Goal: Task Accomplishment & Management: Manage account settings

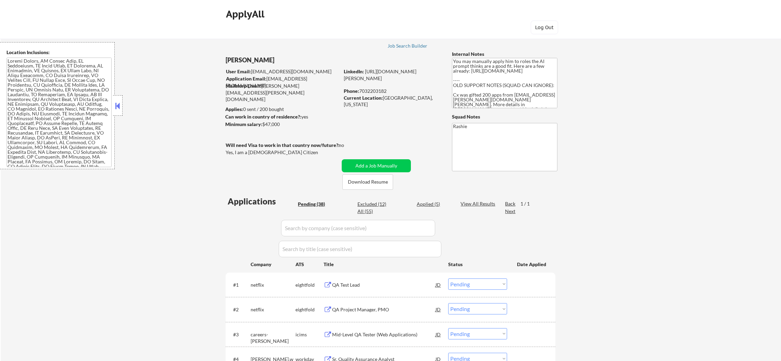
select select ""pending""
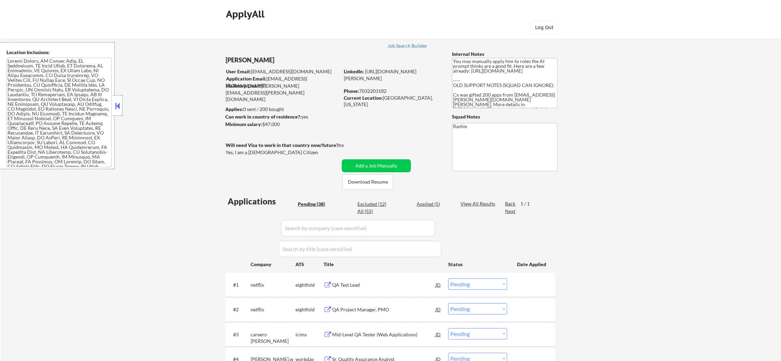
select select ""pending""
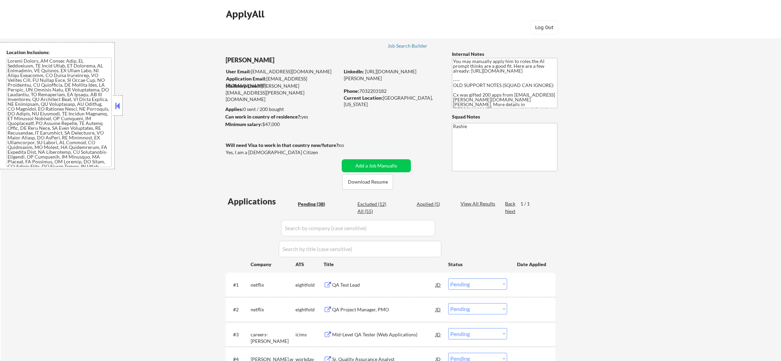
select select ""pending""
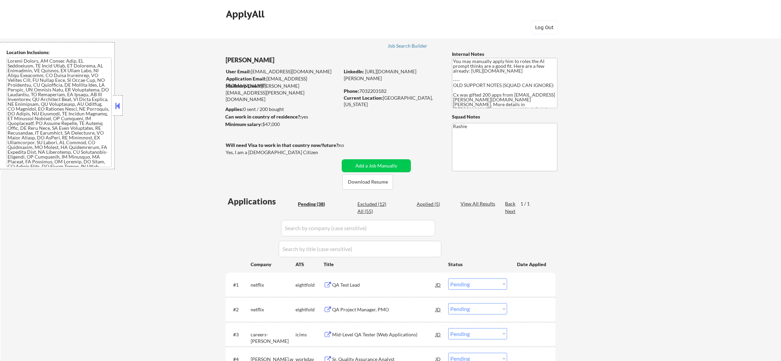
select select ""pending""
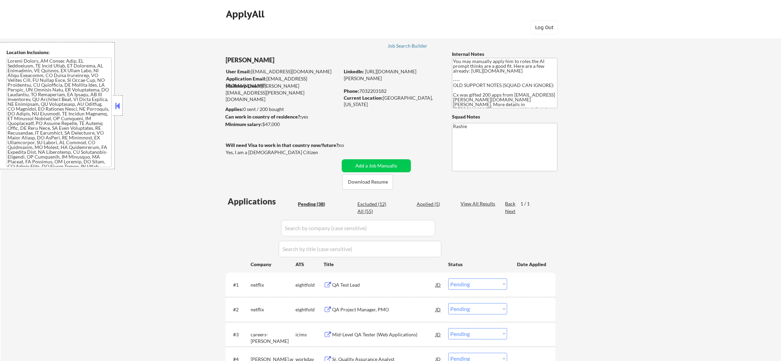
select select ""pending""
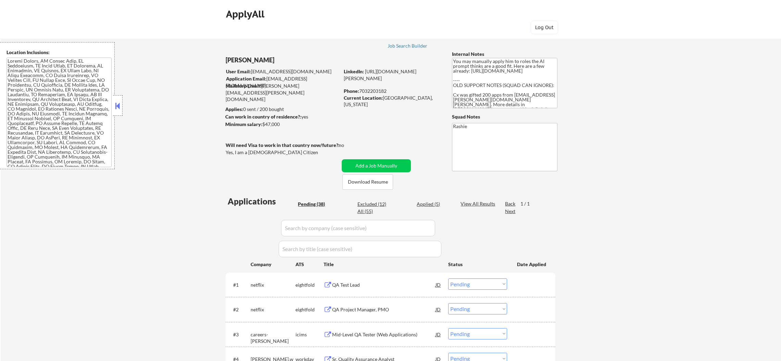
select select ""pending""
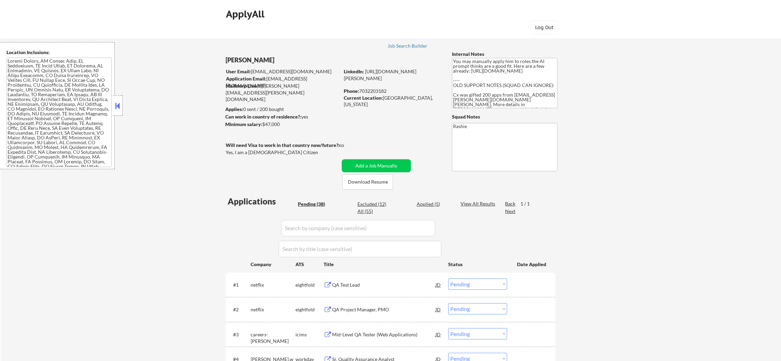
select select ""pending""
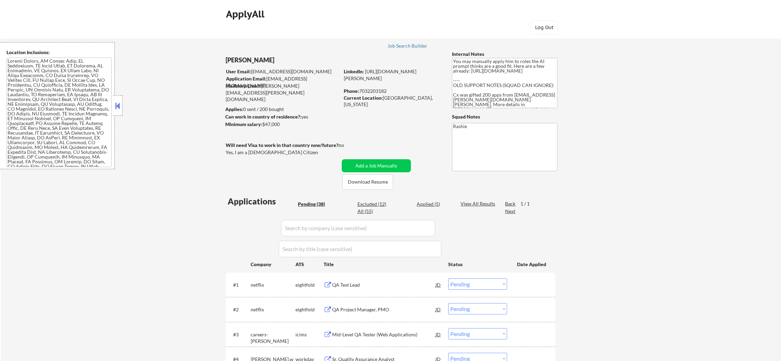
select select ""pending""
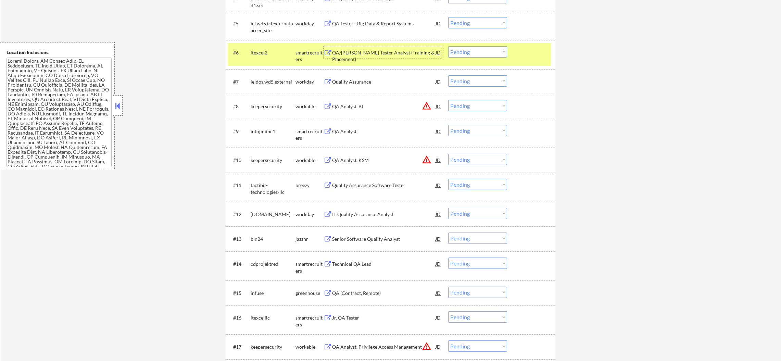
scroll to position [67, 0]
click at [392, 47] on div "QA/BA Jr. Tester Analyst (Training & Placement)" at bounding box center [383, 52] width 103 height 12
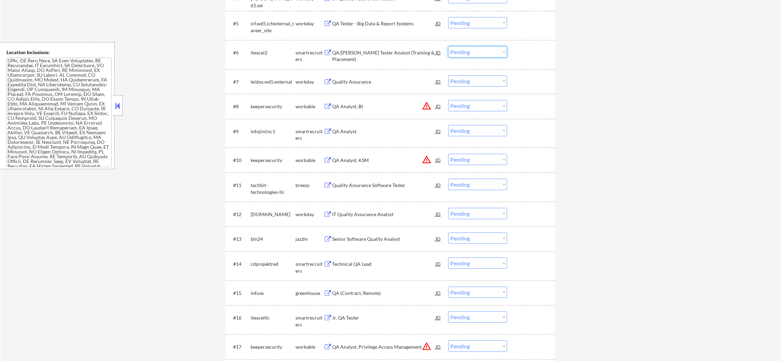
click at [457, 52] on select "Choose an option... Pending Applied Excluded (Questions) Excluded (Expired) Exc…" at bounding box center [477, 51] width 59 height 11
click at [448, 46] on select "Choose an option... Pending Applied Excluded (Questions) Excluded (Expired) Exc…" at bounding box center [477, 51] width 59 height 11
select select ""pending""
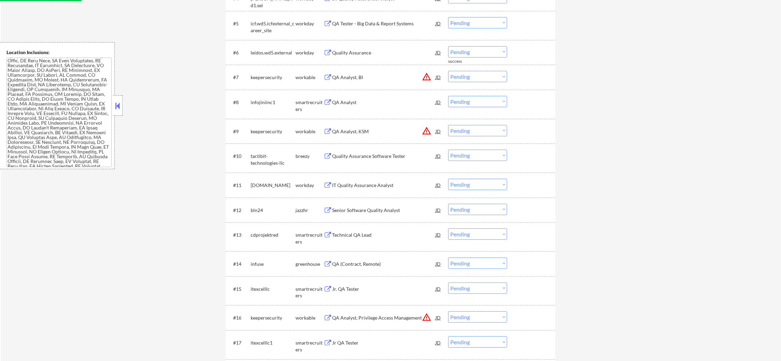
click at [354, 108] on div "QA Analyst" at bounding box center [383, 102] width 103 height 12
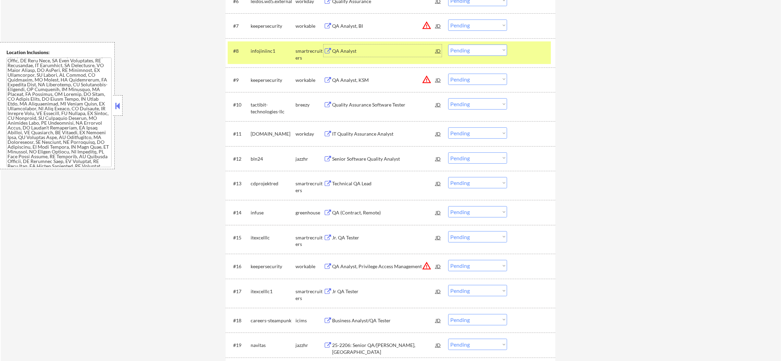
scroll to position [429, 0]
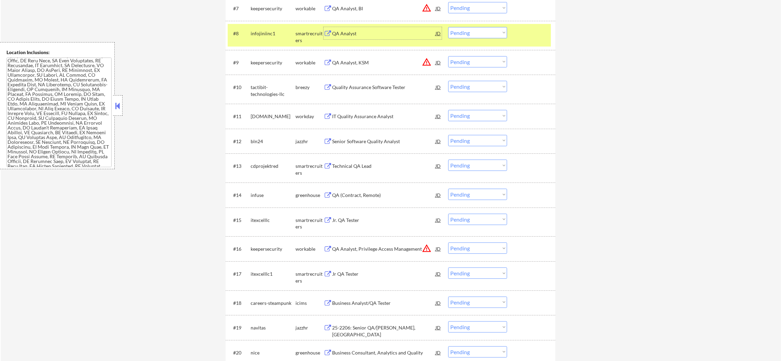
click at [471, 33] on select "Choose an option... Pending Applied Excluded (Questions) Excluded (Expired) Exc…" at bounding box center [477, 32] width 59 height 11
click at [448, 27] on select "Choose an option... Pending Applied Excluded (Questions) Excluded (Expired) Exc…" at bounding box center [477, 32] width 59 height 11
click at [249, 28] on div "#8 infojiniinc1 smartrecruiters QA Analyst JD warning_amber Choose an option...…" at bounding box center [389, 35] width 323 height 23
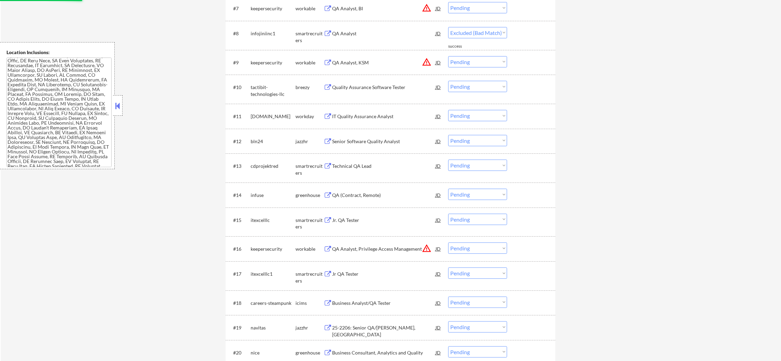
select select ""pending""
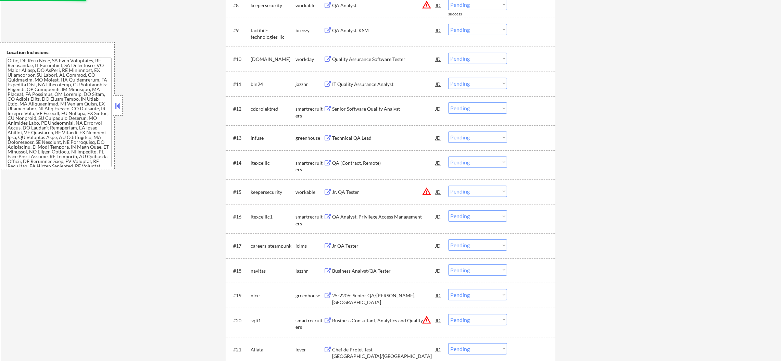
scroll to position [463, 0]
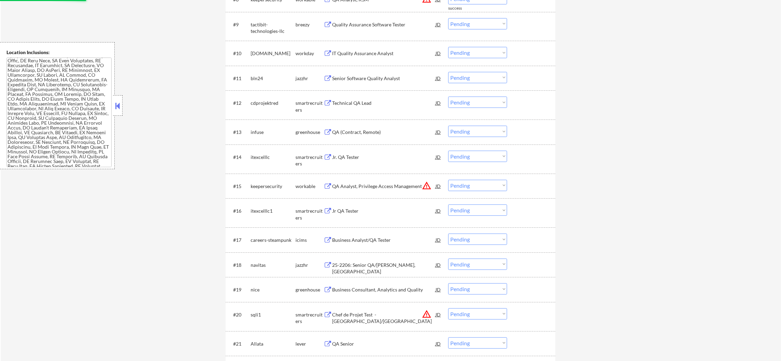
click at [387, 25] on div "Quality Assurance Software Tester" at bounding box center [383, 24] width 103 height 7
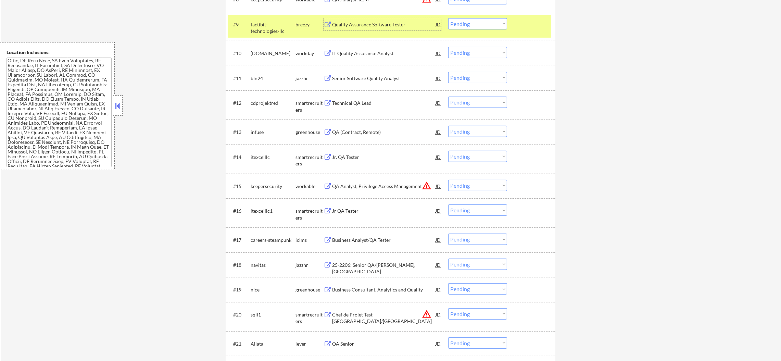
click at [462, 23] on select "Choose an option... Pending Applied Excluded (Questions) Excluded (Expired) Exc…" at bounding box center [477, 23] width 59 height 11
click at [448, 18] on select "Choose an option... Pending Applied Excluded (Questions) Excluded (Expired) Exc…" at bounding box center [477, 23] width 59 height 11
click at [282, 25] on div "tactibit-technologies-llc" at bounding box center [273, 27] width 45 height 13
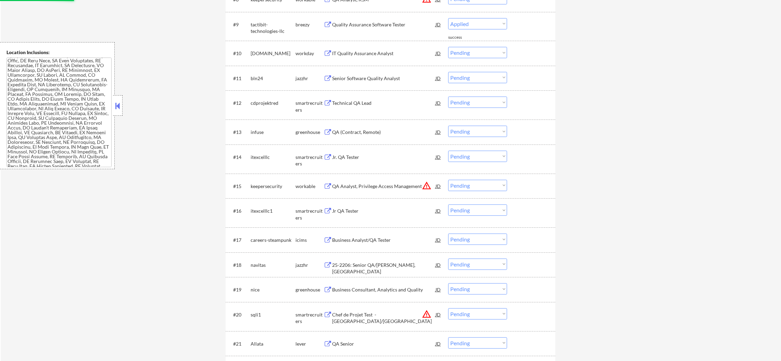
select select ""pending""
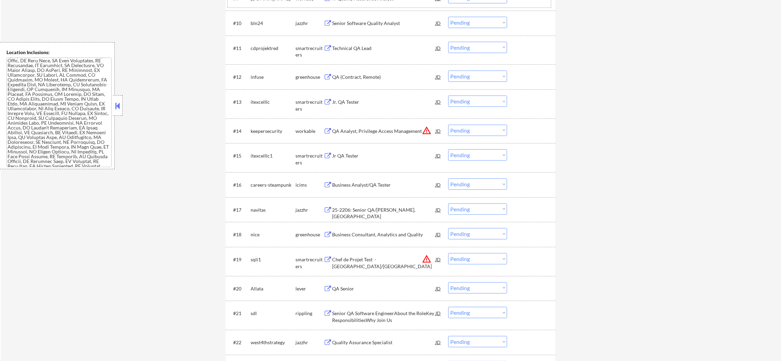
scroll to position [497, 0]
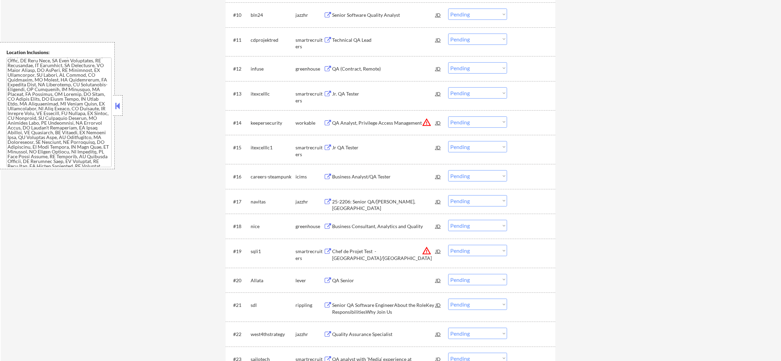
click at [374, 18] on div "Senior Software Quality Analyst" at bounding box center [383, 15] width 103 height 12
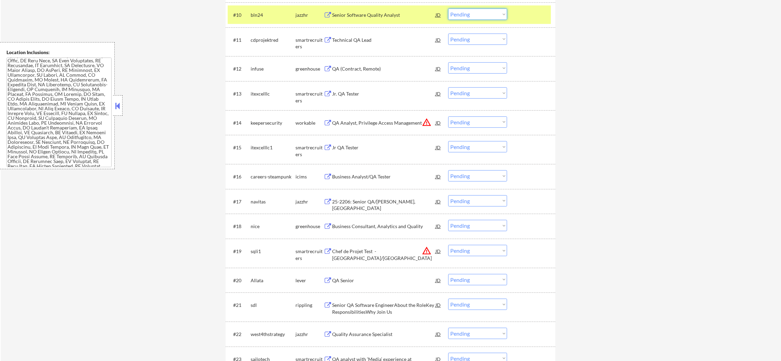
click at [467, 16] on select "Choose an option... Pending Applied Excluded (Questions) Excluded (Expired) Exc…" at bounding box center [477, 14] width 59 height 11
click at [448, 9] on select "Choose an option... Pending Applied Excluded (Questions) Excluded (Expired) Exc…" at bounding box center [477, 14] width 59 height 11
click at [269, 15] on div "bln24" at bounding box center [273, 15] width 45 height 7
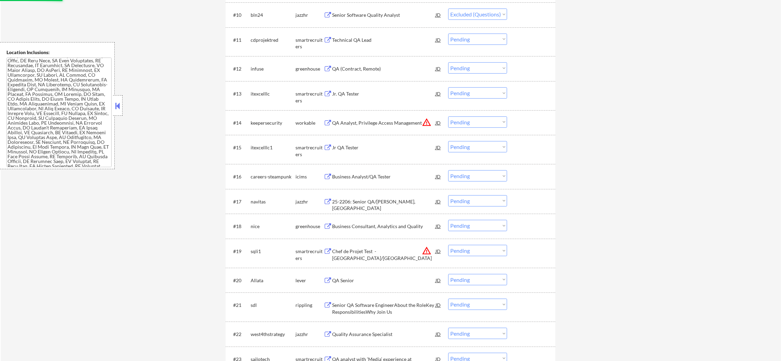
scroll to position [446, 0]
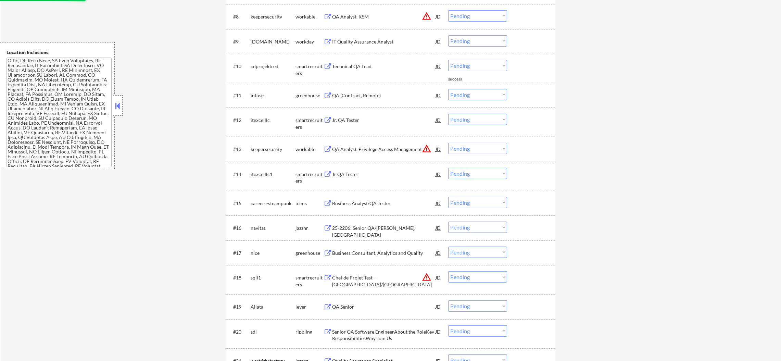
click at [376, 66] on div "Technical QA Lead" at bounding box center [383, 66] width 103 height 7
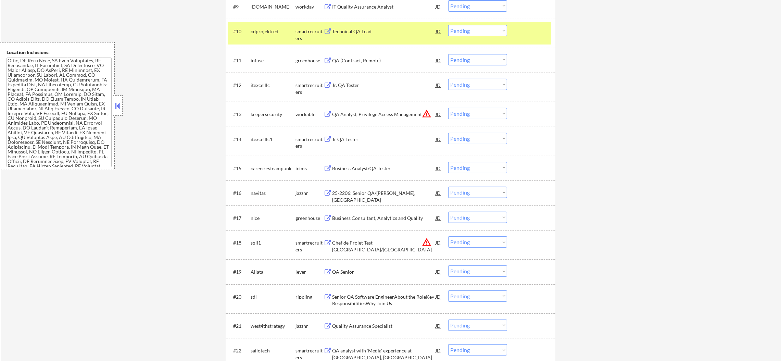
scroll to position [463, 0]
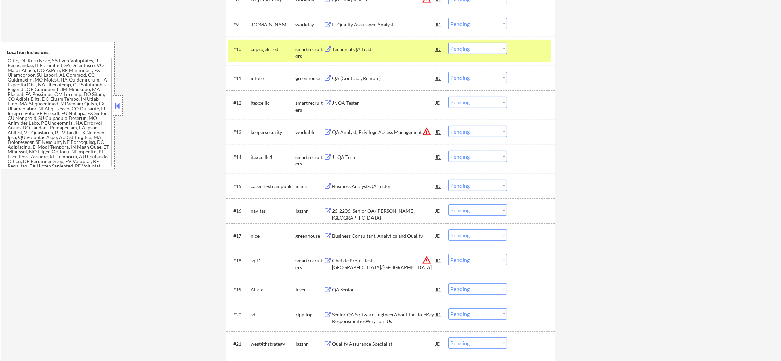
click at [468, 47] on select "Choose an option... Pending Applied Excluded (Questions) Excluded (Expired) Exc…" at bounding box center [477, 48] width 59 height 11
click at [448, 43] on select "Choose an option... Pending Applied Excluded (Questions) Excluded (Expired) Exc…" at bounding box center [477, 48] width 59 height 11
select select ""pending""
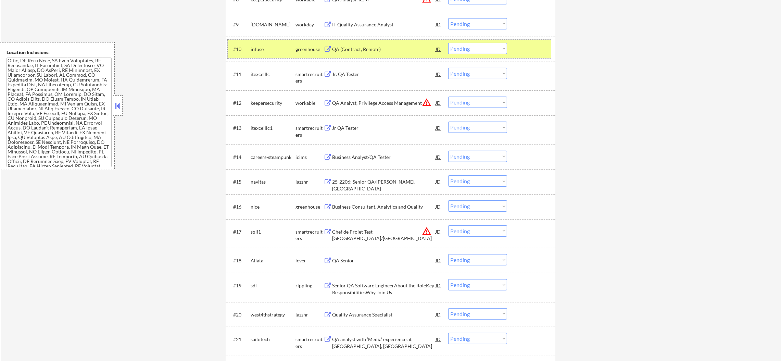
click at [280, 47] on div "infuse" at bounding box center [273, 49] width 45 height 7
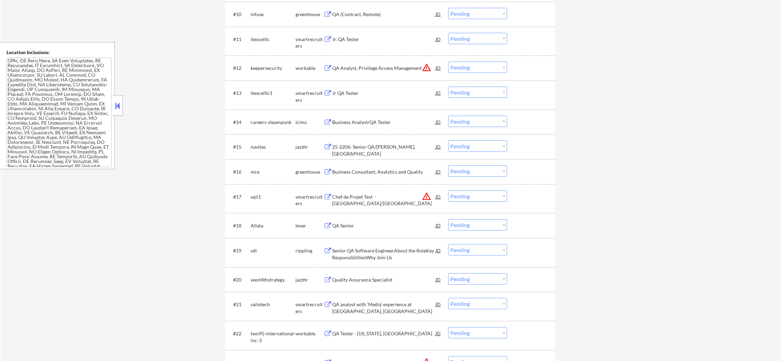
scroll to position [515, 0]
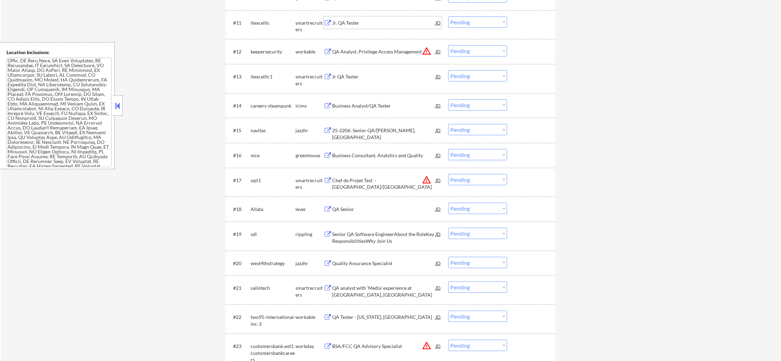
click at [366, 24] on div "Jr. QA Tester" at bounding box center [383, 23] width 103 height 7
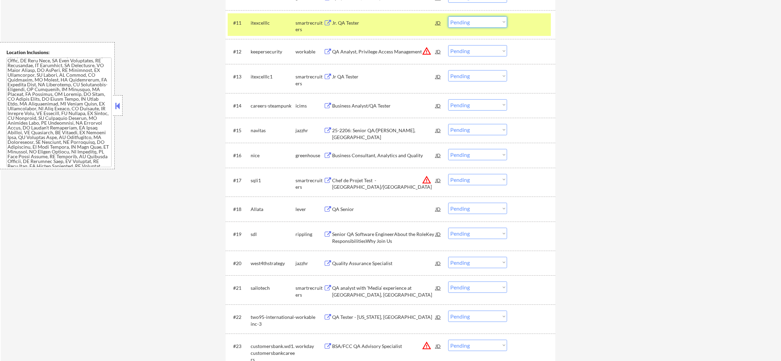
click at [463, 22] on select "Choose an option... Pending Applied Excluded (Questions) Excluded (Expired) Exc…" at bounding box center [477, 21] width 59 height 11
click at [448, 16] on select "Choose an option... Pending Applied Excluded (Questions) Excluded (Expired) Exc…" at bounding box center [477, 21] width 59 height 11
select select ""pending""
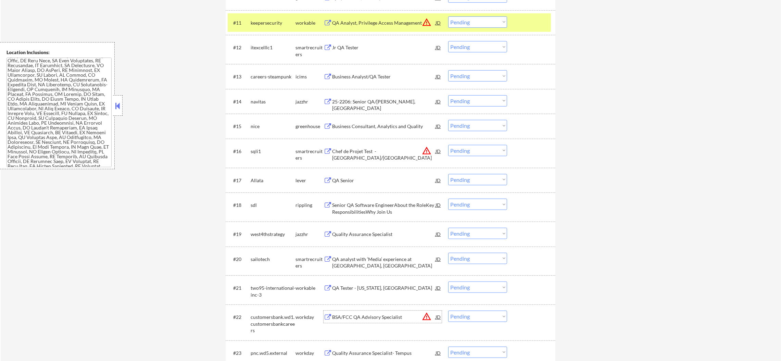
click at [263, 21] on div "keepersecurity" at bounding box center [273, 23] width 45 height 7
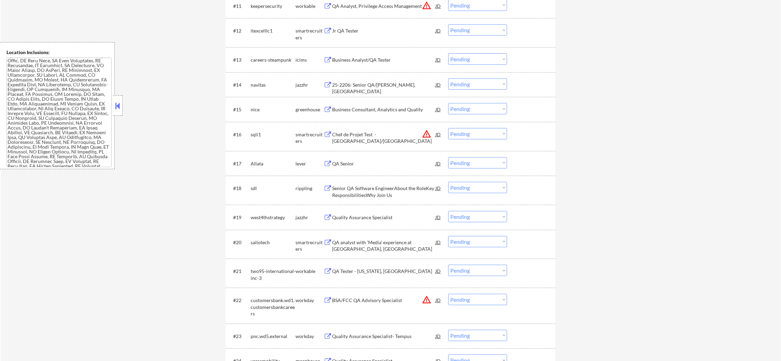
scroll to position [532, 0]
click at [377, 31] on div "Jr QA Tester" at bounding box center [383, 30] width 103 height 7
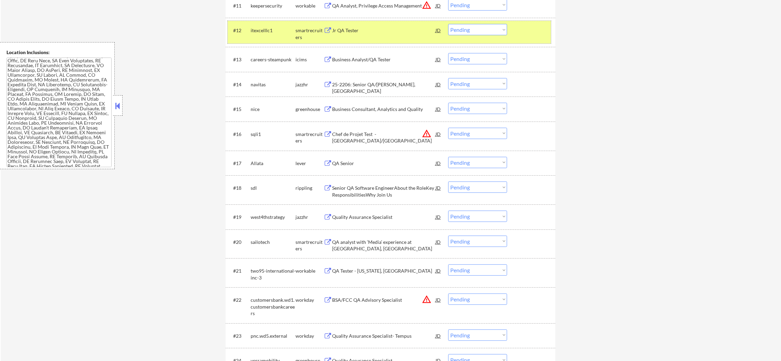
click at [248, 28] on div "#12 itexcelllc1 smartrecruiters Jr QA Tester JD warning_amber Choose an option.…" at bounding box center [389, 32] width 323 height 23
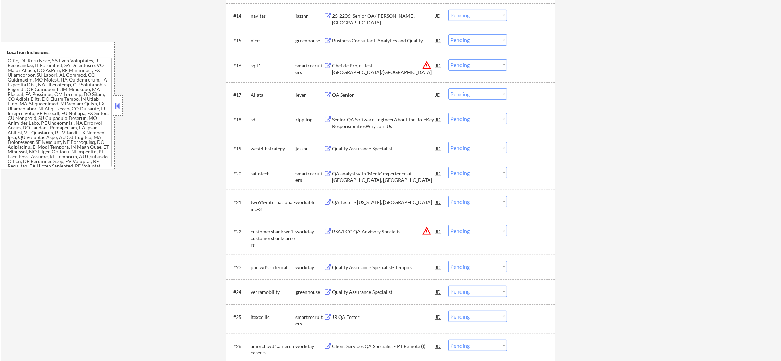
scroll to position [583, 0]
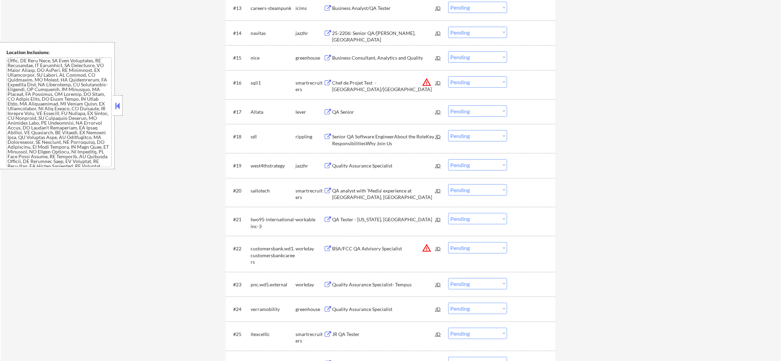
click at [377, 30] on div "25-2206: Senior QA/Tester - Linthicum, MD" at bounding box center [383, 36] width 103 height 13
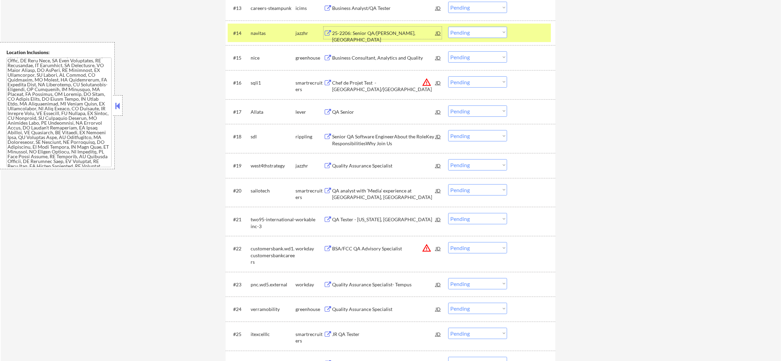
click at [455, 33] on select "Choose an option... Pending Applied Excluded (Questions) Excluded (Expired) Exc…" at bounding box center [477, 32] width 59 height 11
click at [448, 27] on select "Choose an option... Pending Applied Excluded (Questions) Excluded (Expired) Exc…" at bounding box center [477, 32] width 59 height 11
click at [268, 33] on div "navitas" at bounding box center [273, 33] width 45 height 7
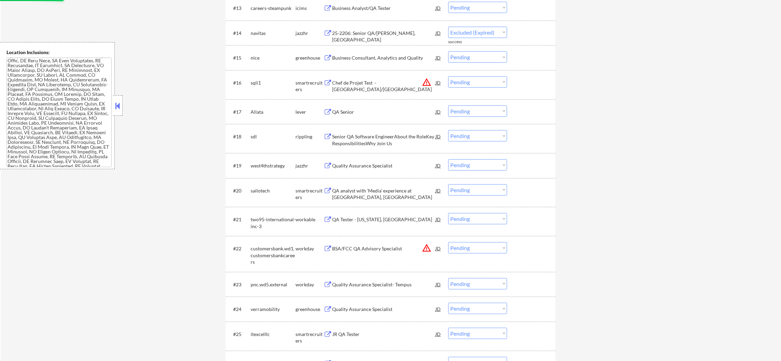
select select ""pending""
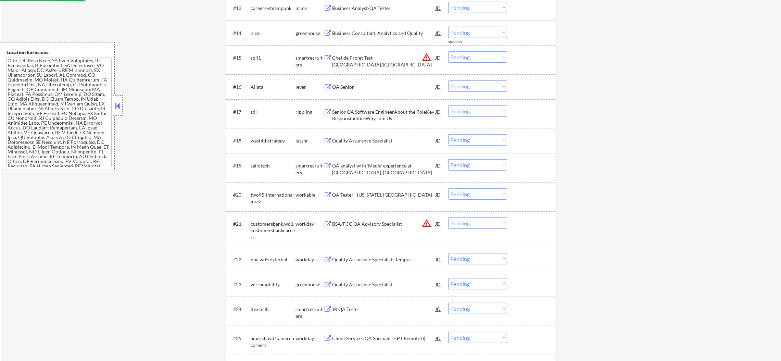
scroll to position [600, 0]
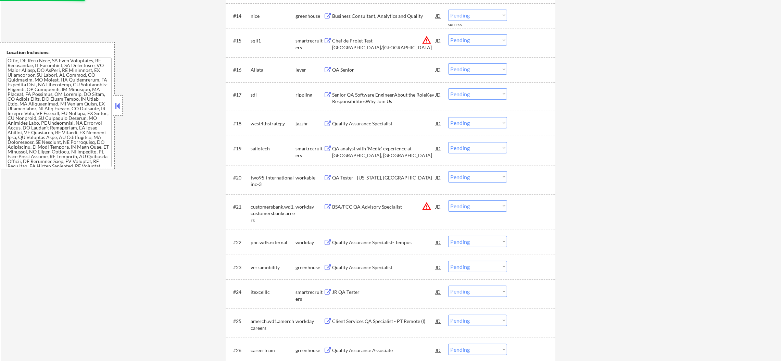
click at [353, 70] on div "QA Senior" at bounding box center [383, 69] width 103 height 7
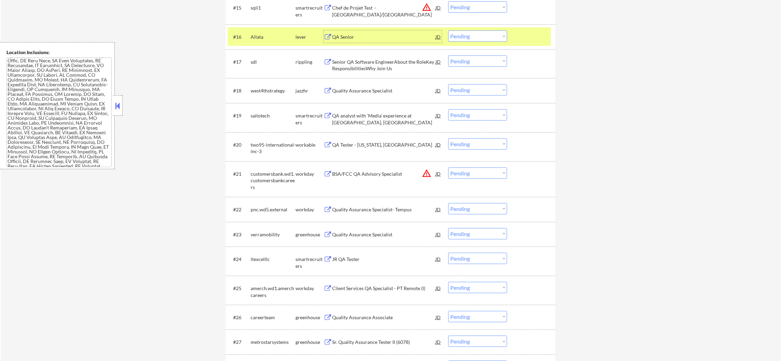
scroll to position [634, 0]
click at [269, 30] on div "Allata" at bounding box center [273, 35] width 45 height 12
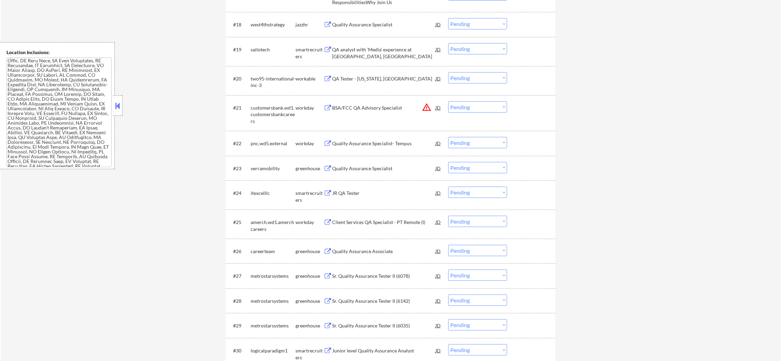
scroll to position [703, 0]
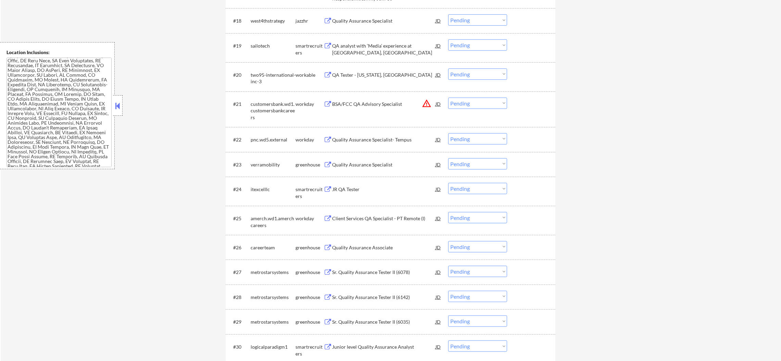
click at [363, 26] on div "Quality Assurance Specialist" at bounding box center [383, 20] width 103 height 12
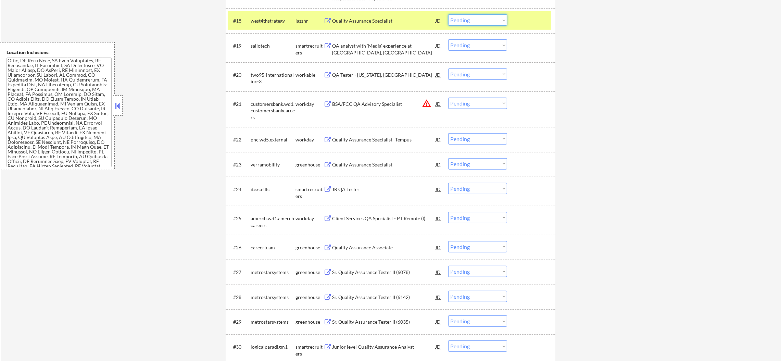
click at [449, 18] on select "Choose an option... Pending Applied Excluded (Questions) Excluded (Expired) Exc…" at bounding box center [477, 19] width 59 height 11
click at [448, 14] on select "Choose an option... Pending Applied Excluded (Questions) Excluded (Expired) Exc…" at bounding box center [477, 19] width 59 height 11
click at [253, 24] on div "west4thstrategy" at bounding box center [273, 20] width 45 height 12
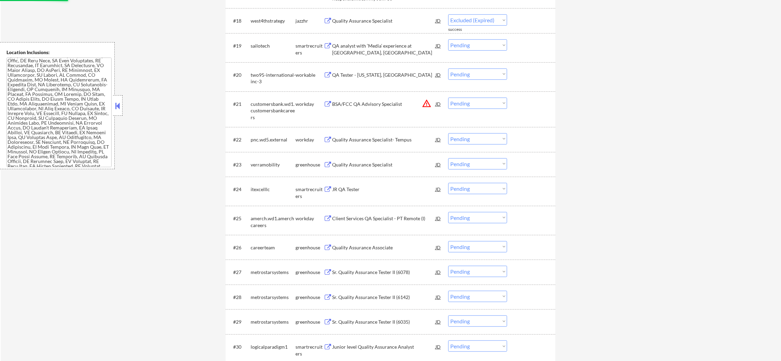
select select ""pending""
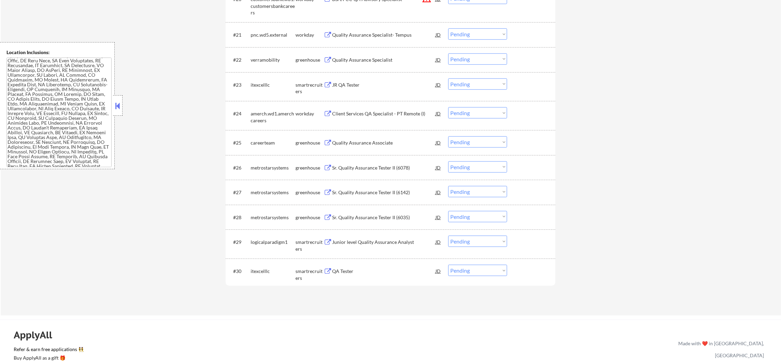
scroll to position [789, 0]
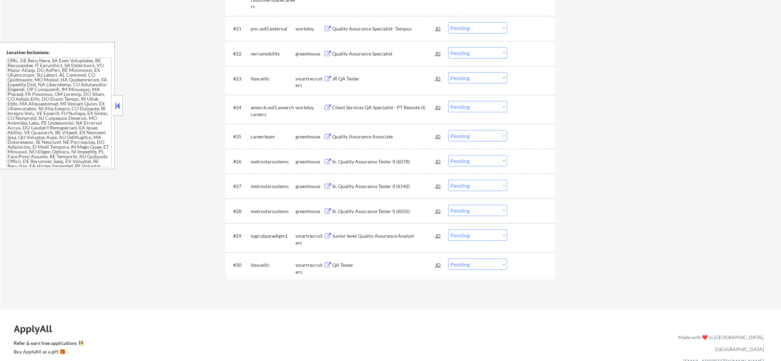
click at [367, 86] on div "#23 itexcelllc smartrecruiters JR QA Tester JD warning_amber Choose an option..…" at bounding box center [389, 80] width 323 height 23
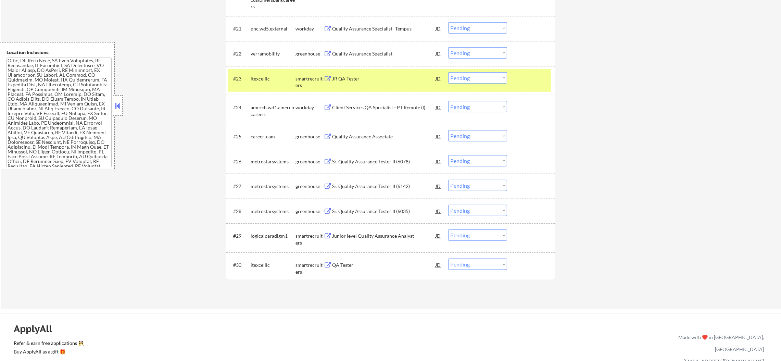
click at [344, 85] on div "#23 itexcelllc smartrecruiters JR QA Tester JD warning_amber Choose an option..…" at bounding box center [389, 80] width 323 height 23
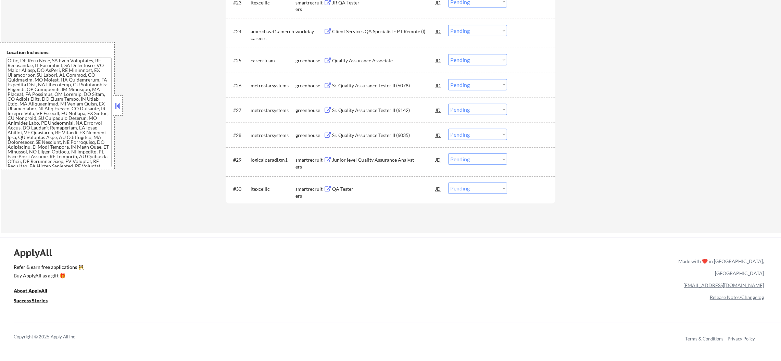
scroll to position [874, 0]
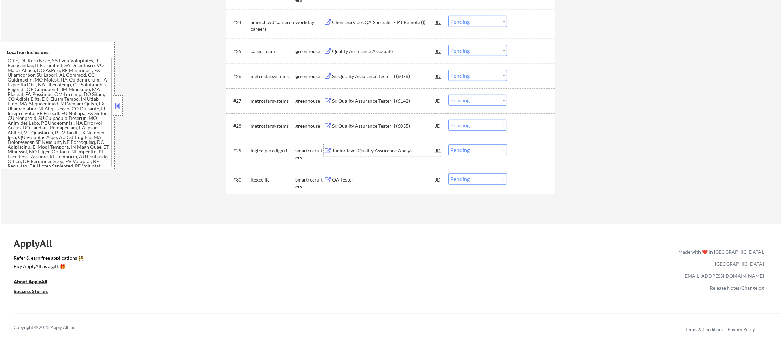
click at [367, 153] on div "Junior level Quality Assurance Analyst" at bounding box center [383, 150] width 103 height 7
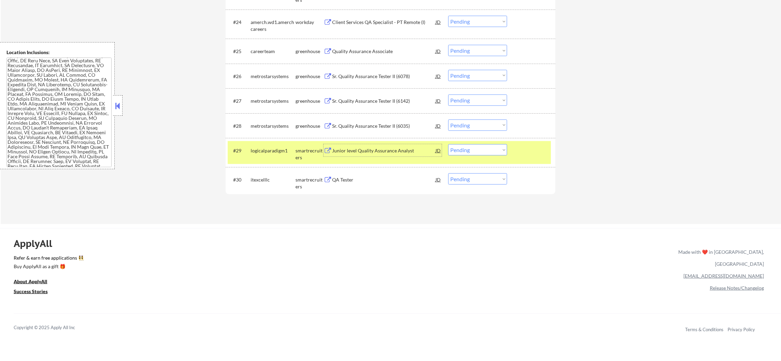
click at [457, 153] on select "Choose an option... Pending Applied Excluded (Questions) Excluded (Expired) Exc…" at bounding box center [477, 149] width 59 height 11
click at [448, 144] on select "Choose an option... Pending Applied Excluded (Questions) Excluded (Expired) Exc…" at bounding box center [477, 149] width 59 height 11
click at [276, 156] on div "logicalparadigm1" at bounding box center [273, 150] width 45 height 12
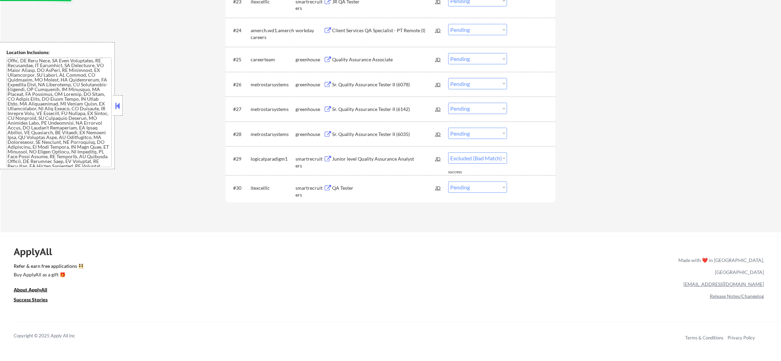
select select ""pending""
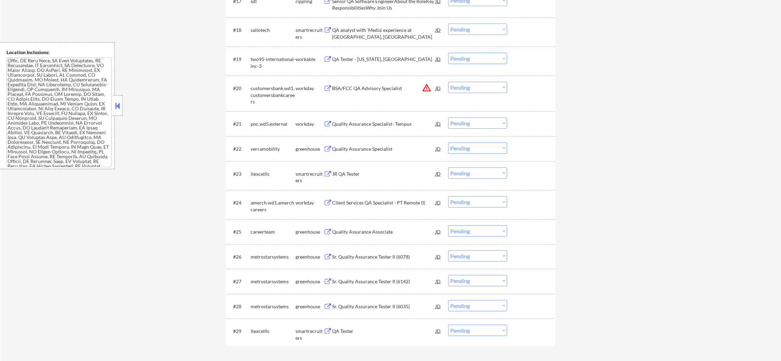
scroll to position [697, 0]
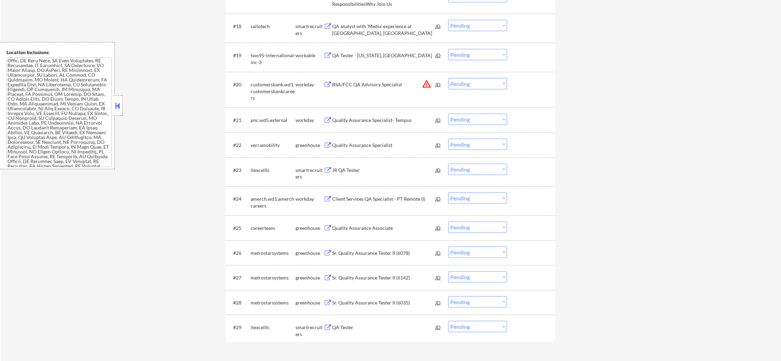
click at [356, 25] on div "QA analyst with ‘Media’ experience at Silver Spring, MD" at bounding box center [383, 29] width 103 height 13
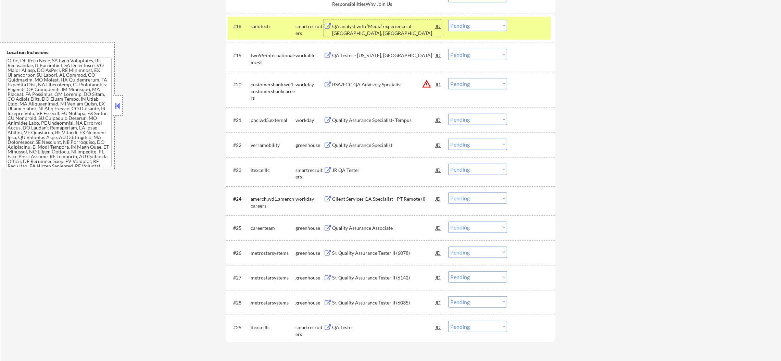
drag, startPoint x: 455, startPoint y: 24, endPoint x: 458, endPoint y: 29, distance: 6.4
click at [455, 24] on select "Choose an option... Pending Applied Excluded (Questions) Excluded (Expired) Exc…" at bounding box center [477, 25] width 59 height 11
click at [448, 20] on select "Choose an option... Pending Applied Excluded (Questions) Excluded (Expired) Exc…" at bounding box center [477, 25] width 59 height 11
click at [267, 30] on div "sailotech" at bounding box center [273, 26] width 45 height 12
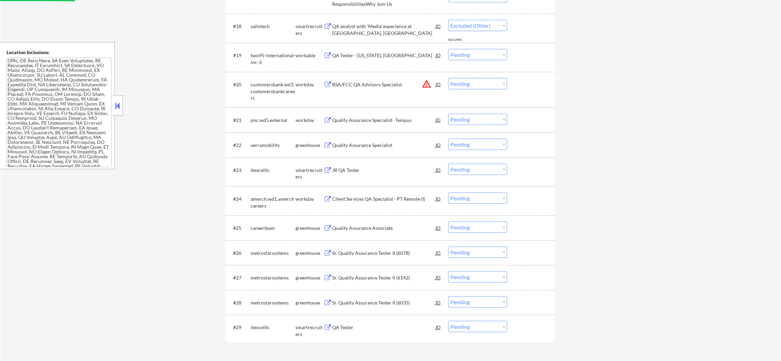
select select ""pending""
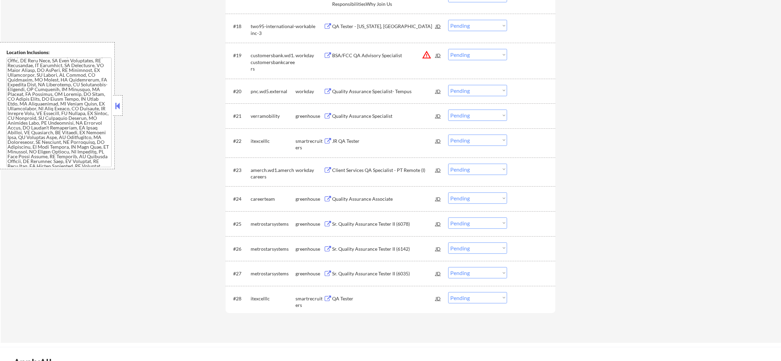
click at [367, 120] on div "Quality Assurance Specialist" at bounding box center [383, 116] width 103 height 12
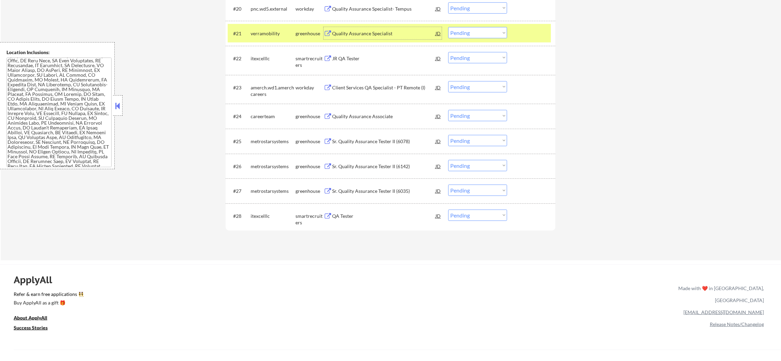
scroll to position [783, 0]
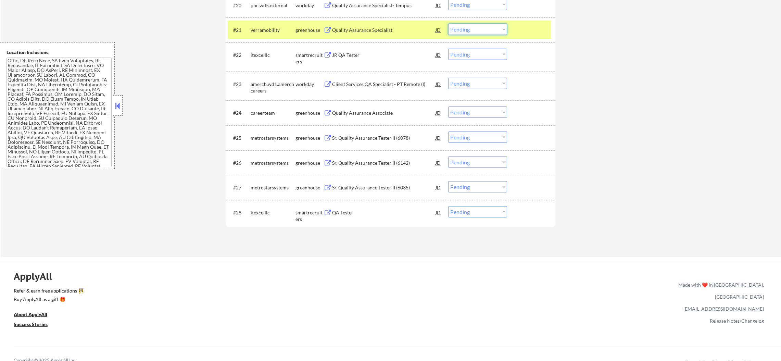
drag, startPoint x: 459, startPoint y: 24, endPoint x: 460, endPoint y: 34, distance: 10.3
click at [459, 24] on select "Choose an option... Pending Applied Excluded (Questions) Excluded (Expired) Exc…" at bounding box center [477, 29] width 59 height 11
click at [448, 24] on select "Choose an option... Pending Applied Excluded (Questions) Excluded (Expired) Exc…" at bounding box center [477, 29] width 59 height 11
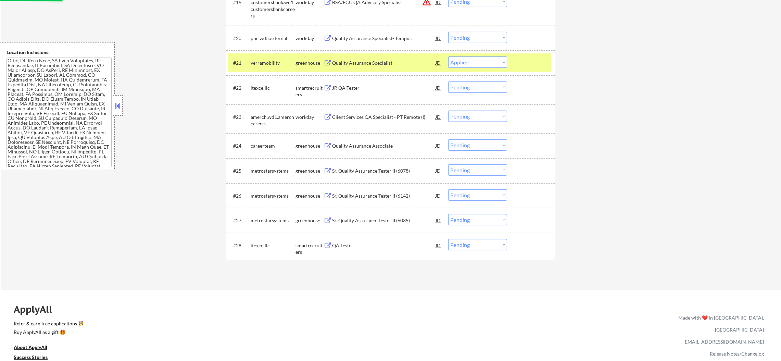
scroll to position [749, 0]
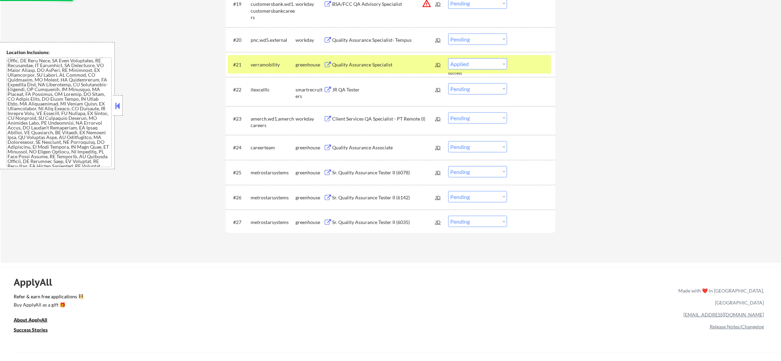
select select ""pending""
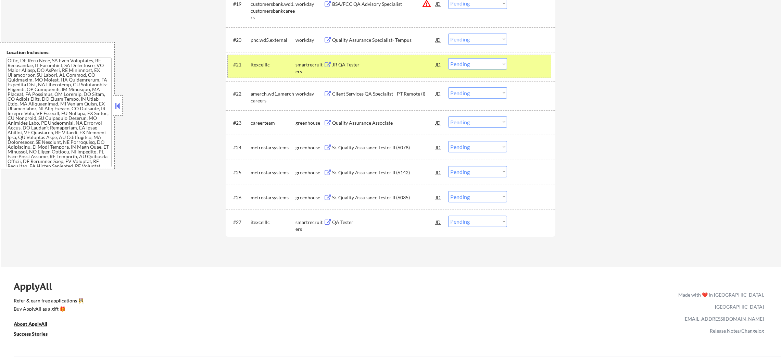
click at [278, 68] on div "itexcelllc" at bounding box center [273, 64] width 45 height 12
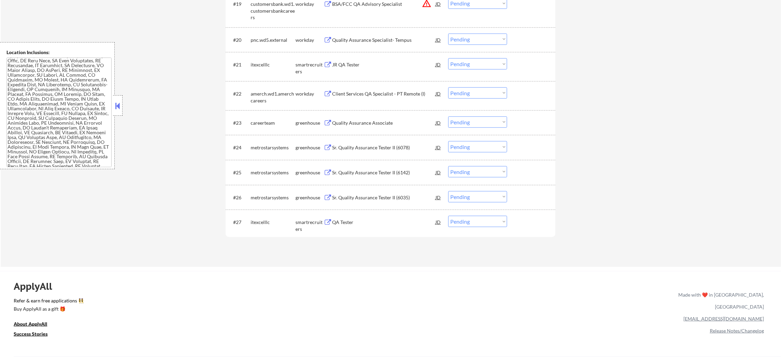
click at [369, 122] on div "Quality Assurance Associate" at bounding box center [383, 122] width 103 height 7
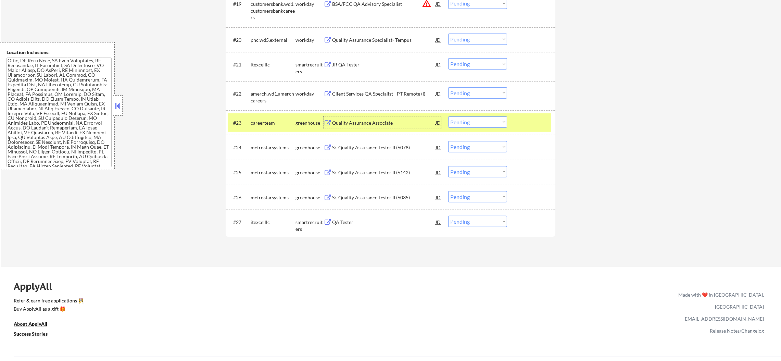
click at [474, 120] on select "Choose an option... Pending Applied Excluded (Questions) Excluded (Expired) Exc…" at bounding box center [477, 121] width 59 height 11
click at [448, 116] on select "Choose an option... Pending Applied Excluded (Questions) Excluded (Expired) Exc…" at bounding box center [477, 121] width 59 height 11
click at [265, 122] on div "careerteam" at bounding box center [273, 122] width 45 height 7
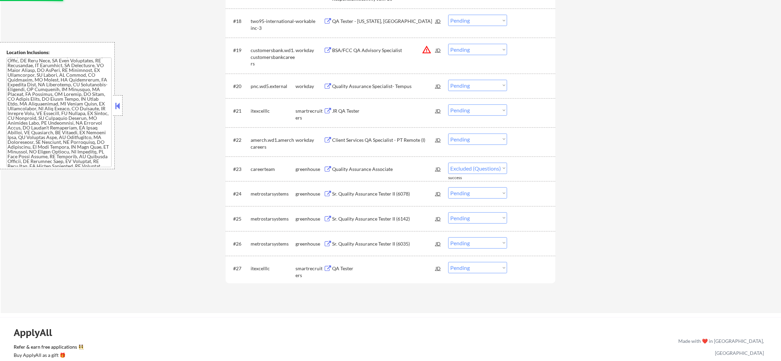
scroll to position [681, 0]
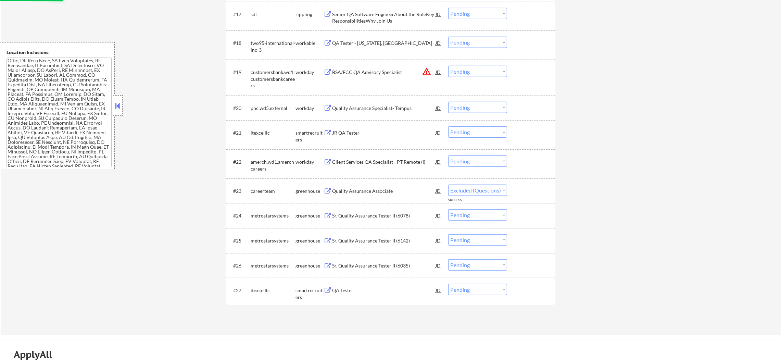
select select ""pending""
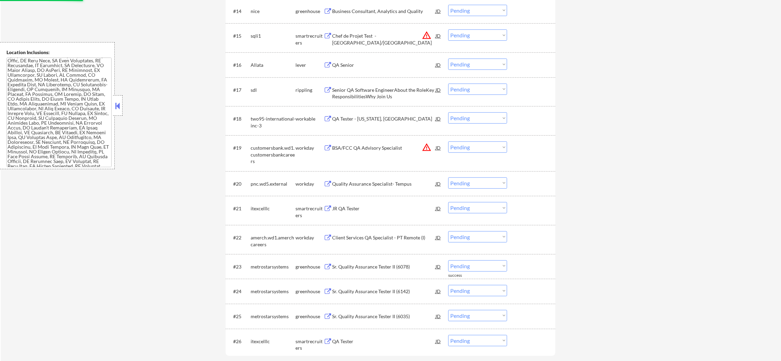
scroll to position [595, 0]
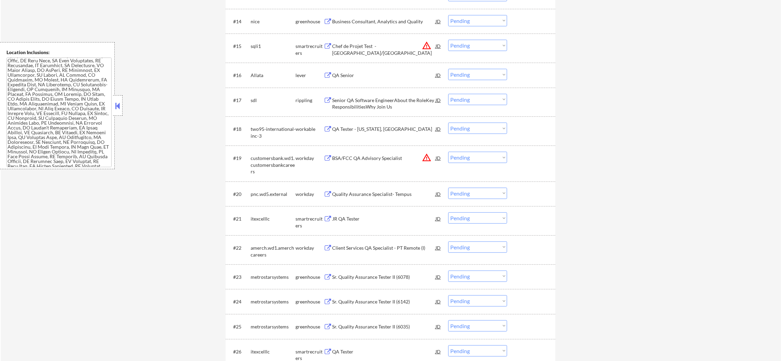
click at [426, 45] on button "warning_amber" at bounding box center [427, 46] width 10 height 10
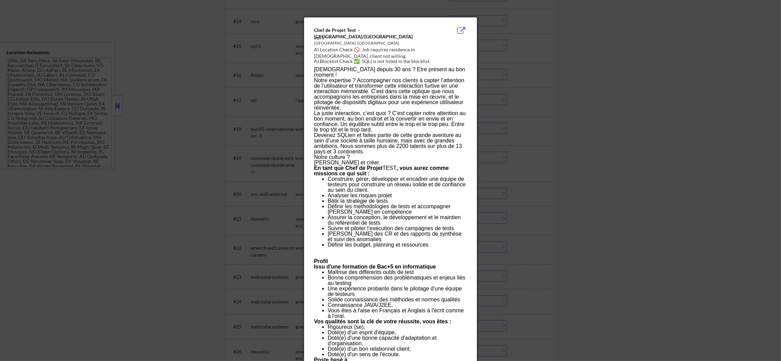
click at [416, 49] on div "AI Location Check 🚫: Job requires residence in Morocco, client not willing." at bounding box center [392, 52] width 156 height 13
click at [322, 42] on div "Rabat, ma" at bounding box center [373, 43] width 118 height 6
copy div "Rabat"
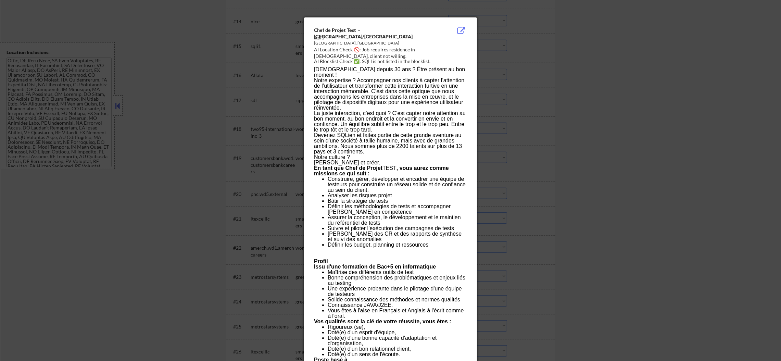
click at [479, 61] on div at bounding box center [390, 180] width 781 height 361
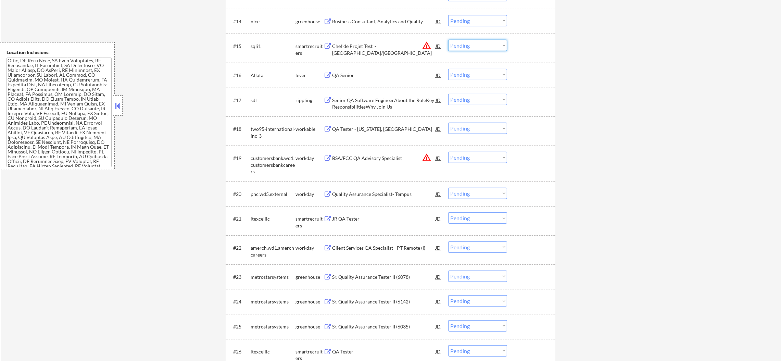
click at [458, 50] on select "Choose an option... Pending Applied Excluded (Questions) Excluded (Expired) Exc…" at bounding box center [477, 45] width 59 height 11
click at [448, 40] on select "Choose an option... Pending Applied Excluded (Questions) Excluded (Expired) Exc…" at bounding box center [477, 45] width 59 height 11
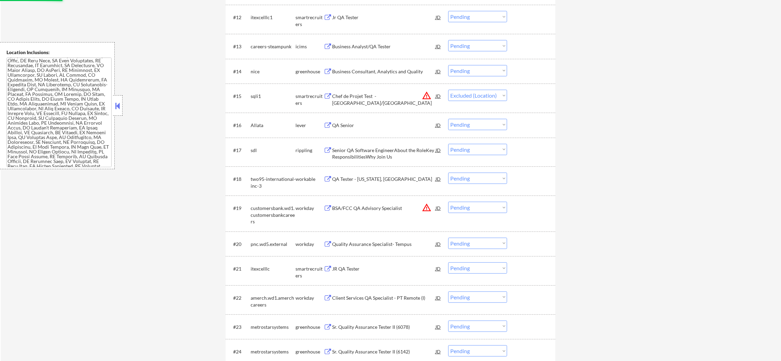
scroll to position [543, 0]
select select ""pending""
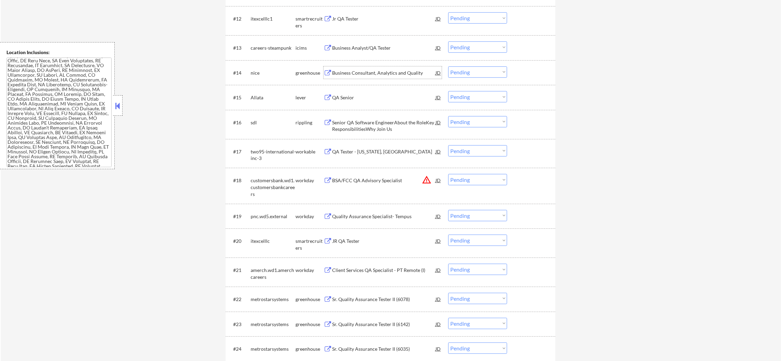
click at [361, 68] on div "Business Consultant, Analytics and Quality" at bounding box center [383, 72] width 103 height 12
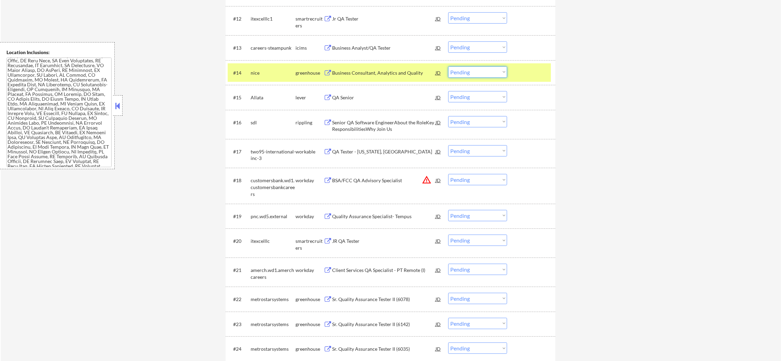
drag, startPoint x: 471, startPoint y: 66, endPoint x: 472, endPoint y: 73, distance: 7.0
click at [471, 66] on select "Choose an option... Pending Applied Excluded (Questions) Excluded (Expired) Exc…" at bounding box center [477, 71] width 59 height 11
click at [448, 66] on select "Choose an option... Pending Applied Excluded (Questions) Excluded (Expired) Exc…" at bounding box center [477, 71] width 59 height 11
click at [262, 63] on div "#14 nice greenhouse Business Consultant, Analytics and Quality JD warning_amber…" at bounding box center [389, 72] width 323 height 18
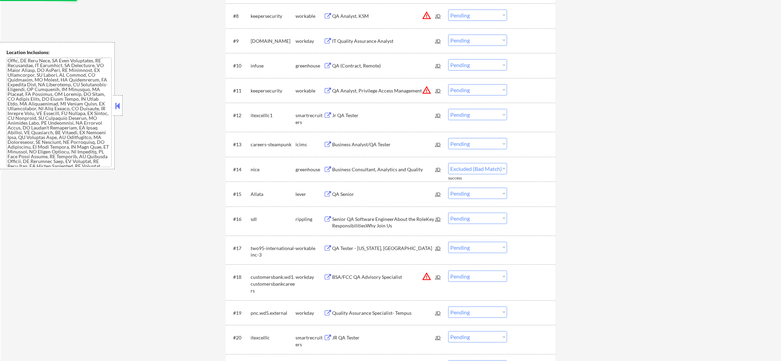
scroll to position [441, 0]
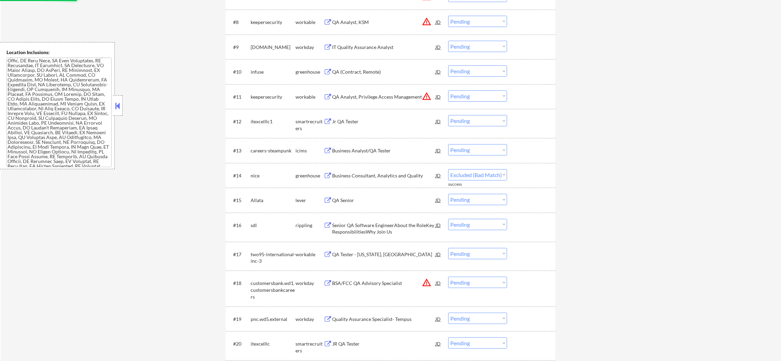
select select ""pending""
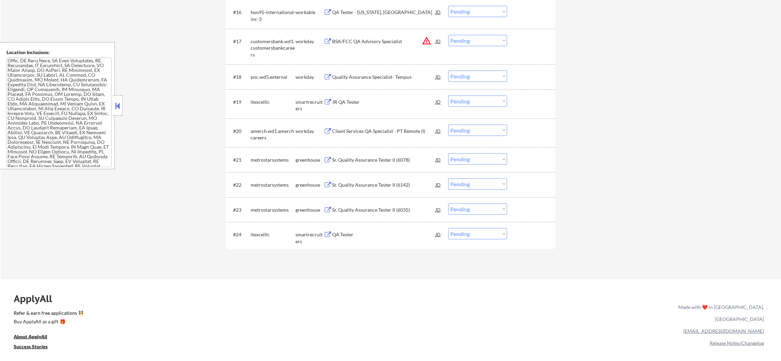
scroll to position [630, 0]
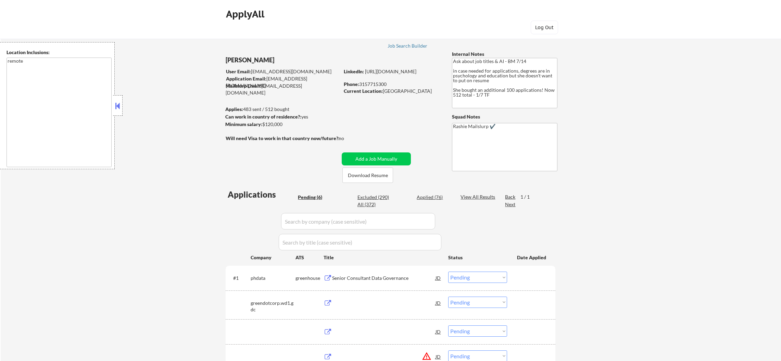
select select ""pending""
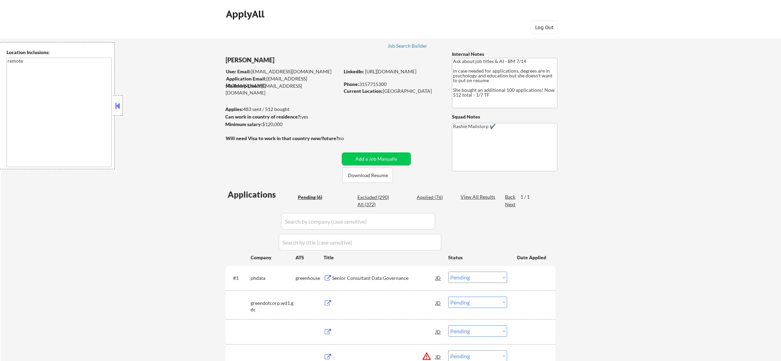
select select ""pending""
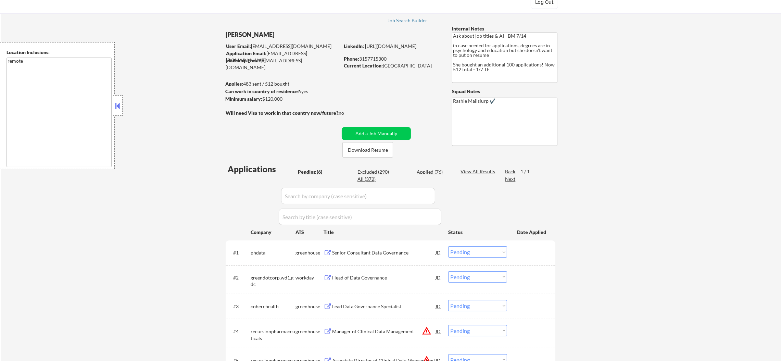
scroll to position [103, 0]
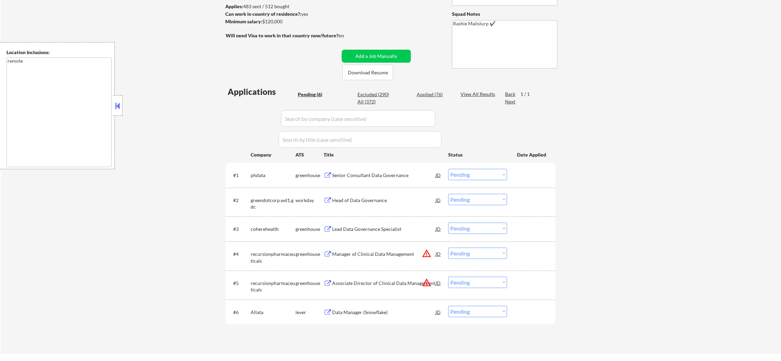
click at [424, 279] on button "warning_amber" at bounding box center [427, 283] width 10 height 10
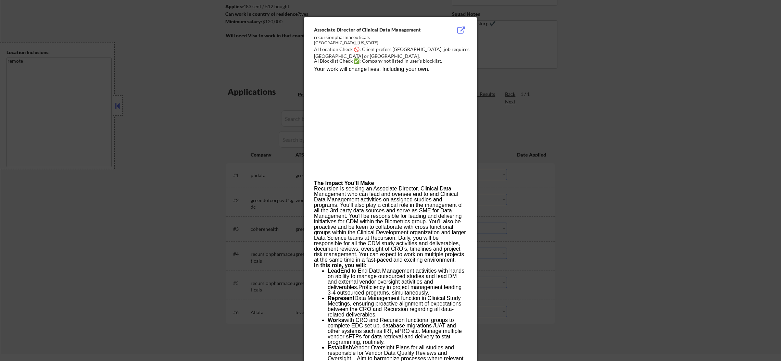
click at [520, 264] on div at bounding box center [390, 180] width 781 height 361
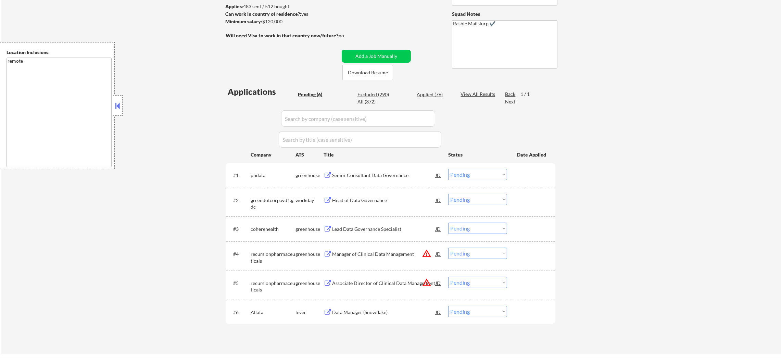
click at [482, 279] on select "Choose an option... Pending Applied Excluded (Questions) Excluded (Expired) Exc…" at bounding box center [477, 282] width 59 height 11
select select ""excluded__location_""
click at [448, 277] on select "Choose an option... Pending Applied Excluded (Questions) Excluded (Expired) Exc…" at bounding box center [477, 282] width 59 height 11
click at [478, 252] on select "Choose an option... Pending Applied Excluded (Questions) Excluded (Expired) Exc…" at bounding box center [477, 253] width 59 height 11
click at [448, 248] on select "Choose an option... Pending Applied Excluded (Questions) Excluded (Expired) Exc…" at bounding box center [477, 253] width 59 height 11
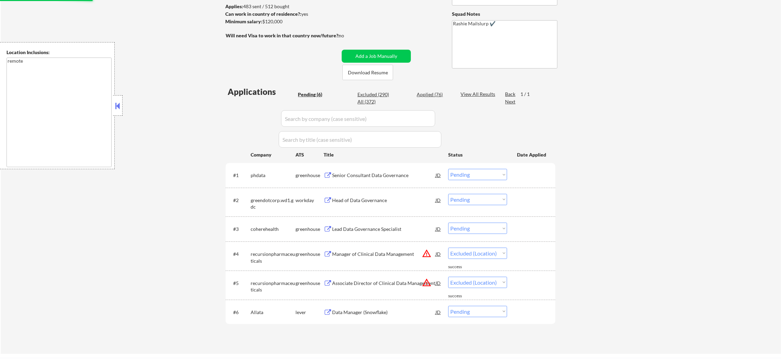
select select ""pending""
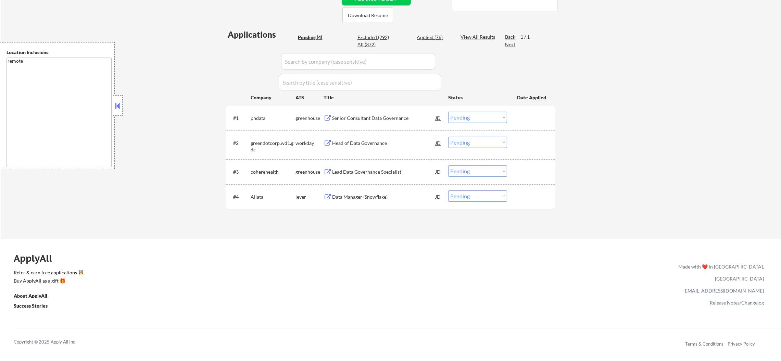
scroll to position [154, 0]
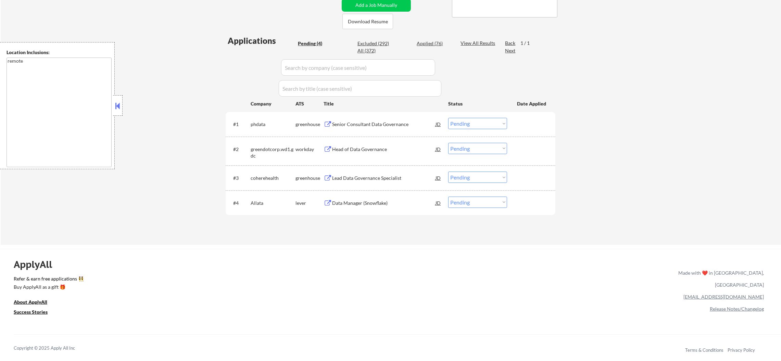
click at [376, 122] on div "Senior Consultant Data Governance" at bounding box center [383, 124] width 103 height 7
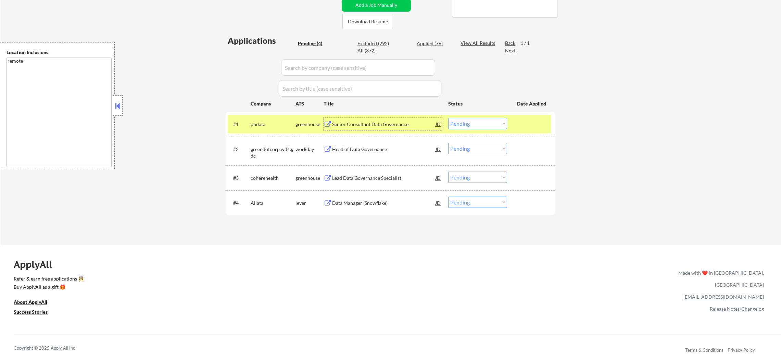
click at [453, 116] on div "#1 phdata greenhouse Senior Consultant Data Governance JD Choose an option... P…" at bounding box center [389, 124] width 323 height 18
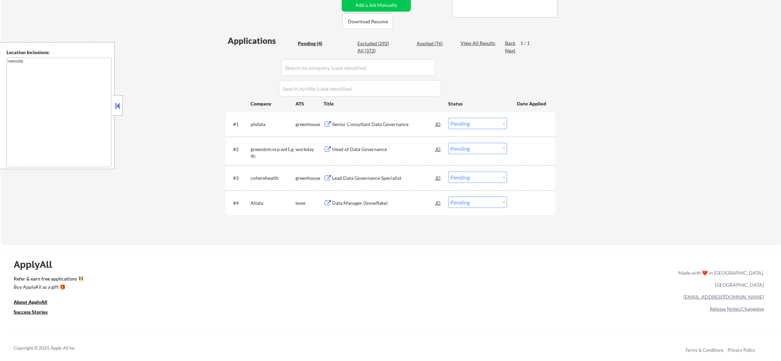
click at [480, 116] on div "#1 phdata greenhouse Senior Consultant Data Governance JD Choose an option... P…" at bounding box center [389, 124] width 323 height 18
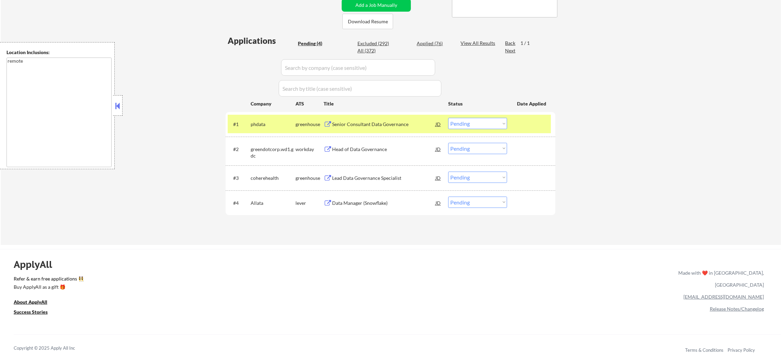
click at [481, 123] on select "Choose an option... Pending Applied Excluded (Questions) Excluded (Expired) Exc…" at bounding box center [477, 123] width 59 height 11
click at [448, 118] on select "Choose an option... Pending Applied Excluded (Questions) Excluded (Expired) Exc…" at bounding box center [477, 123] width 59 height 11
select select ""pending""
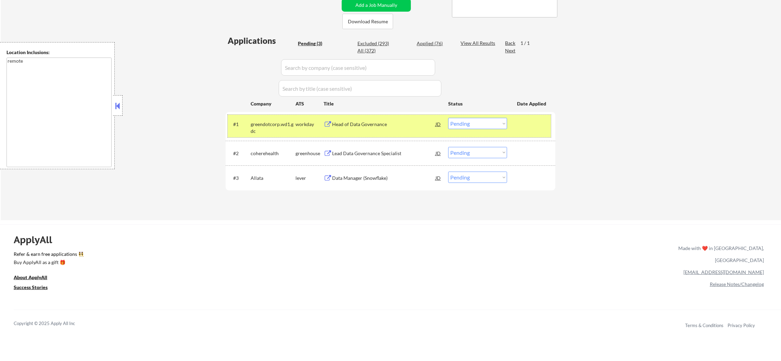
click at [274, 136] on div "#1 greendotcorp.wd1.gdc workday Head of Data Governance JD Choose an option... …" at bounding box center [389, 126] width 323 height 23
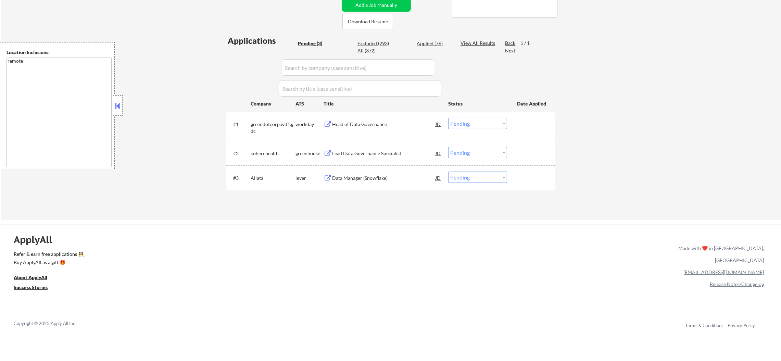
click at [357, 178] on div "Data Manager (Snowflake)" at bounding box center [383, 178] width 103 height 7
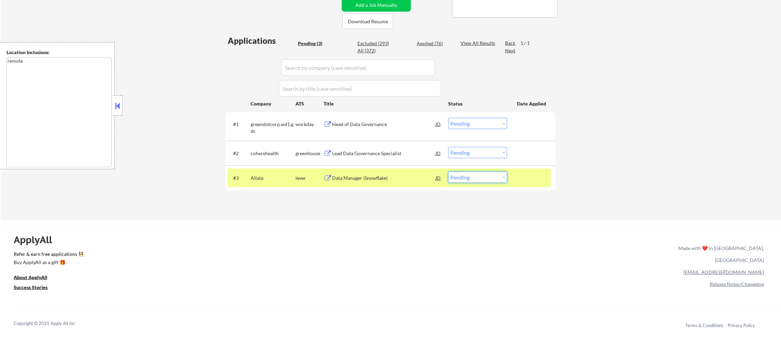
drag, startPoint x: 476, startPoint y: 178, endPoint x: 474, endPoint y: 182, distance: 4.3
click at [476, 178] on select "Choose an option... Pending Applied Excluded (Questions) Excluded (Expired) Exc…" at bounding box center [477, 177] width 59 height 11
select select ""applied""
click at [448, 172] on select "Choose an option... Pending Applied Excluded (Questions) Excluded (Expired) Exc…" at bounding box center [477, 177] width 59 height 11
click at [284, 178] on div "Allata" at bounding box center [273, 178] width 45 height 7
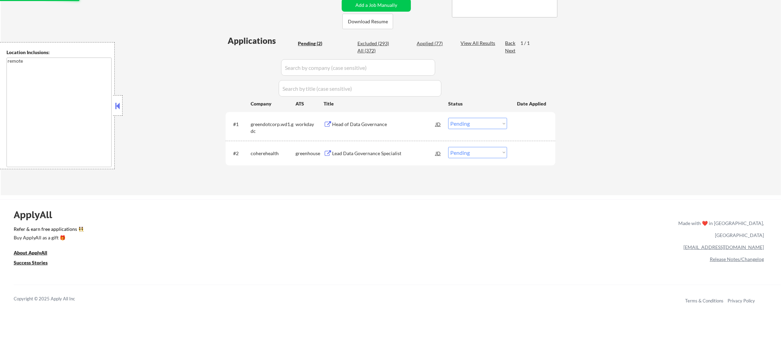
click at [375, 137] on div "#1 greendotcorp.wd1.gdc workday Head of Data Governance JD Choose an option... …" at bounding box center [391, 126] width 330 height 29
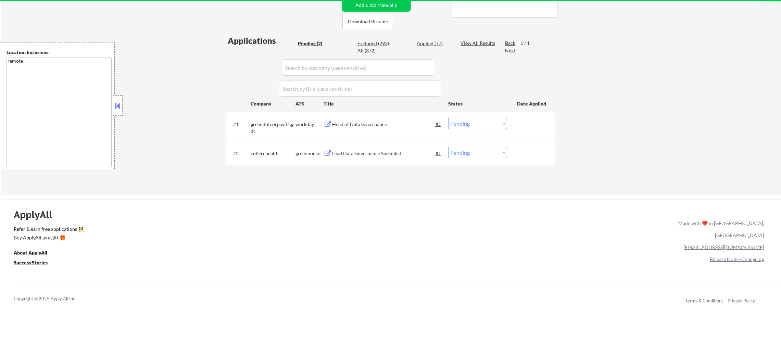
click at [370, 150] on div "Lead Data Governance Specialist" at bounding box center [383, 153] width 103 height 7
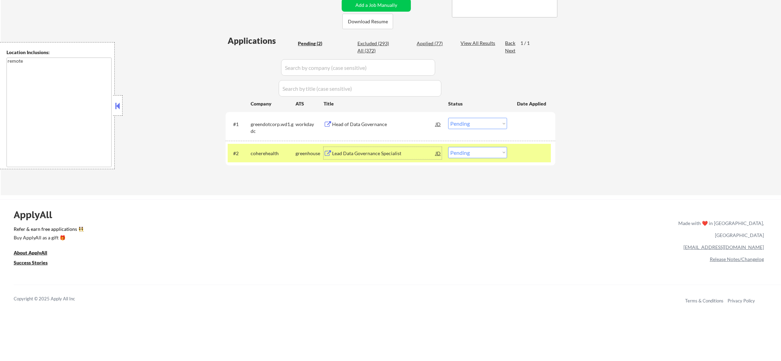
drag, startPoint x: 459, startPoint y: 153, endPoint x: 462, endPoint y: 156, distance: 4.1
click at [459, 153] on select "Choose an option... Pending Applied Excluded (Questions) Excluded (Expired) Exc…" at bounding box center [477, 152] width 59 height 11
select select ""excluded__other_""
click at [448, 147] on select "Choose an option... Pending Applied Excluded (Questions) Excluded (Expired) Exc…" at bounding box center [477, 152] width 59 height 11
click at [268, 154] on div "coherehealth" at bounding box center [273, 153] width 45 height 7
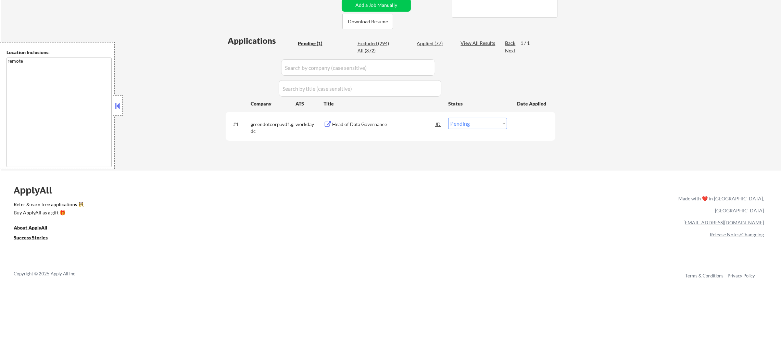
click at [376, 124] on div "Head of Data Governance" at bounding box center [383, 124] width 103 height 7
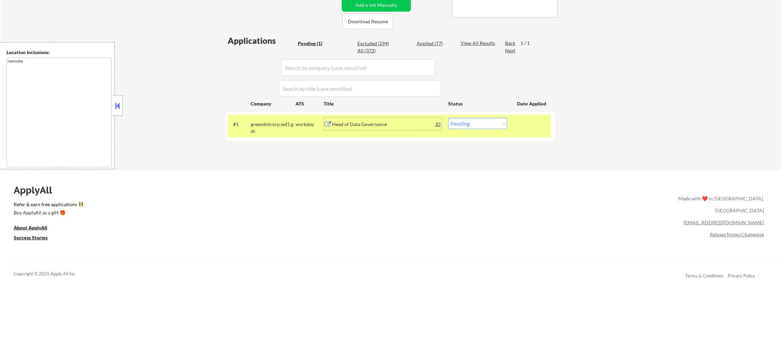
click at [462, 126] on select "Choose an option... Pending Applied Excluded (Questions) Excluded (Expired) Exc…" at bounding box center [477, 123] width 59 height 11
select select ""applied""
click at [448, 118] on select "Choose an option... Pending Applied Excluded (Questions) Excluded (Expired) Exc…" at bounding box center [477, 123] width 59 height 11
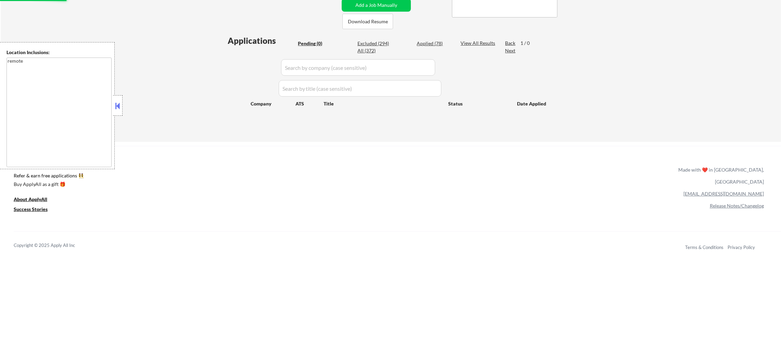
scroll to position [120, 0]
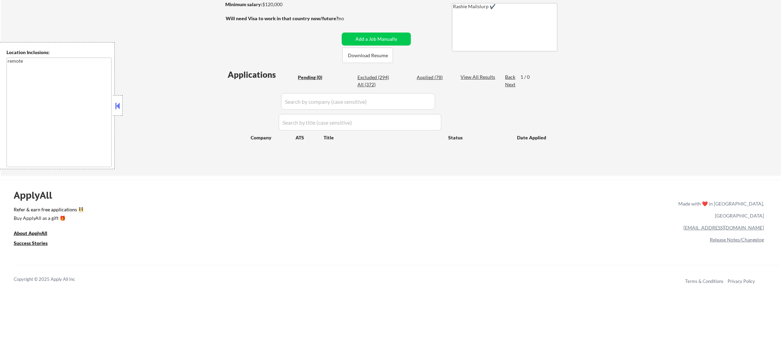
click at [431, 74] on div "Applied (78)" at bounding box center [434, 77] width 34 height 7
select select ""applied""
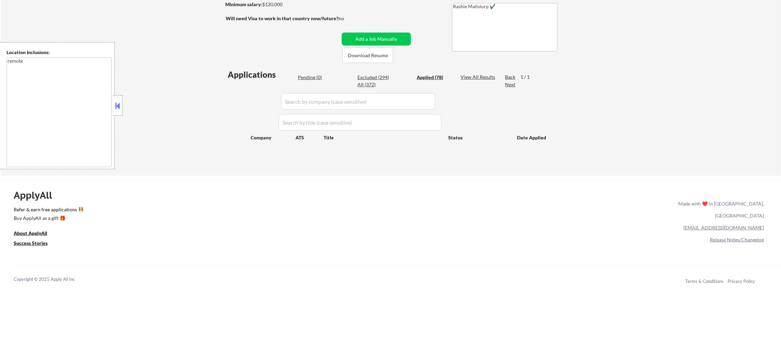
select select ""applied""
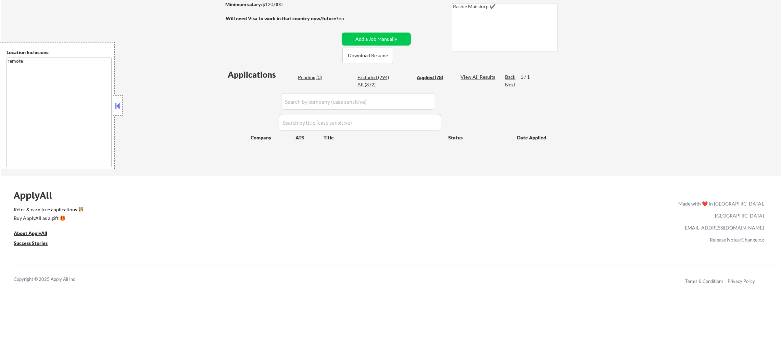
select select ""applied""
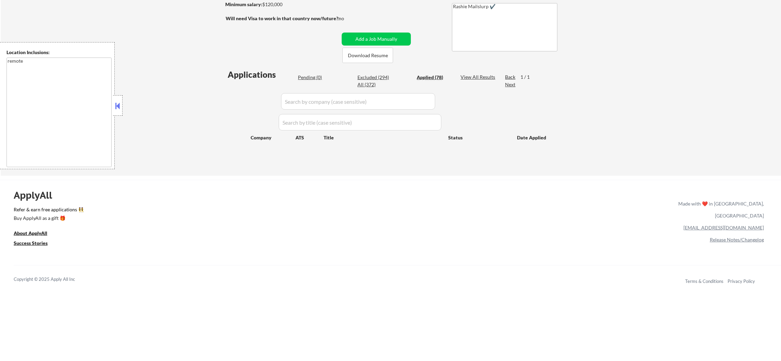
select select ""applied""
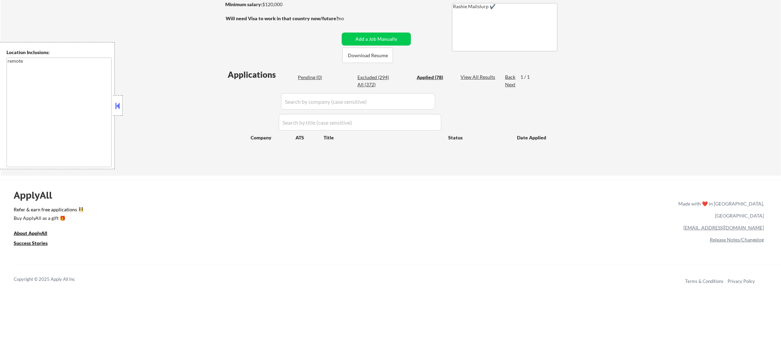
select select ""applied""
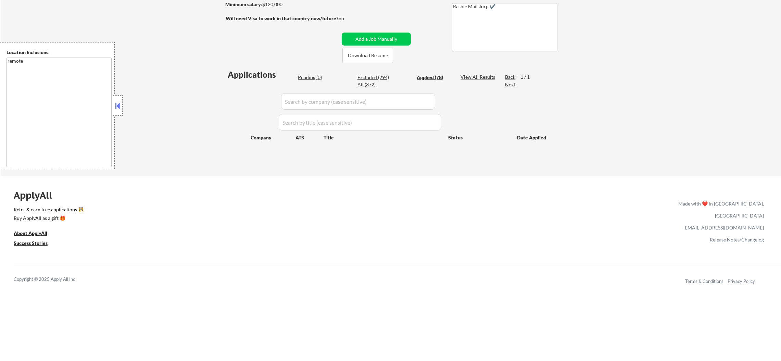
select select ""applied""
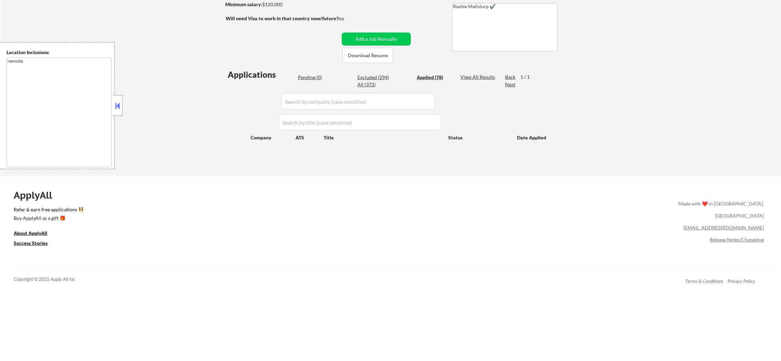
select select ""applied""
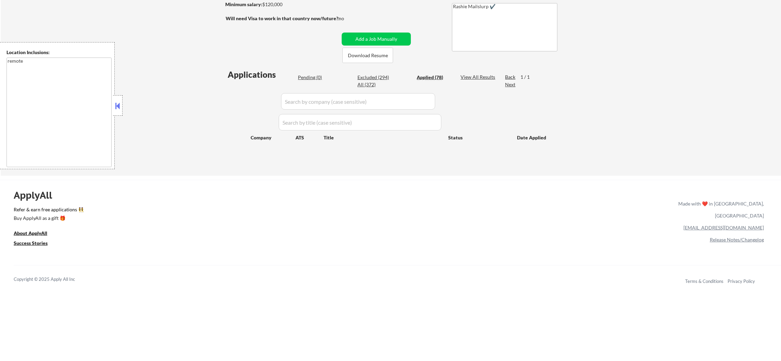
select select ""applied""
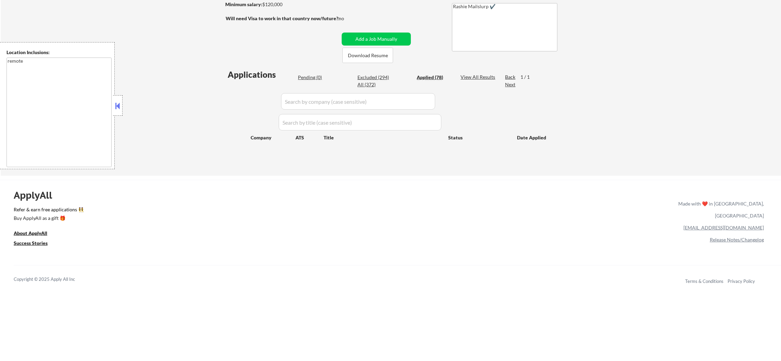
select select ""applied""
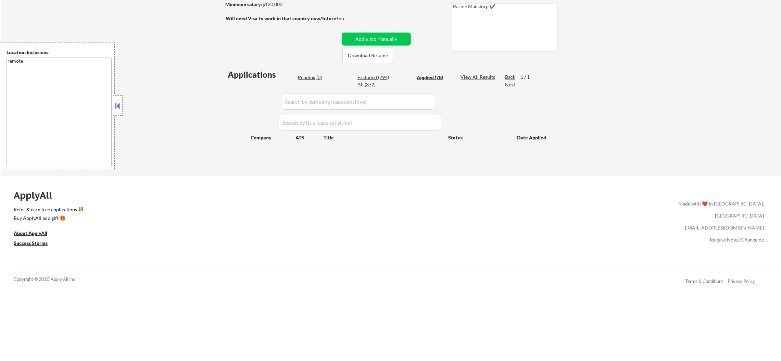
select select ""applied""
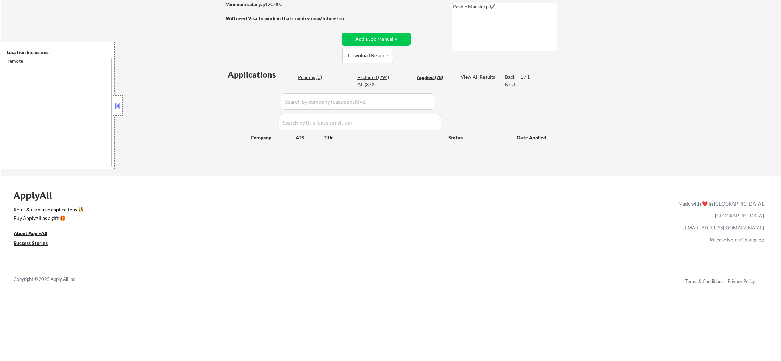
select select ""applied""
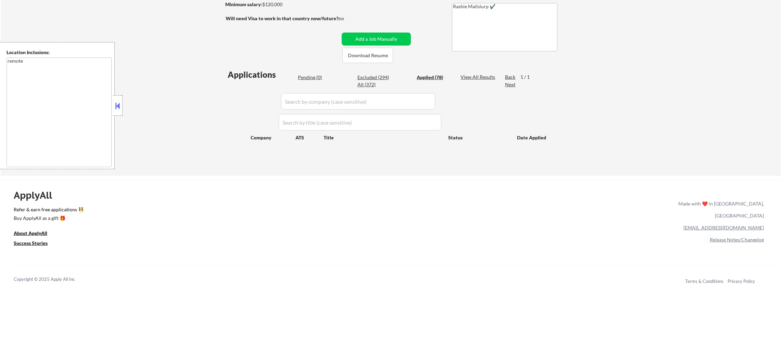
select select ""applied""
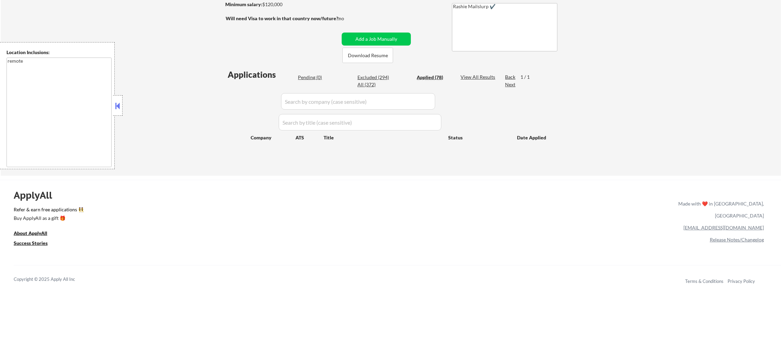
select select ""applied""
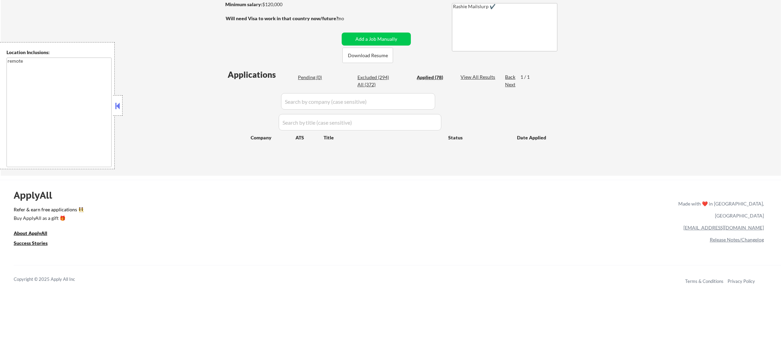
select select ""applied""
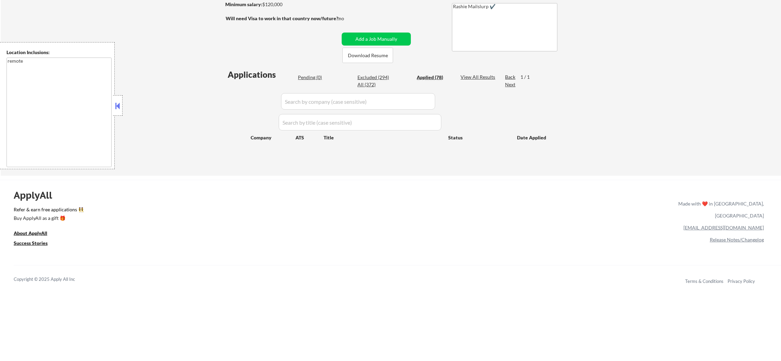
select select ""applied""
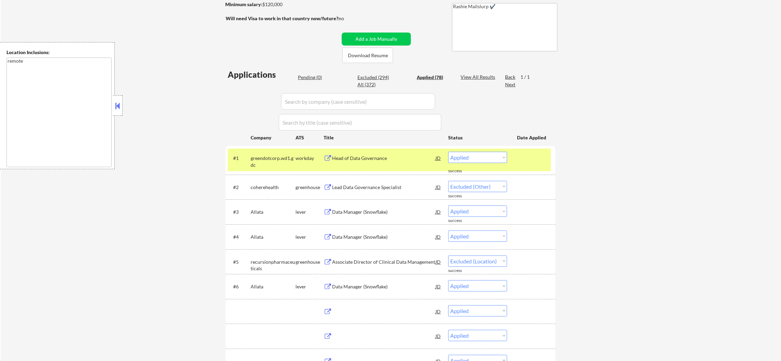
select select ""applied""
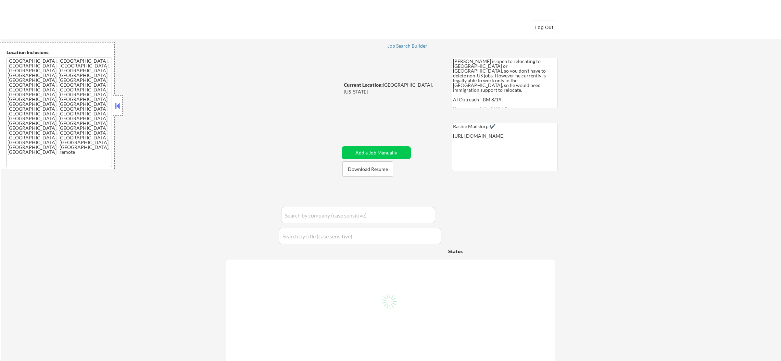
select select ""pending""
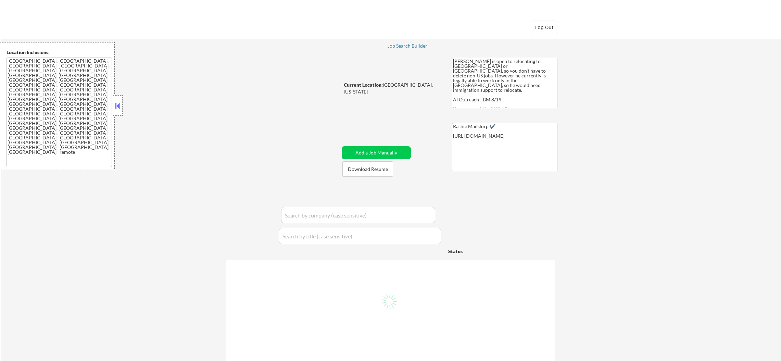
select select ""pending""
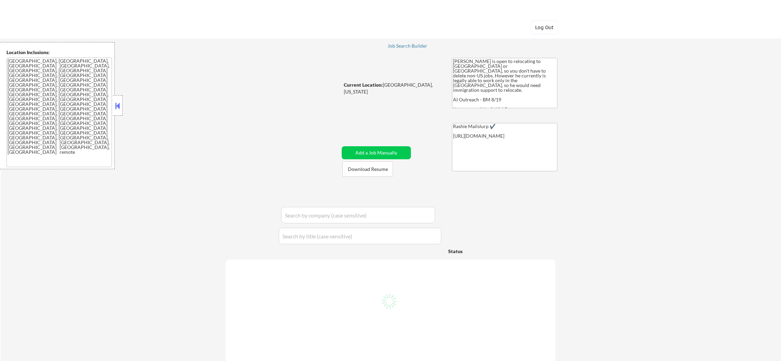
select select ""pending""
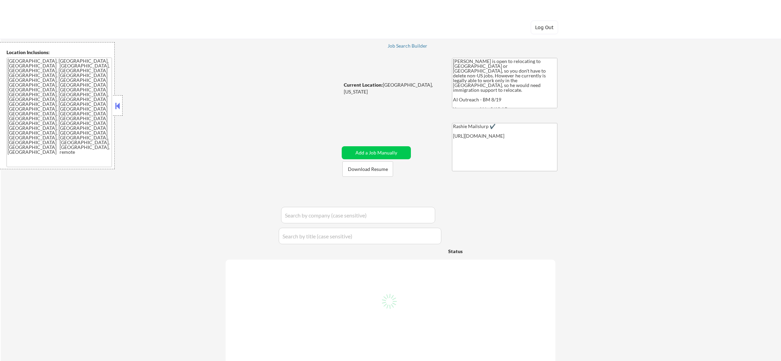
select select ""pending""
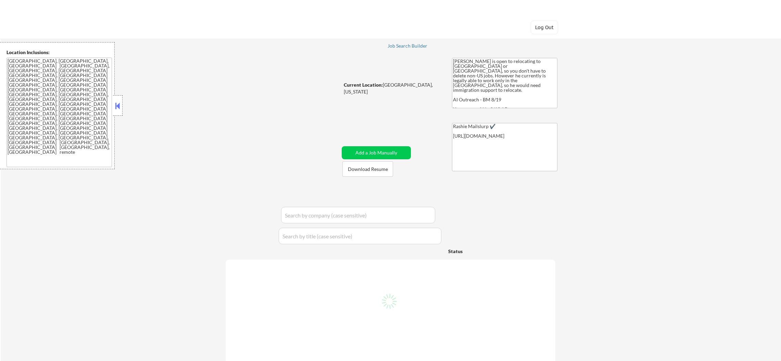
select select ""pending""
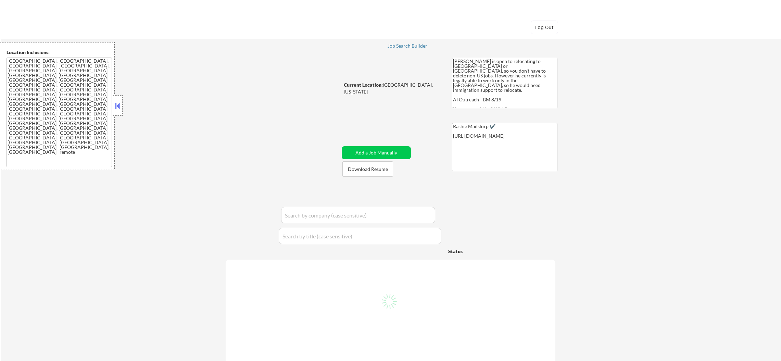
select select ""pending""
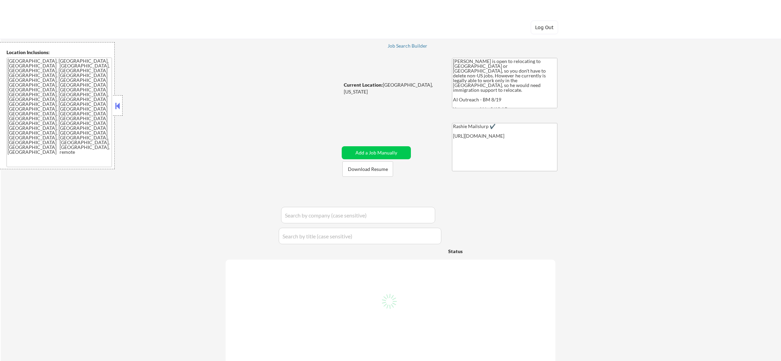
select select ""pending""
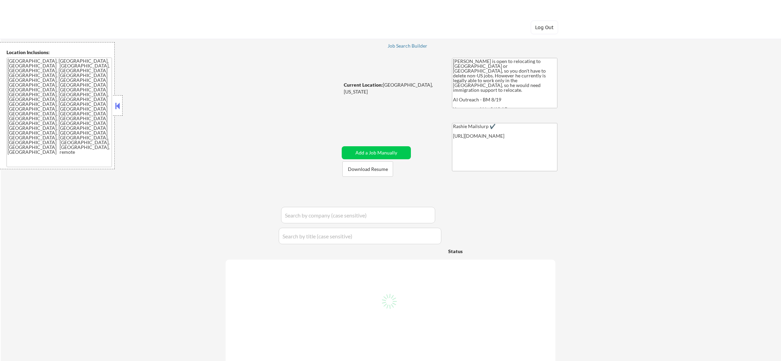
select select ""pending""
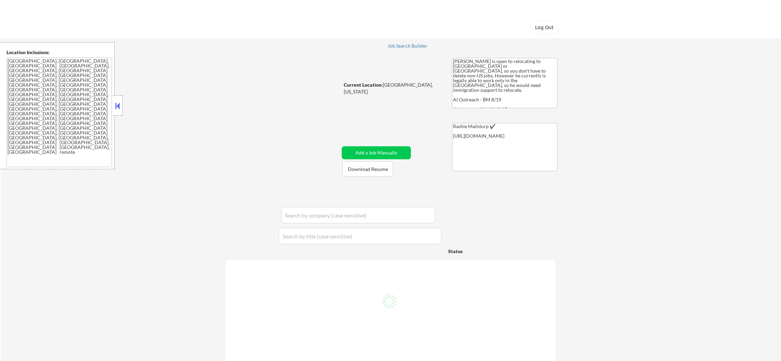
select select ""pending""
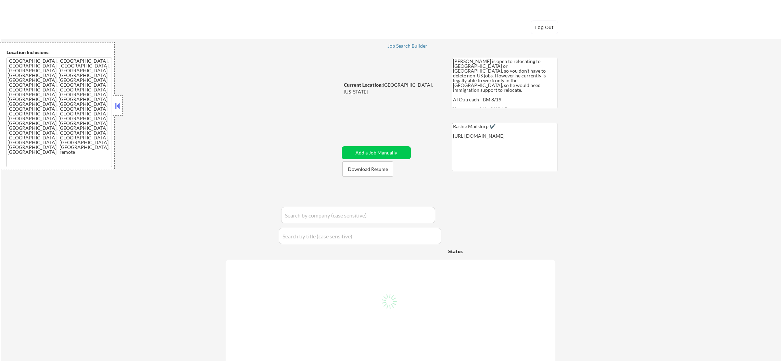
select select ""pending""
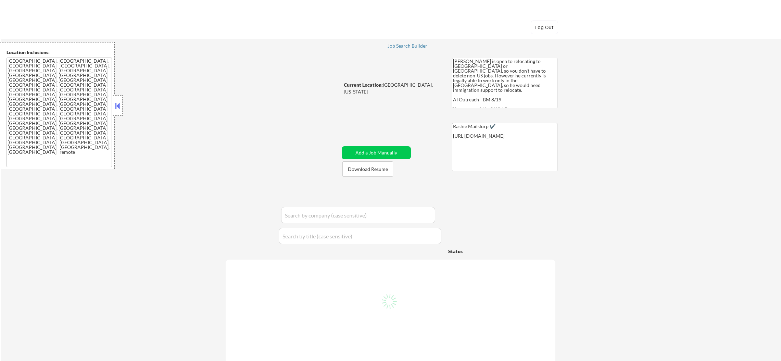
select select ""pending""
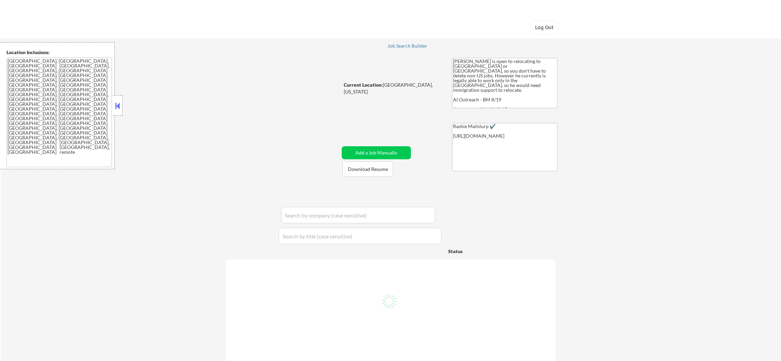
select select ""pending""
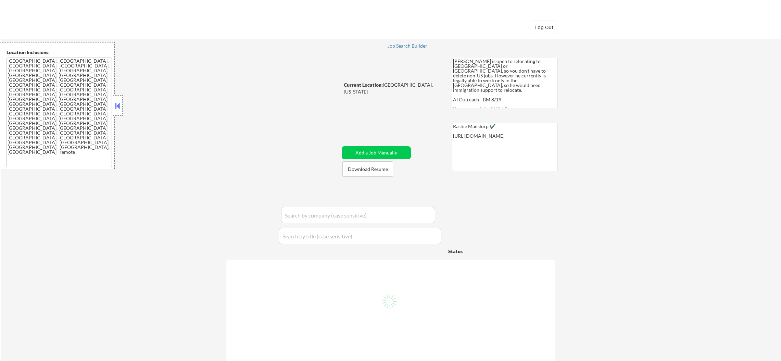
select select ""pending""
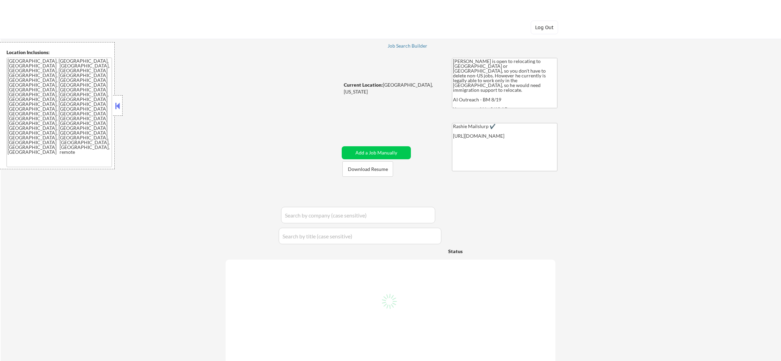
select select ""pending""
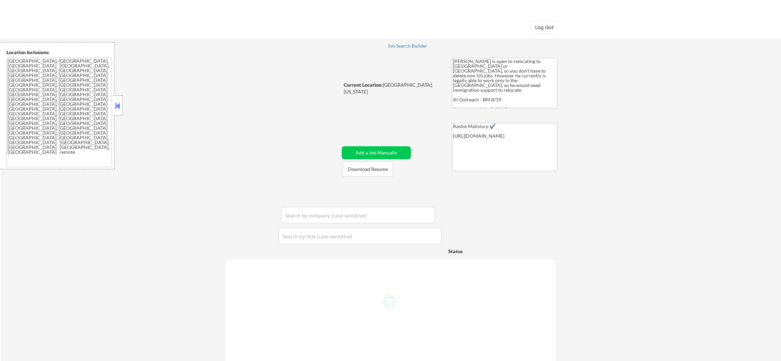
select select ""pending""
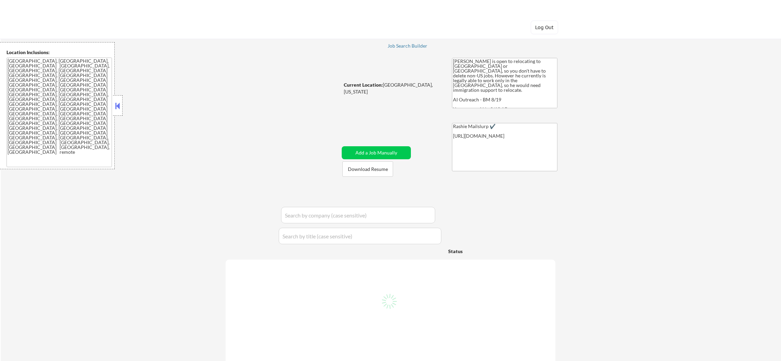
select select ""pending""
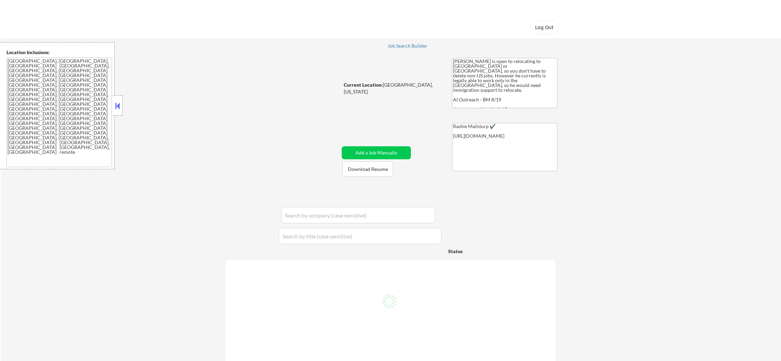
select select ""pending""
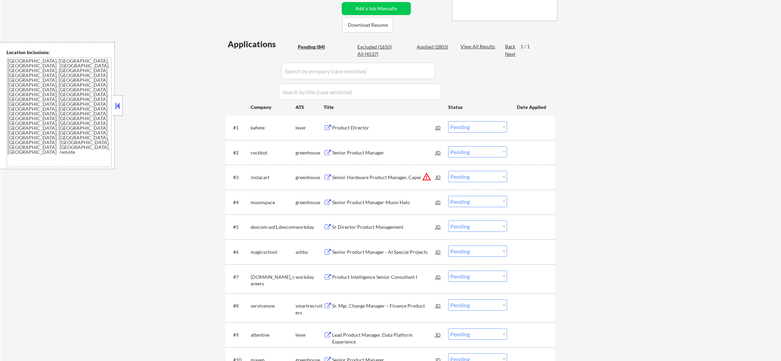
scroll to position [188, 0]
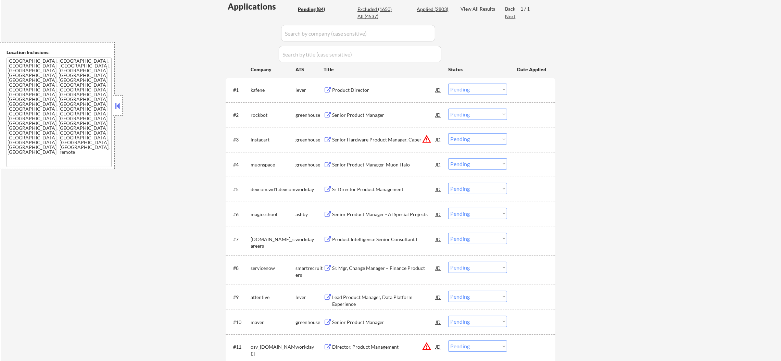
click at [258, 87] on div "kafene" at bounding box center [273, 90] width 45 height 7
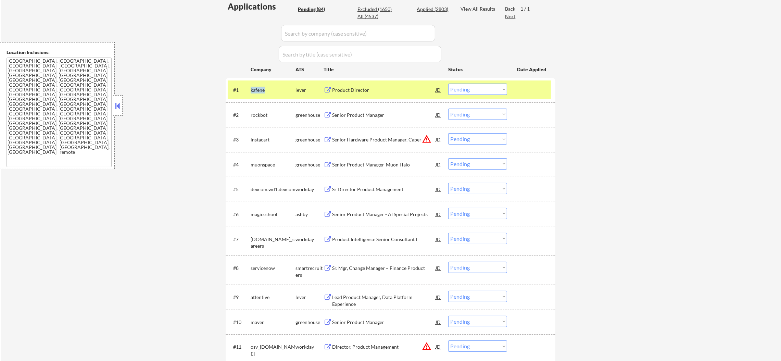
click at [258, 87] on div "kafene" at bounding box center [273, 90] width 45 height 7
copy div "kafene"
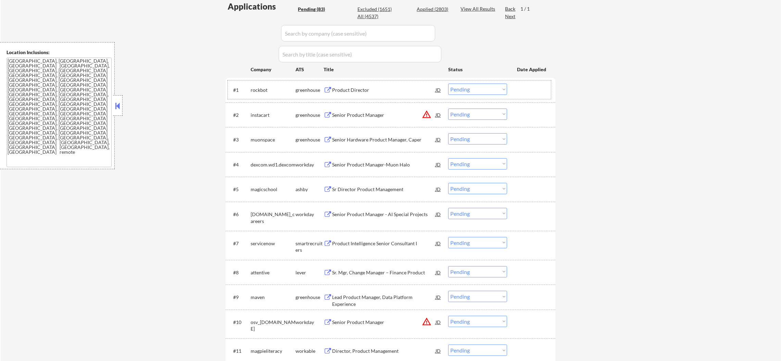
click at [258, 90] on div "rockbot" at bounding box center [273, 90] width 45 height 7
copy div "rockbot"
click at [463, 92] on select "Choose an option... Pending Applied Excluded (Questions) Excluded (Expired) Exc…" at bounding box center [477, 89] width 59 height 11
click at [448, 84] on select "Choose an option... Pending Applied Excluded (Questions) Excluded (Expired) Exc…" at bounding box center [477, 89] width 59 height 11
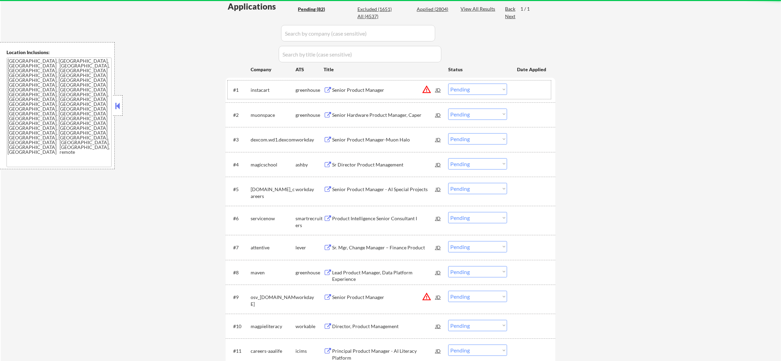
click at [266, 88] on div "instacart" at bounding box center [273, 90] width 45 height 7
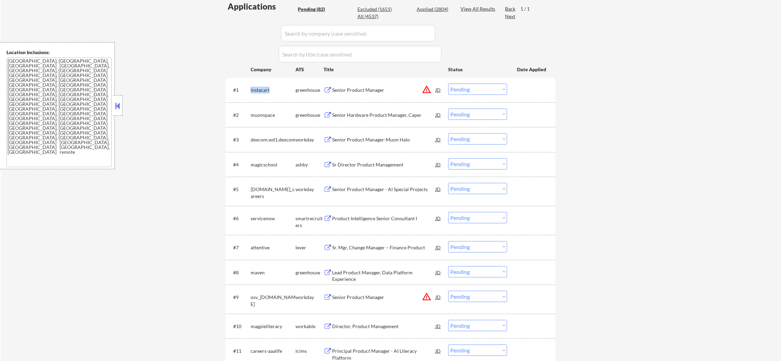
copy div "instacart"
click at [260, 89] on div "muonspace" at bounding box center [273, 90] width 45 height 7
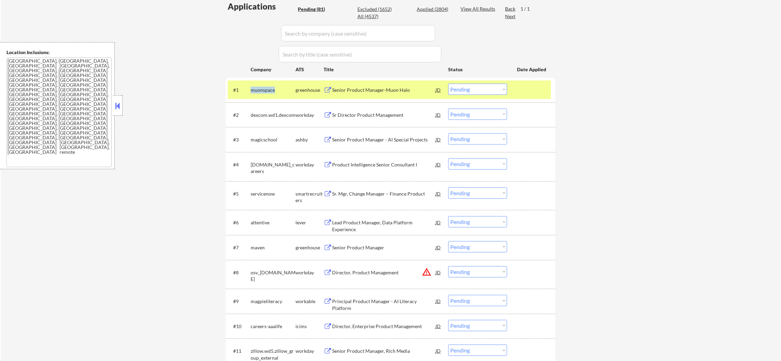
click at [260, 89] on div "muonspace" at bounding box center [273, 90] width 45 height 7
copy div "muonspace"
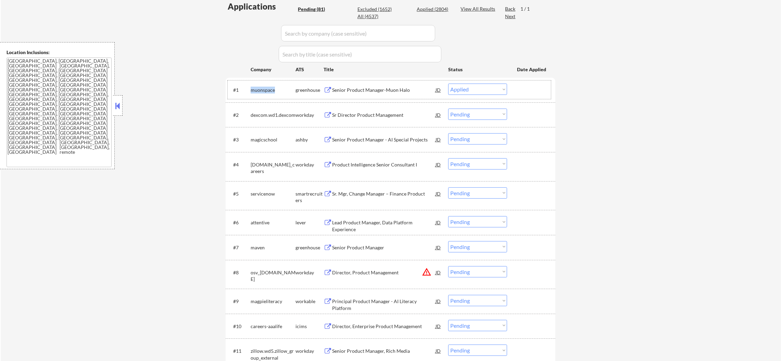
select select ""pending""
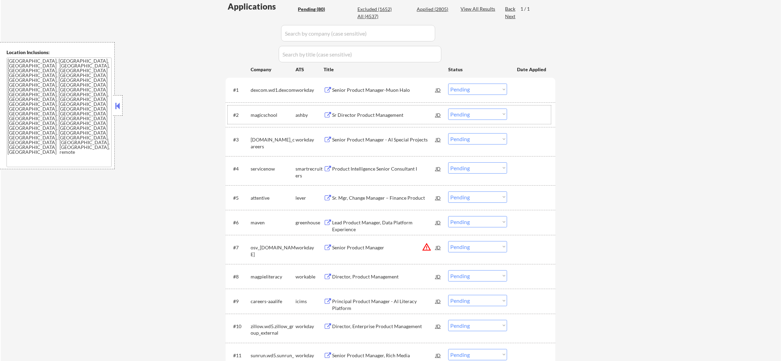
click at [260, 116] on div "magicschool" at bounding box center [273, 115] width 45 height 7
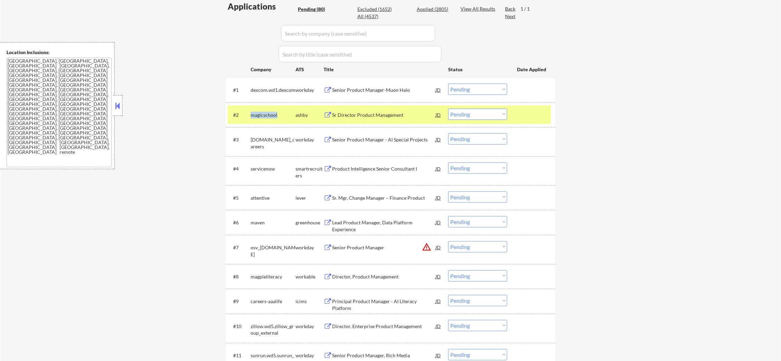
click at [260, 116] on div "magicschool" at bounding box center [273, 115] width 45 height 7
copy div "magicschool"
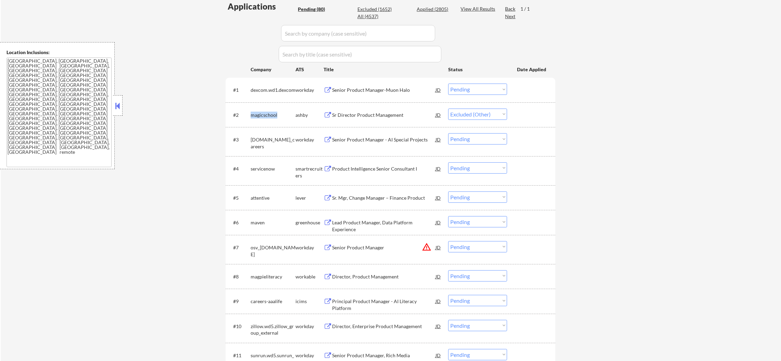
select select ""pending""
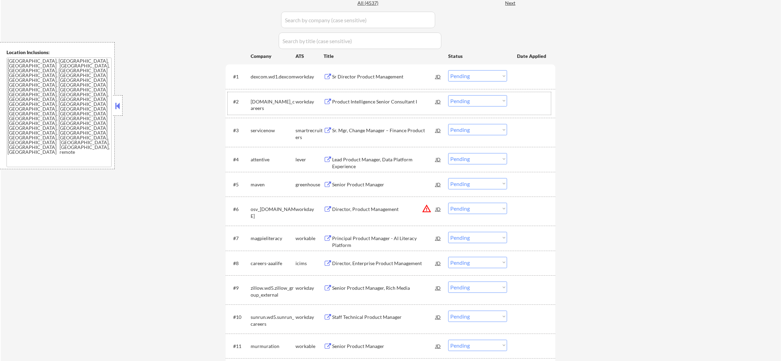
scroll to position [223, 0]
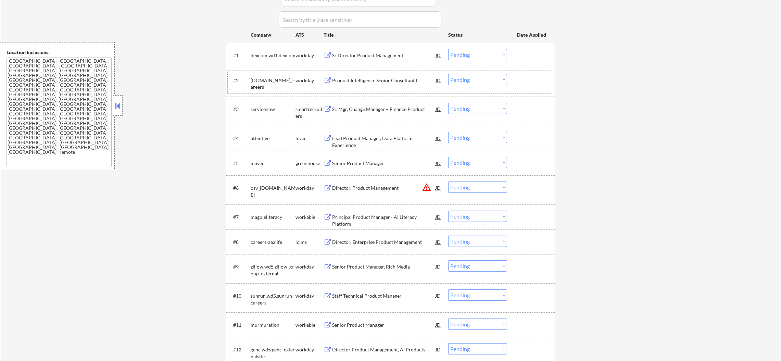
click at [265, 110] on div "servicenow" at bounding box center [273, 109] width 45 height 7
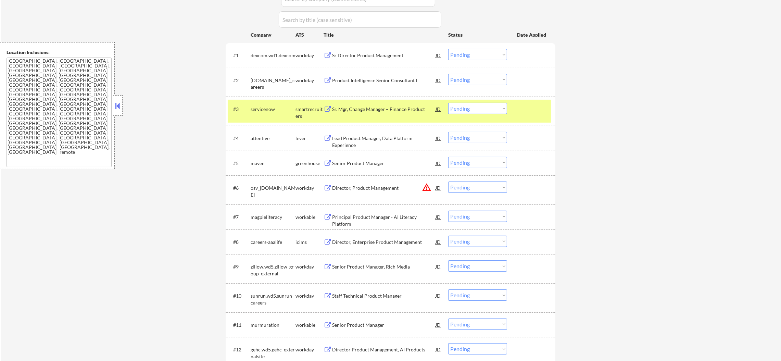
click at [458, 113] on select "Choose an option... Pending Applied Excluded (Questions) Excluded (Expired) Exc…" at bounding box center [477, 108] width 59 height 11
click at [448, 103] on select "Choose an option... Pending Applied Excluded (Questions) Excluded (Expired) Exc…" at bounding box center [477, 108] width 59 height 11
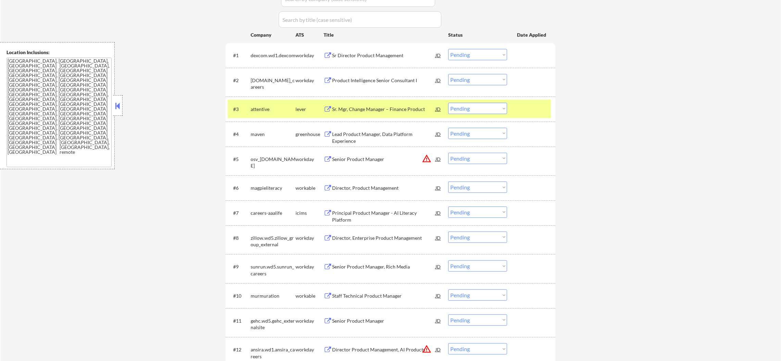
click at [256, 104] on div "attentive" at bounding box center [273, 109] width 45 height 12
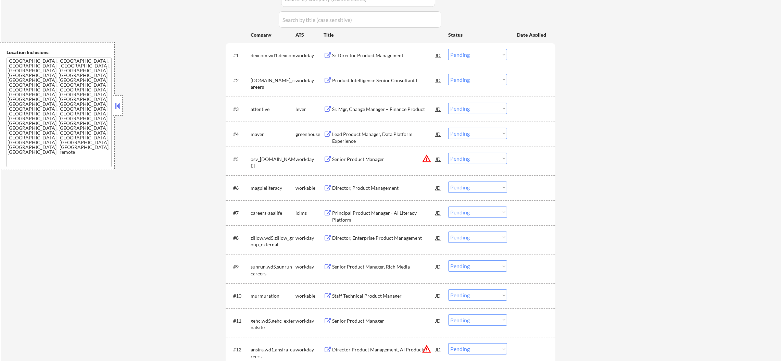
click at [256, 104] on div "attentive" at bounding box center [273, 109] width 45 height 12
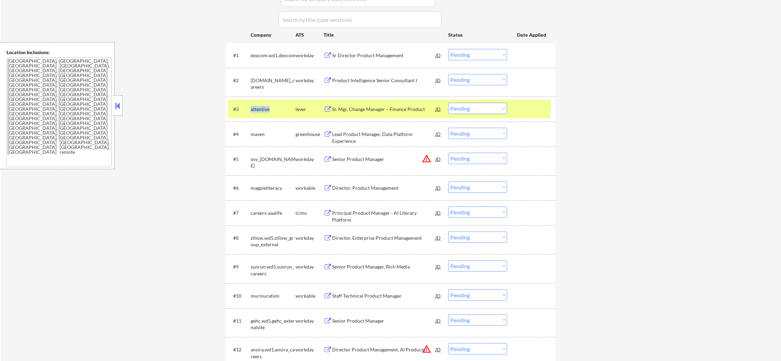
copy div "attentive"
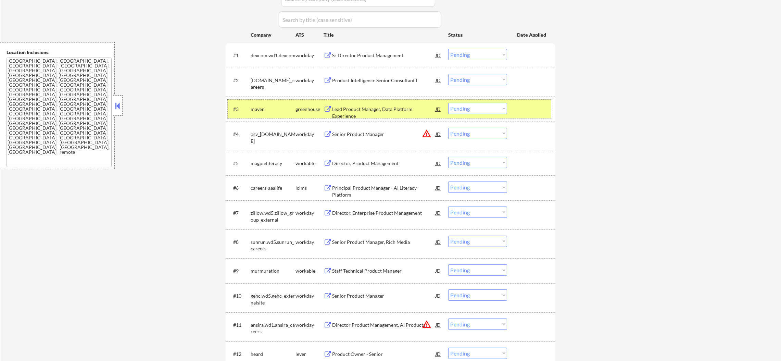
click at [259, 114] on div "maven" at bounding box center [273, 109] width 45 height 12
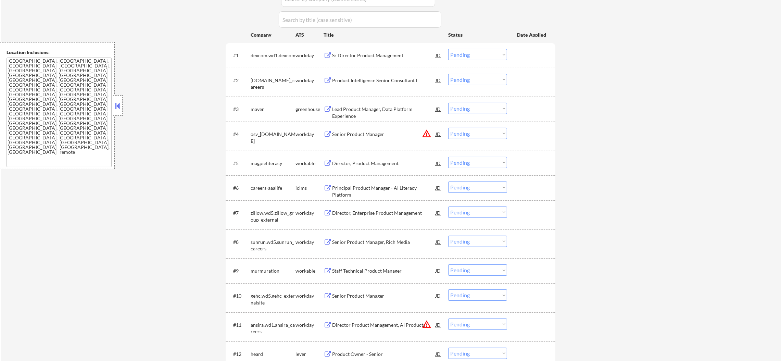
click at [261, 109] on div "maven" at bounding box center [273, 109] width 45 height 7
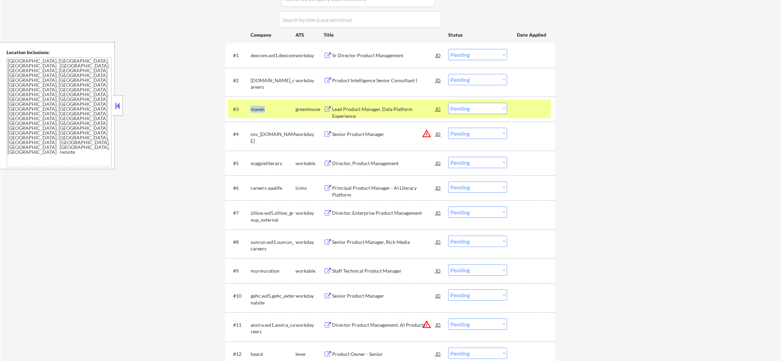
click at [261, 109] on div "maven" at bounding box center [273, 109] width 45 height 7
copy div "maven"
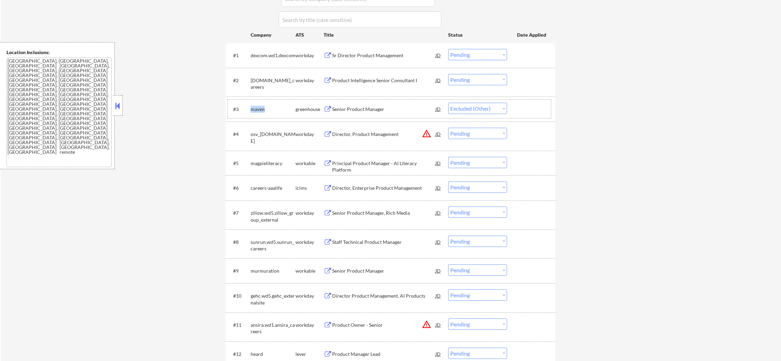
select select ""pending""
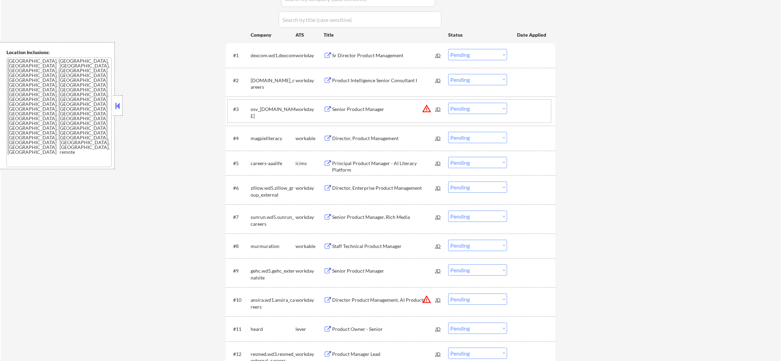
click at [268, 137] on div "magpieliteracy" at bounding box center [273, 138] width 45 height 7
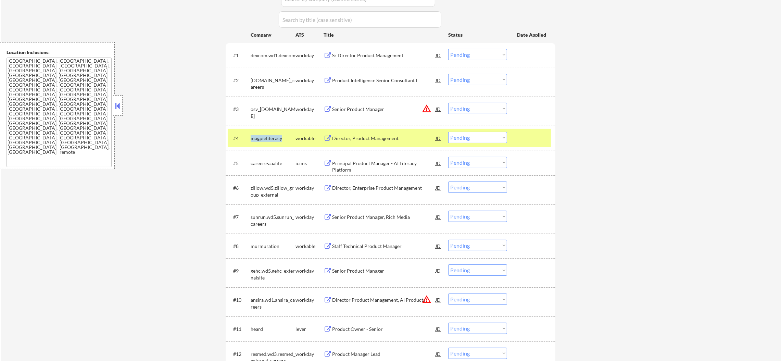
click at [268, 137] on div "magpieliteracy" at bounding box center [273, 138] width 45 height 7
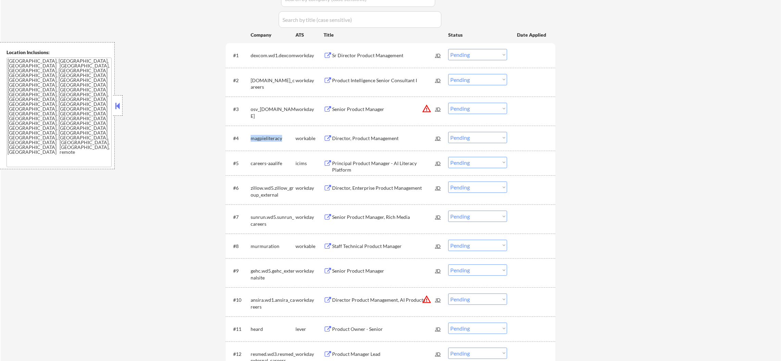
copy div "magpieliteracy"
select select ""pending""
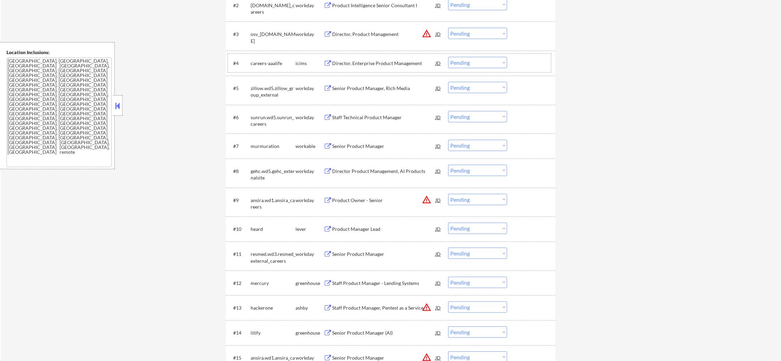
scroll to position [308, 0]
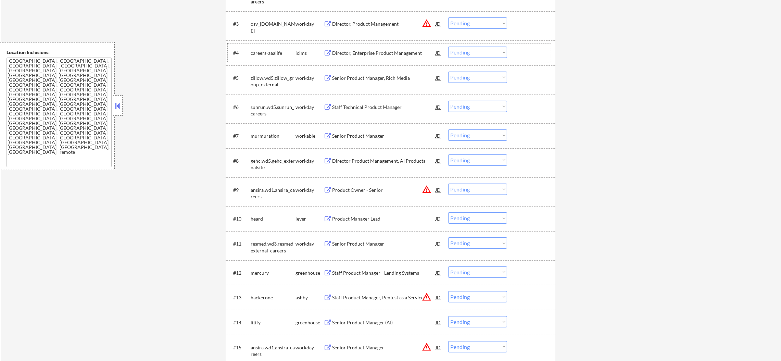
click at [268, 138] on div "murmuration" at bounding box center [273, 136] width 45 height 7
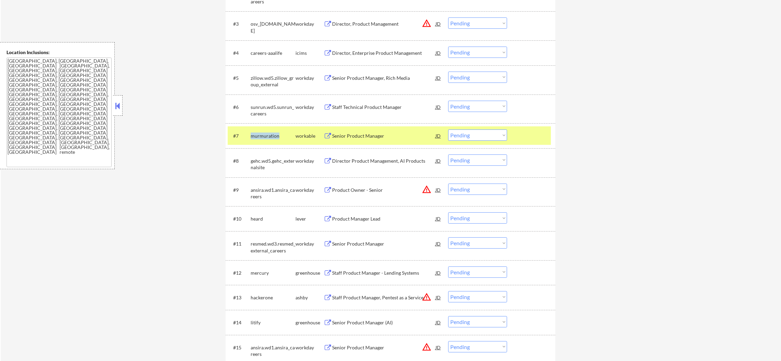
click at [268, 138] on div "murmuration" at bounding box center [273, 136] width 45 height 7
copy div "murmuration"
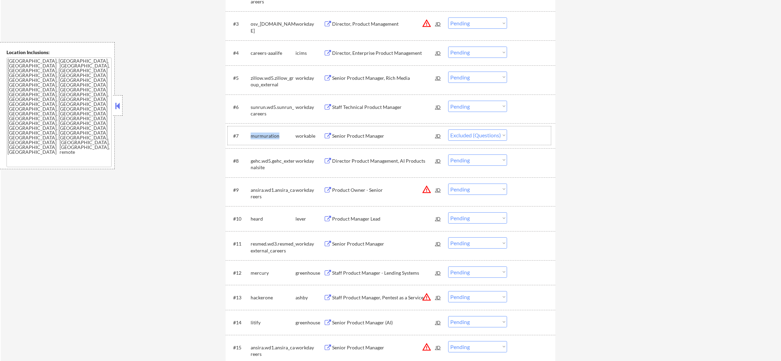
select select ""pending""
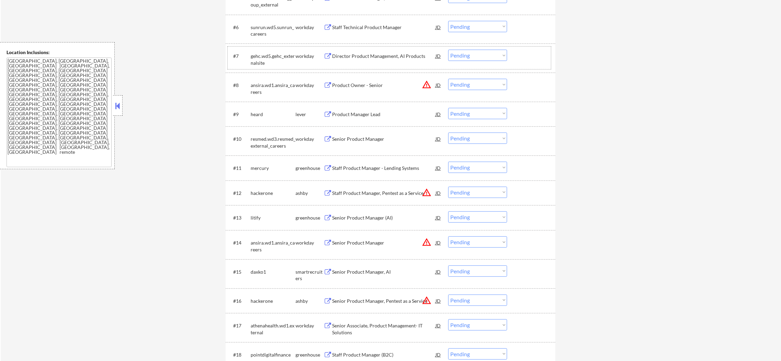
scroll to position [393, 0]
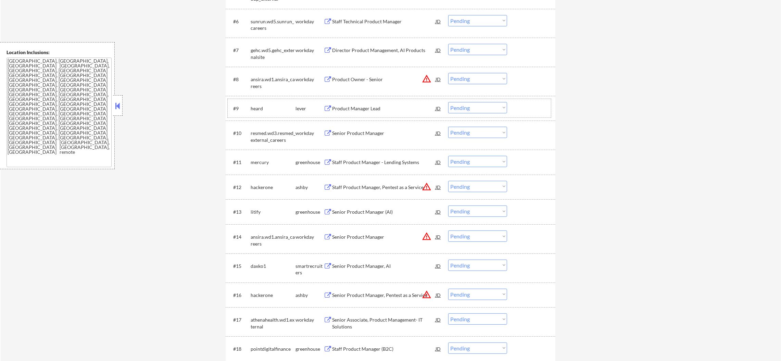
click at [257, 107] on div "heard" at bounding box center [273, 108] width 45 height 7
copy div "heard"
select select ""pending""
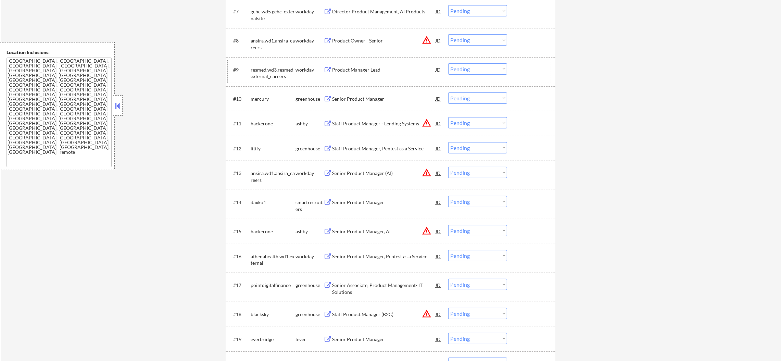
scroll to position [462, 0]
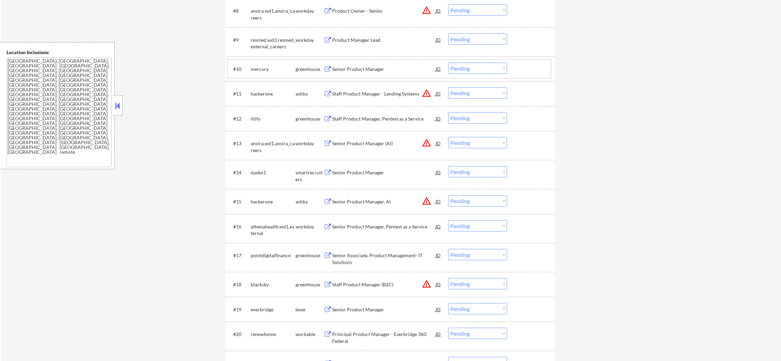
click at [258, 66] on div "mercury" at bounding box center [273, 69] width 45 height 7
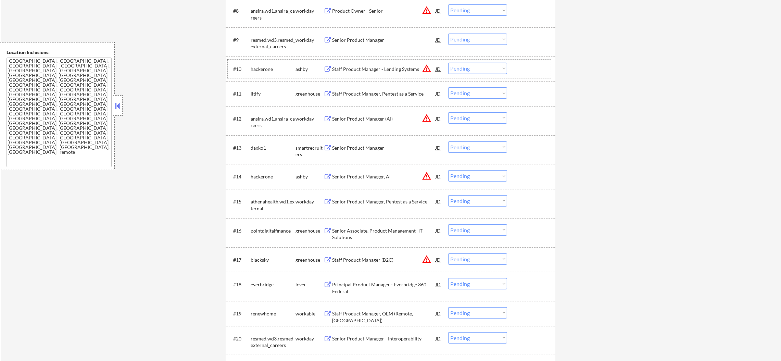
click at [269, 70] on div "hackerone" at bounding box center [273, 69] width 45 height 7
select select ""pending""
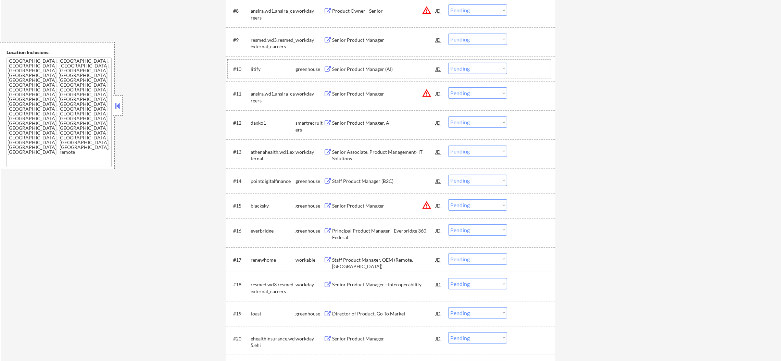
click at [256, 65] on div "litify" at bounding box center [273, 69] width 45 height 12
click at [254, 68] on div "litify" at bounding box center [273, 69] width 45 height 7
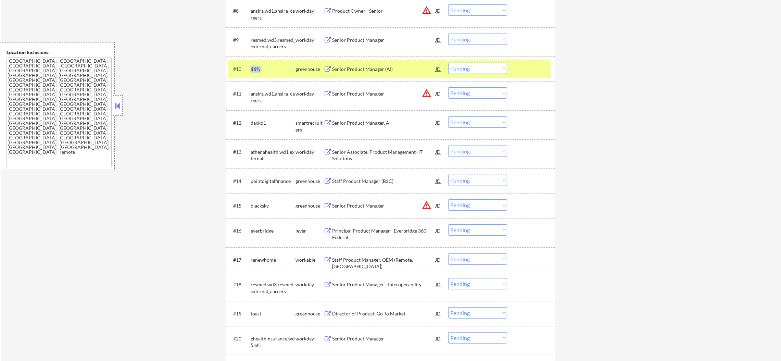
click at [254, 68] on div "litify" at bounding box center [273, 69] width 45 height 7
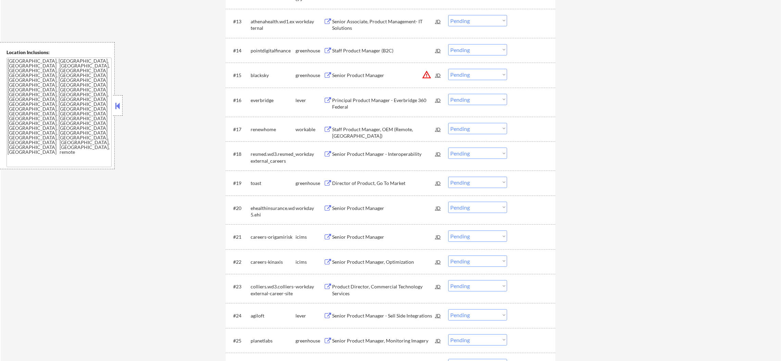
scroll to position [599, 0]
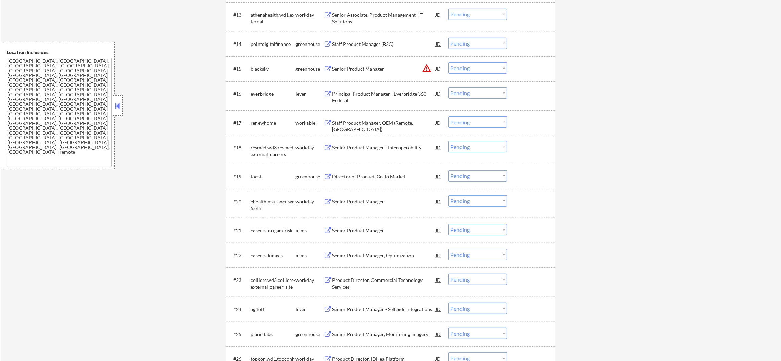
click at [266, 68] on div "blacksky" at bounding box center [273, 68] width 45 height 7
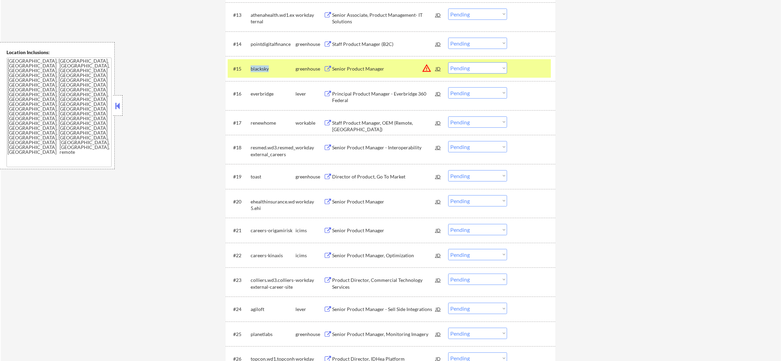
click at [266, 68] on div "blacksky" at bounding box center [273, 68] width 45 height 7
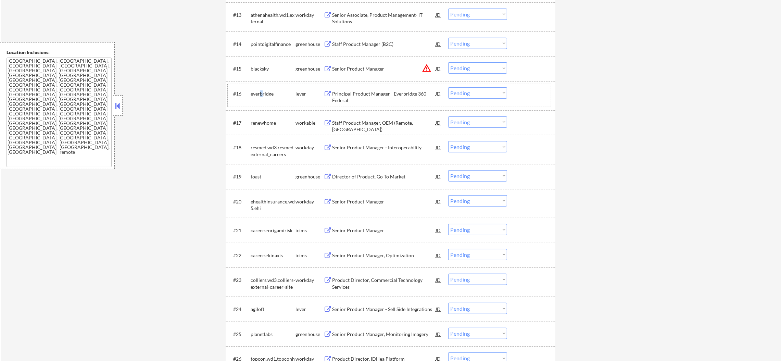
click at [261, 91] on div "everbridge" at bounding box center [273, 93] width 45 height 12
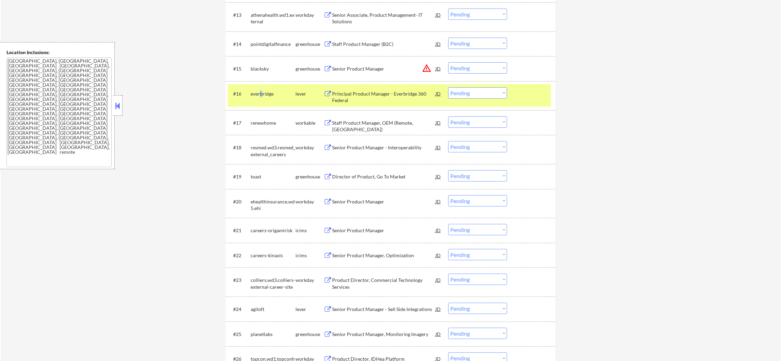
click at [261, 91] on div "everbridge" at bounding box center [273, 93] width 45 height 7
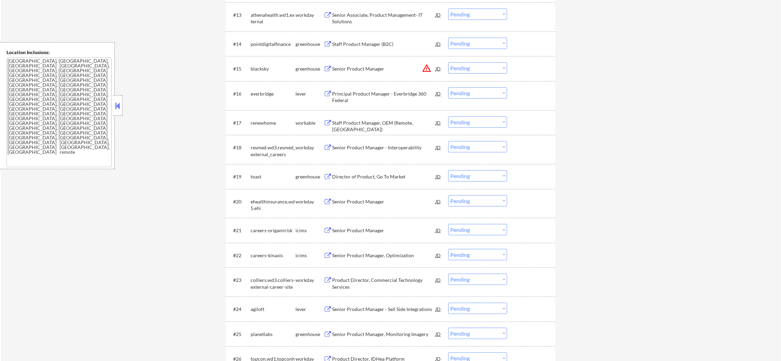
click at [261, 91] on div "everbridge" at bounding box center [273, 93] width 45 height 7
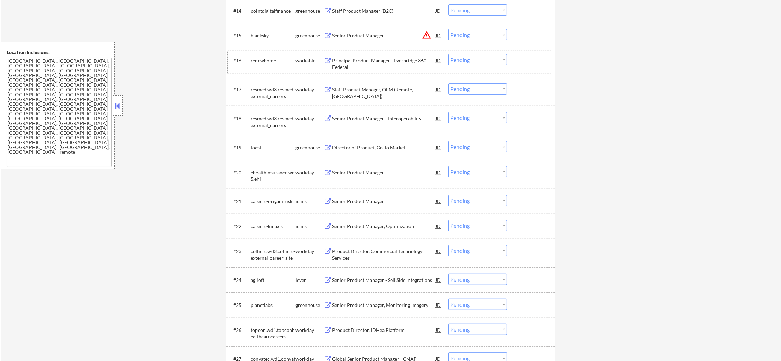
scroll to position [633, 0]
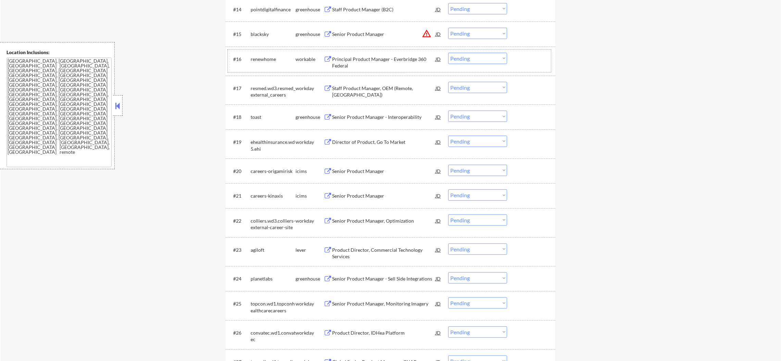
click at [258, 59] on div "renewhome" at bounding box center [273, 59] width 45 height 7
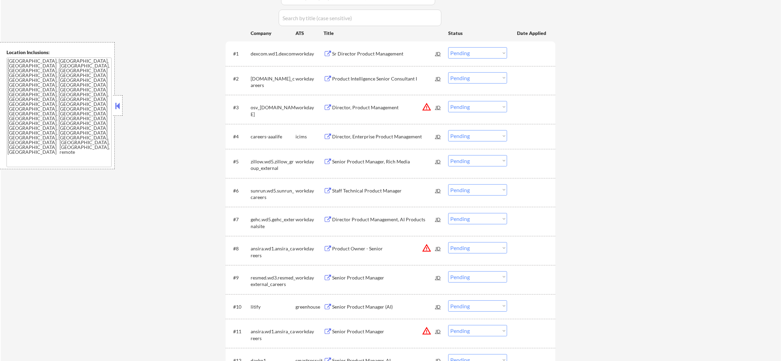
select select ""pending""
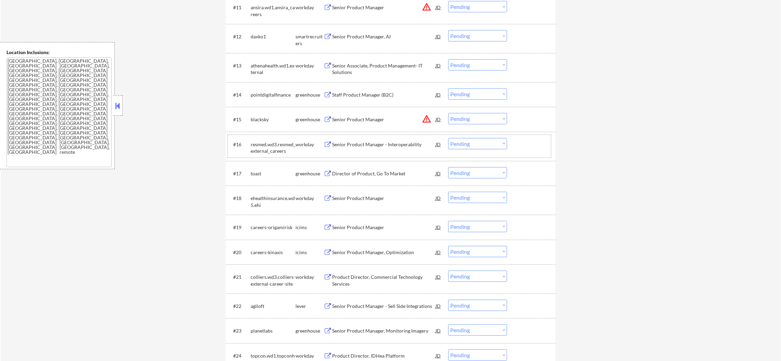
scroll to position [565, 0]
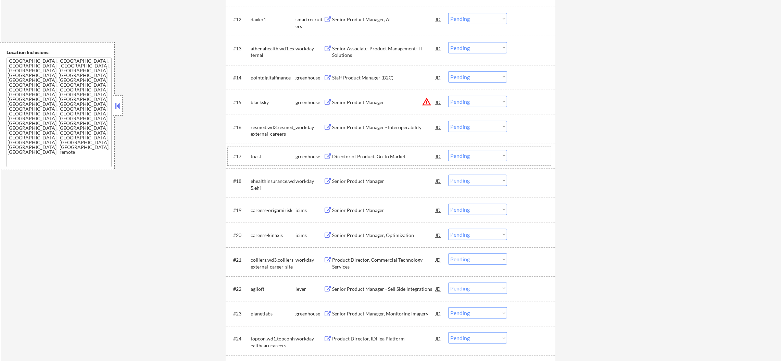
click at [256, 157] on div "toast" at bounding box center [273, 156] width 45 height 7
select select ""pending""
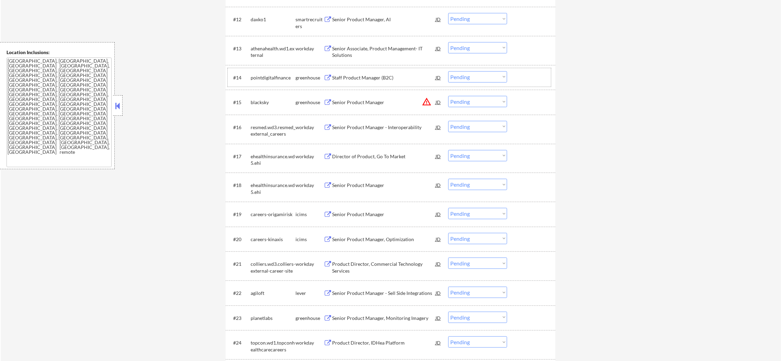
click at [266, 77] on div "pointdigitalfinance" at bounding box center [273, 77] width 45 height 7
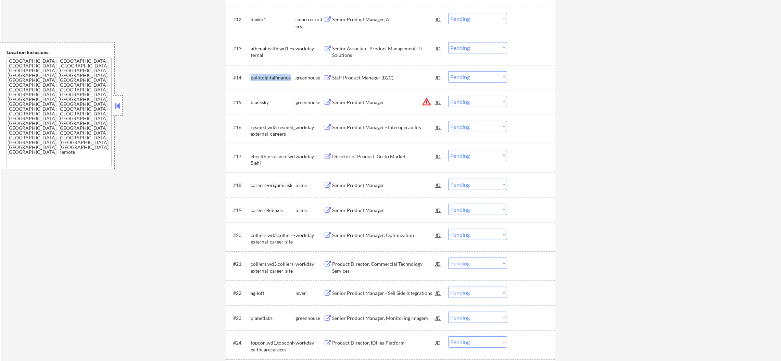
click at [266, 77] on div "pointdigitalfinance" at bounding box center [273, 77] width 45 height 7
select select ""pending""
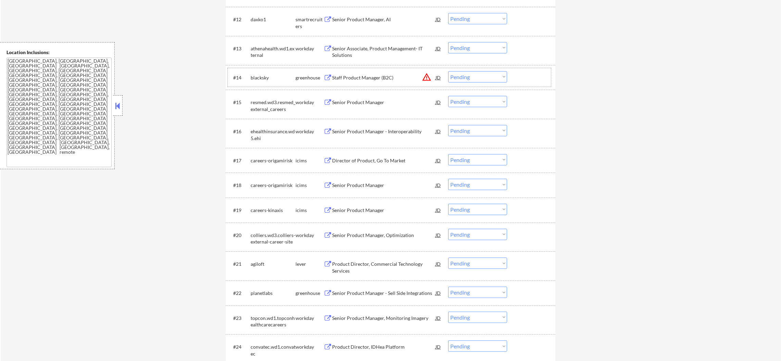
click at [257, 75] on div "blacksky" at bounding box center [273, 77] width 45 height 7
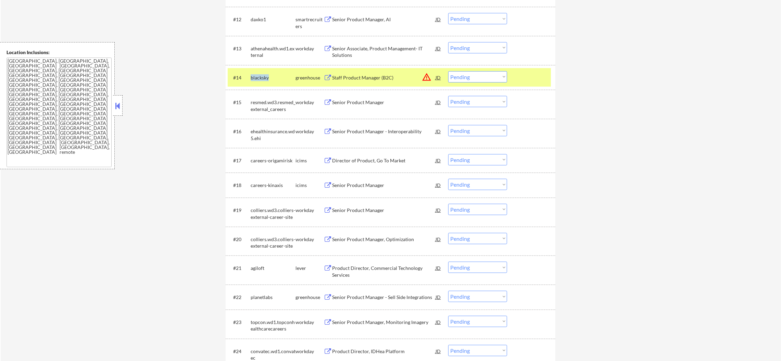
click at [257, 75] on div "blacksky" at bounding box center [273, 77] width 45 height 7
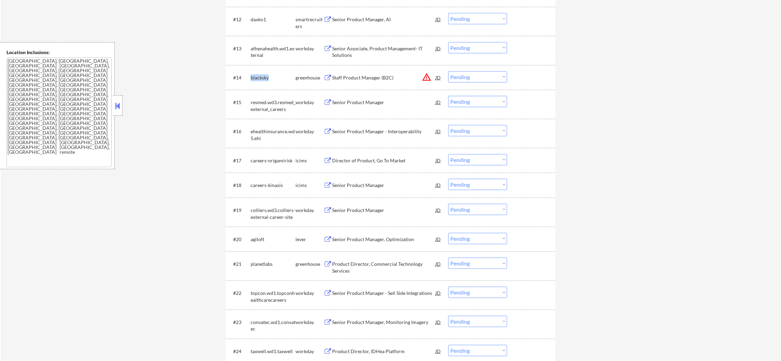
click at [257, 75] on div "blacksky" at bounding box center [273, 77] width 45 height 7
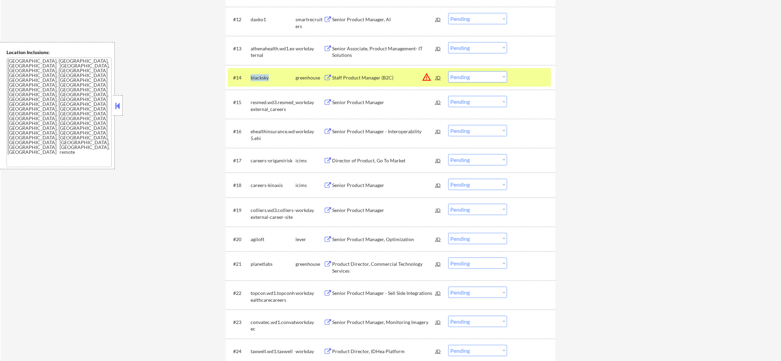
click at [257, 75] on div "blacksky" at bounding box center [273, 77] width 45 height 7
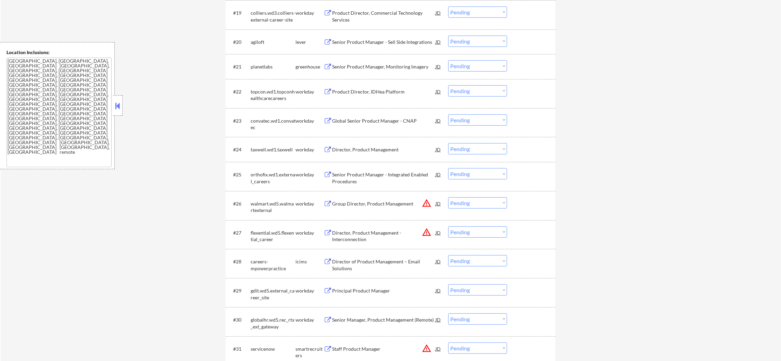
scroll to position [771, 0]
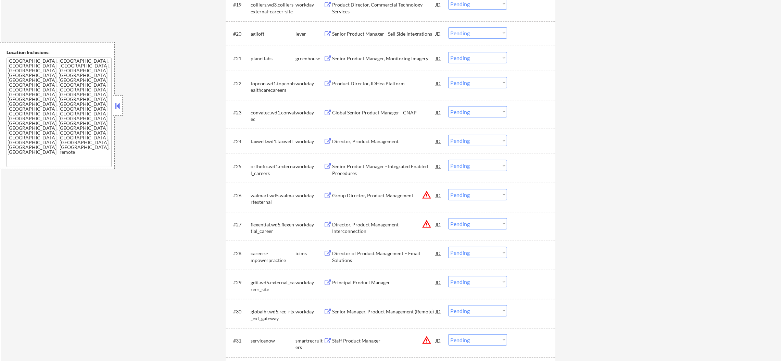
click at [266, 56] on div "planetlabs" at bounding box center [273, 58] width 45 height 7
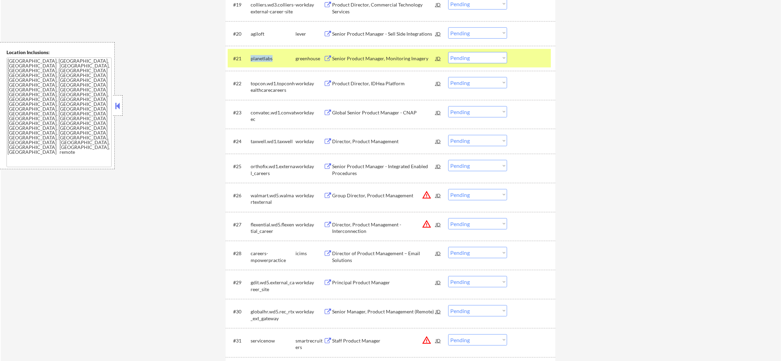
click at [266, 56] on div "planetlabs" at bounding box center [273, 58] width 45 height 7
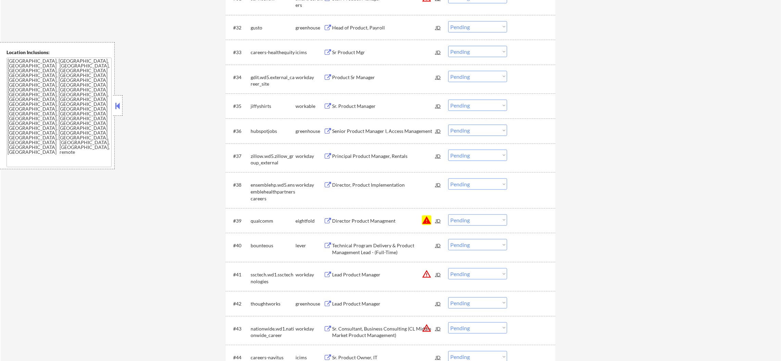
scroll to position [1113, 0]
click at [467, 225] on div "#39 qualcomm eightfold Director Product Managment JD warning Choose an option..…" at bounding box center [389, 220] width 323 height 18
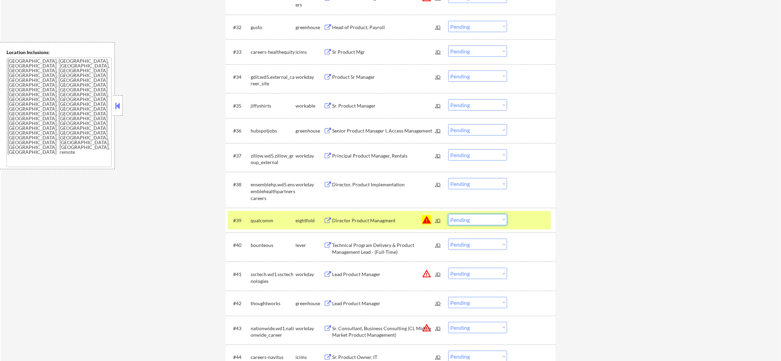
click at [471, 218] on select "Choose an option... Pending Applied Excluded (Questions) Excluded (Expired) Exc…" at bounding box center [477, 219] width 59 height 11
click at [448, 214] on select "Choose an option... Pending Applied Excluded (Questions) Excluded (Expired) Exc…" at bounding box center [477, 219] width 59 height 11
click at [272, 211] on div "#39 qualcomm eightfold Director Product Managment JD warning Choose an option..…" at bounding box center [389, 220] width 323 height 18
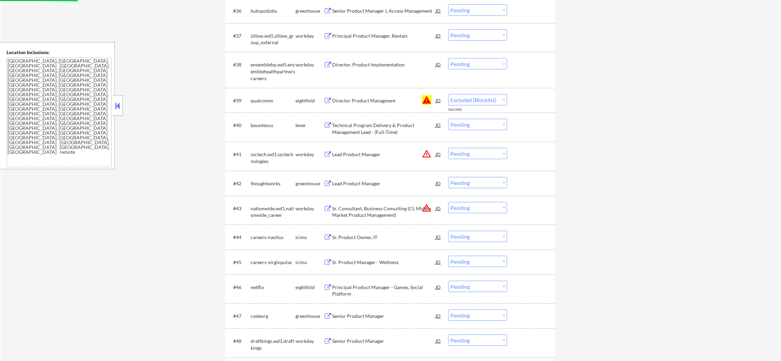
select select ""pending""
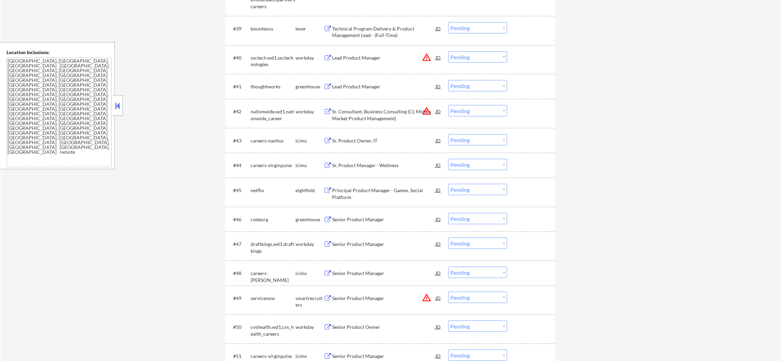
scroll to position [1301, 0]
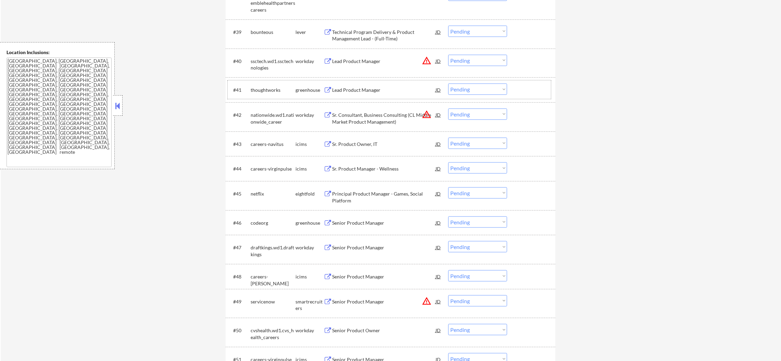
click at [258, 86] on div "thoughtworks" at bounding box center [273, 90] width 45 height 12
select select ""pending""
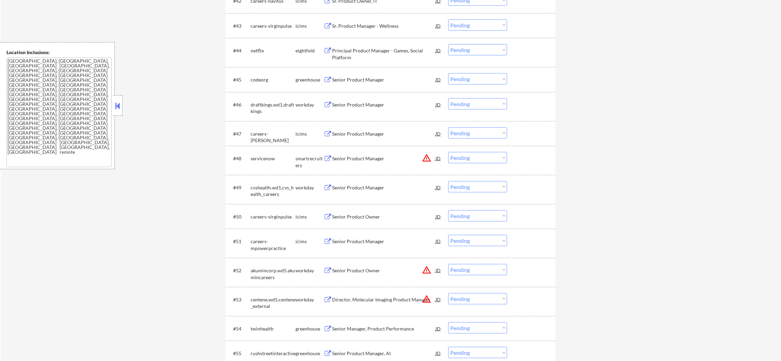
scroll to position [1422, 0]
click at [261, 75] on div "codeorg" at bounding box center [273, 77] width 45 height 7
click at [279, 72] on div "codeorg" at bounding box center [273, 77] width 45 height 12
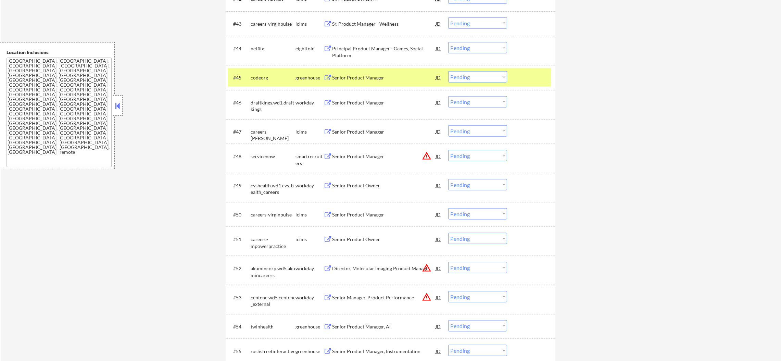
click at [279, 72] on div "codeorg" at bounding box center [273, 77] width 45 height 12
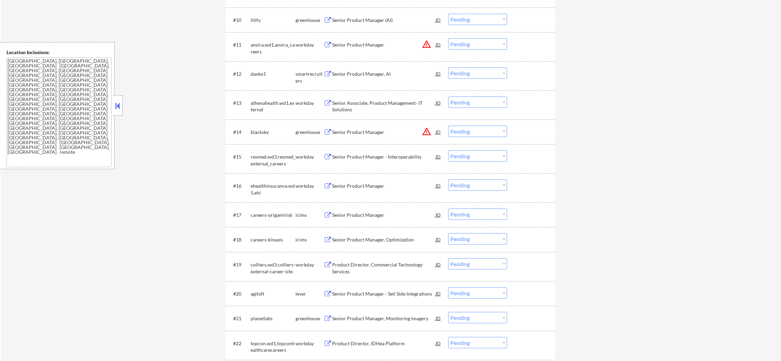
scroll to position [0, 0]
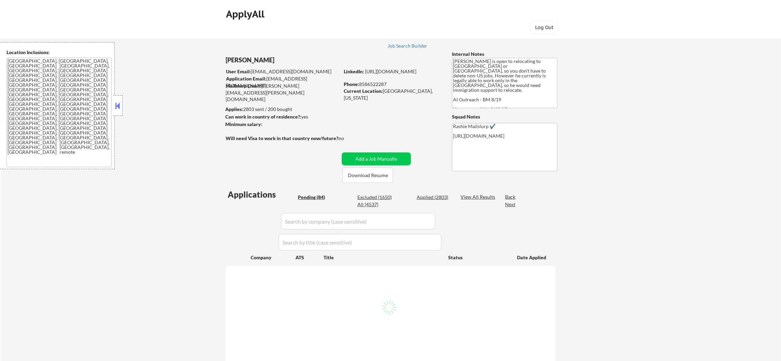
click at [369, 207] on div "All (4537)" at bounding box center [374, 204] width 34 height 7
click at [369, 205] on div "All (4537)" at bounding box center [374, 204] width 34 height 7
select select ""pending""
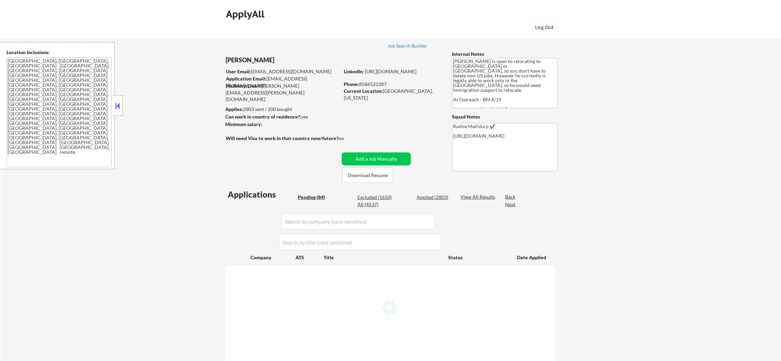
select select ""pending""
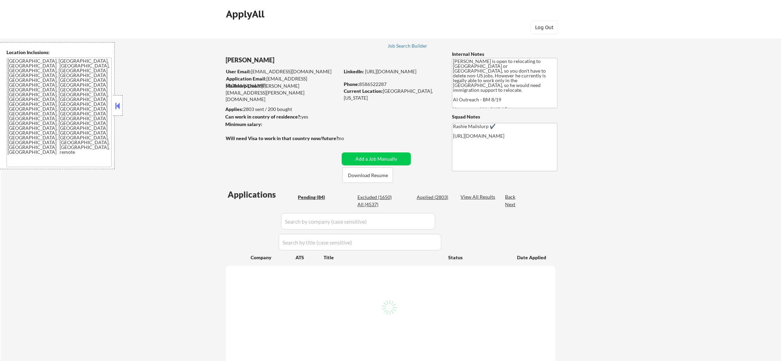
select select ""pending""
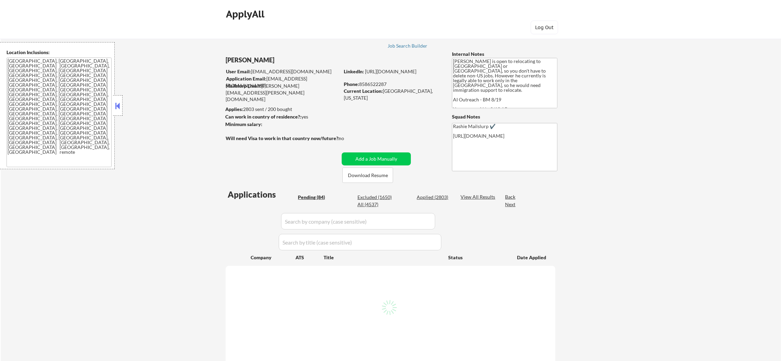
select select ""pending""
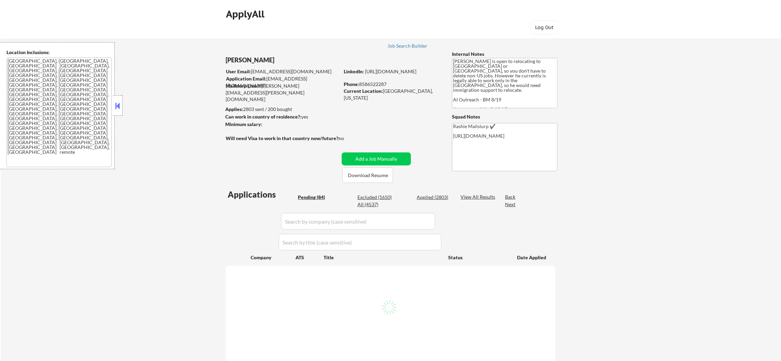
select select ""pending""
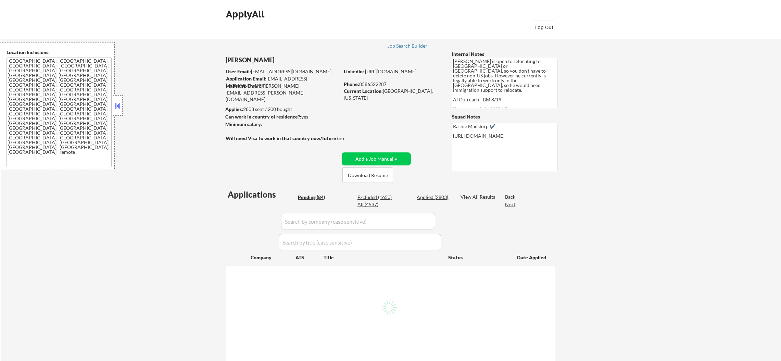
select select ""pending""
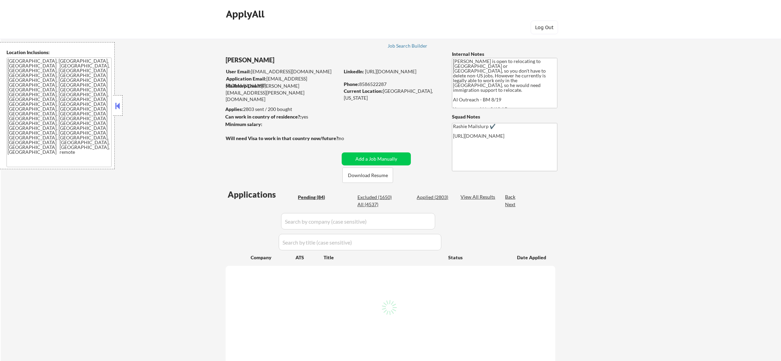
select select ""pending""
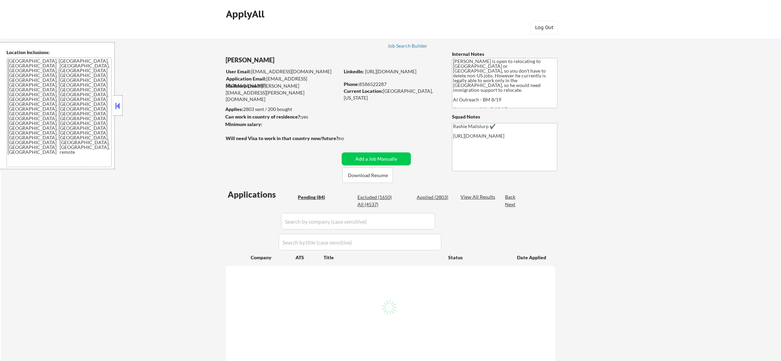
select select ""pending""
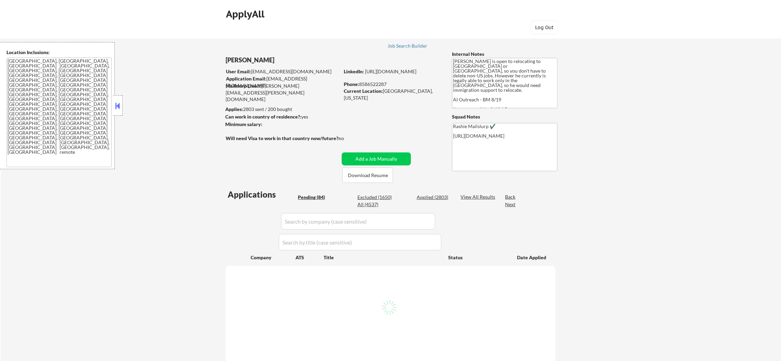
select select ""pending""
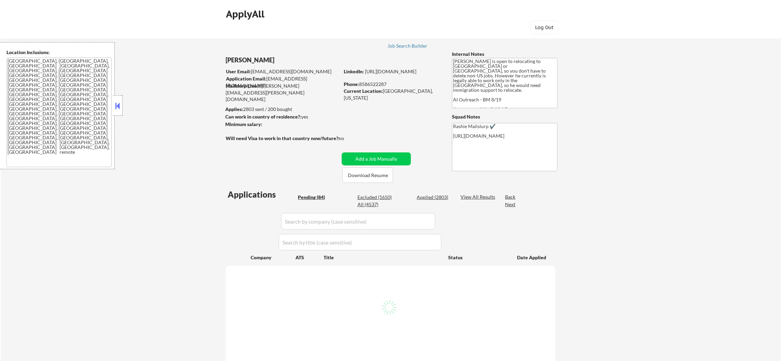
select select ""pending""
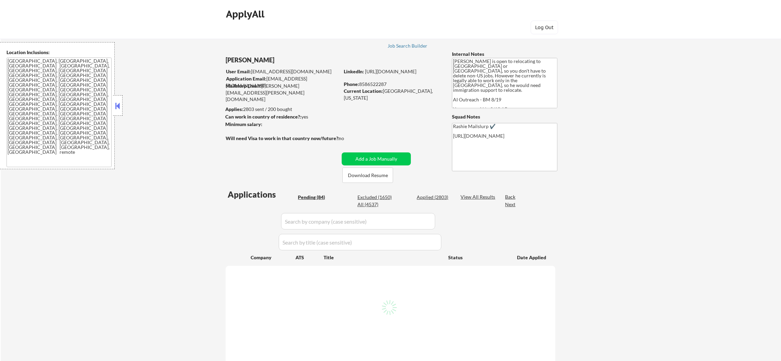
select select ""pending""
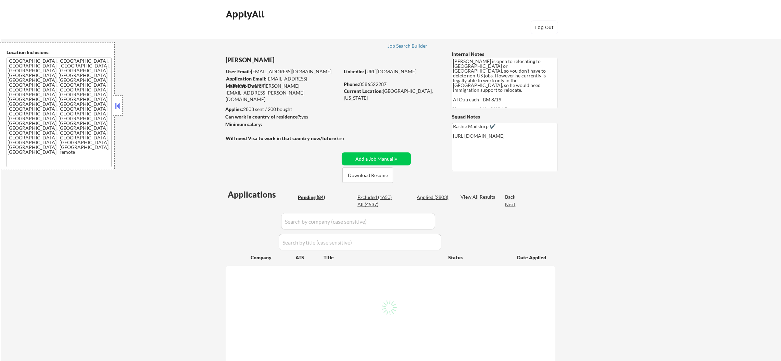
select select ""pending""
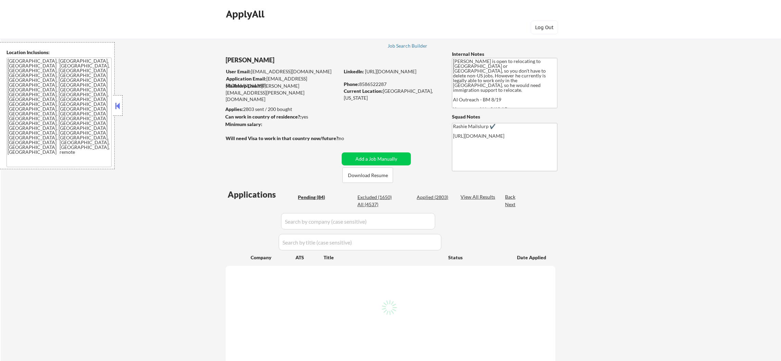
select select ""pending""
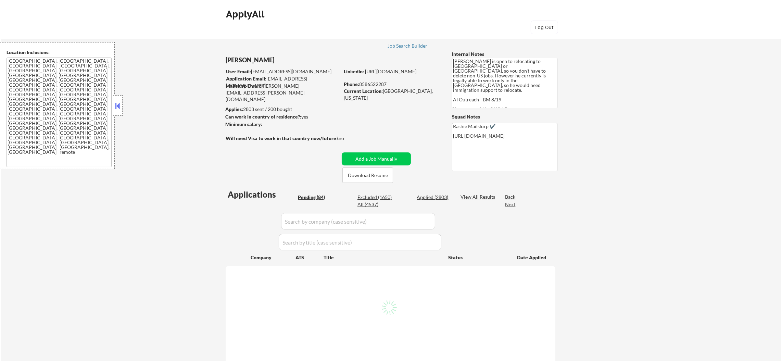
select select ""pending""
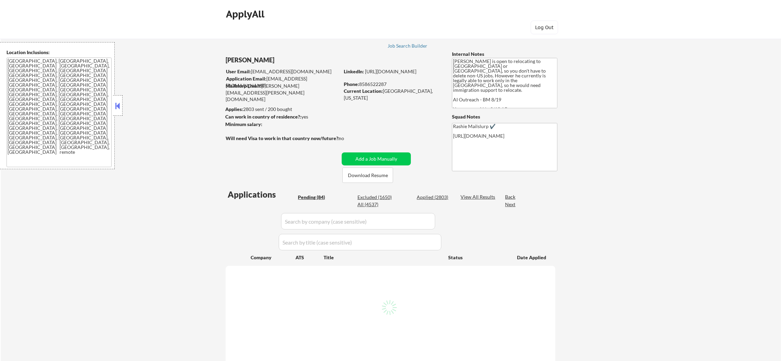
select select ""pending""
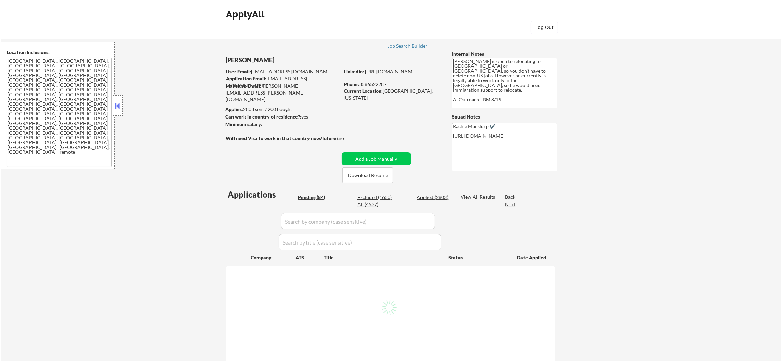
select select ""pending""
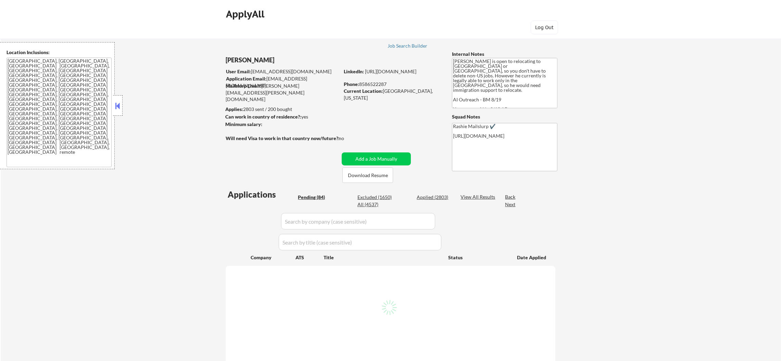
select select ""pending""
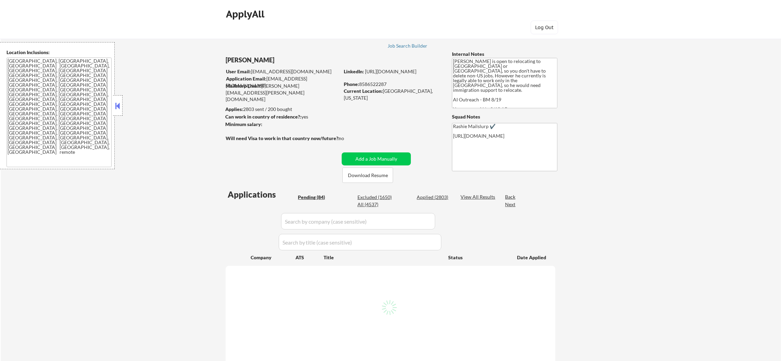
select select ""pending""
click at [373, 201] on div "All (4537)" at bounding box center [374, 204] width 34 height 7
select select ""applied""
select select ""excluded__other_""
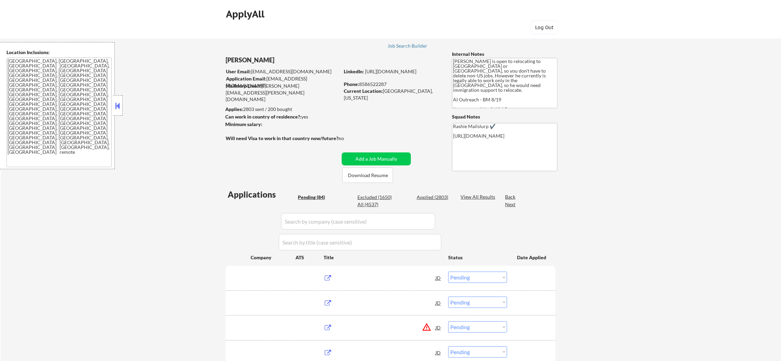
select select ""applied""
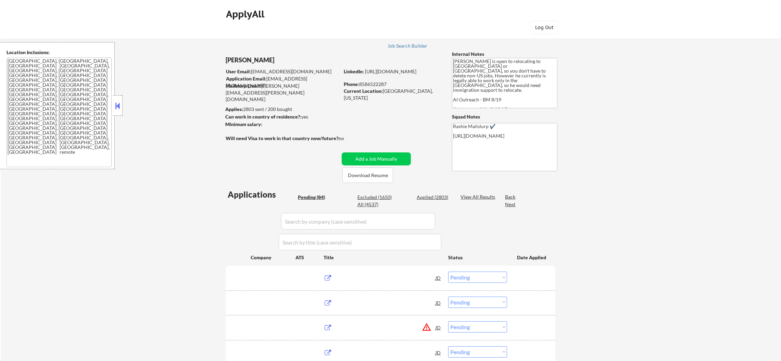
select select ""applied""
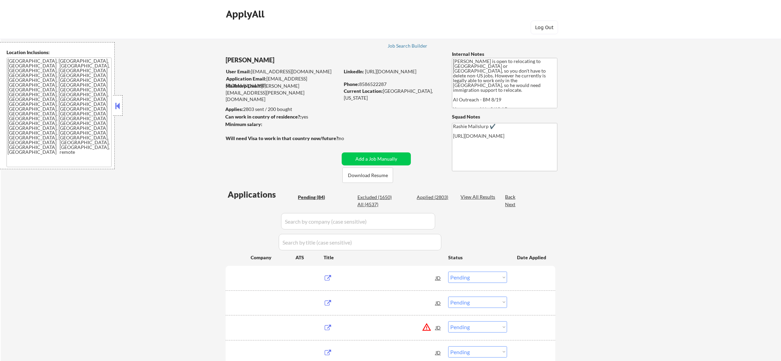
select select ""applied""
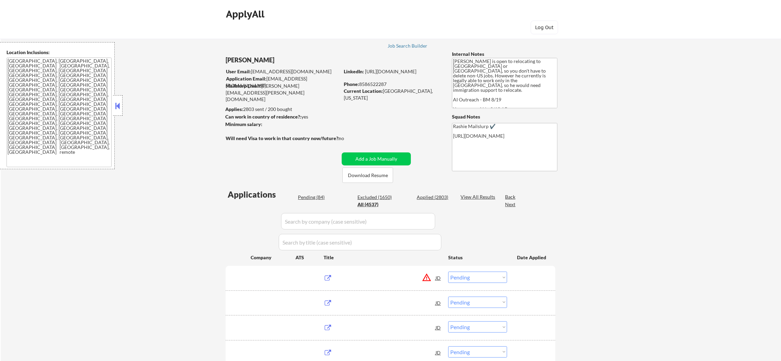
select select ""applied""
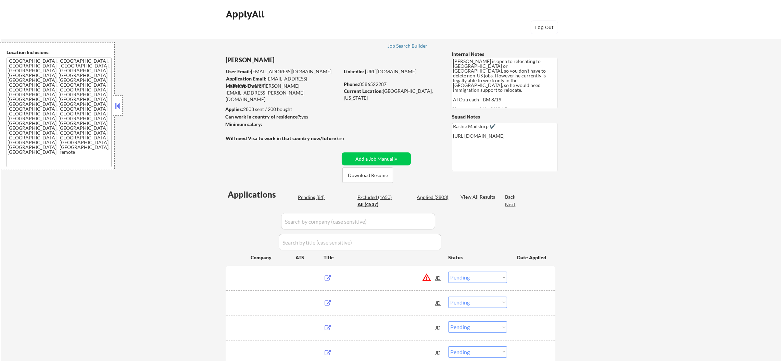
select select ""applied""
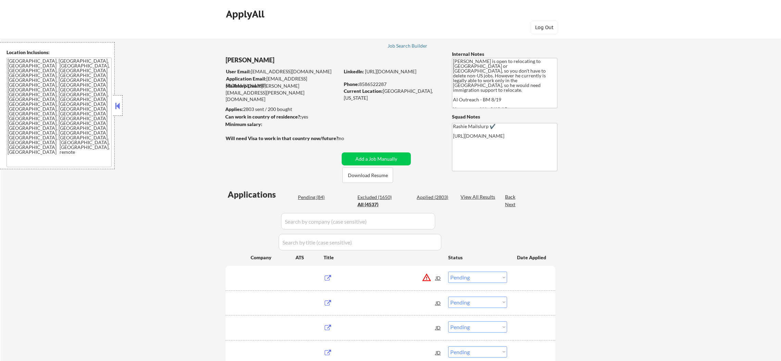
select select ""applied""
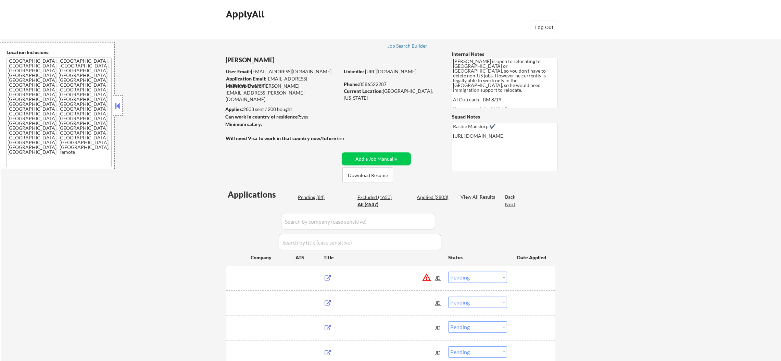
select select ""applied""
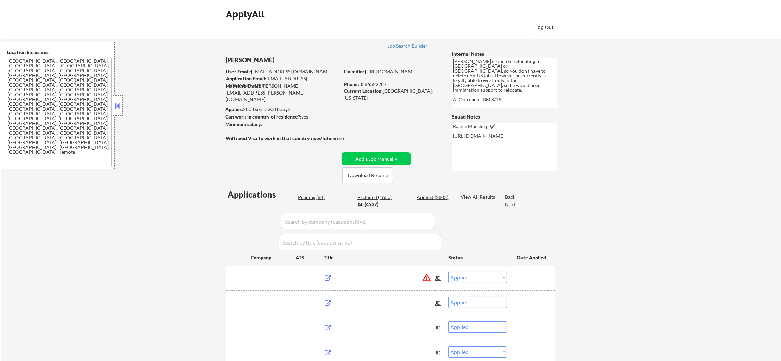
select select ""applied""
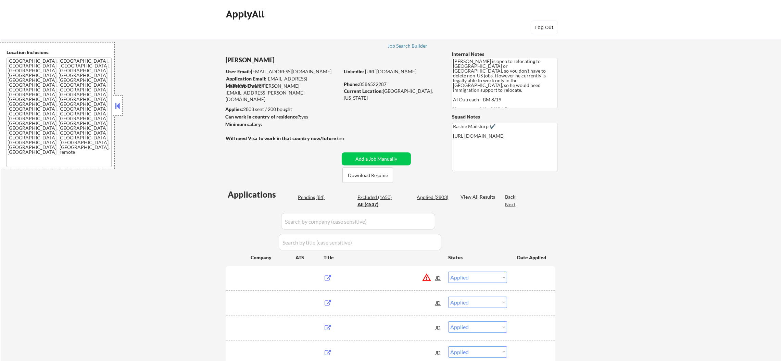
select select ""applied""
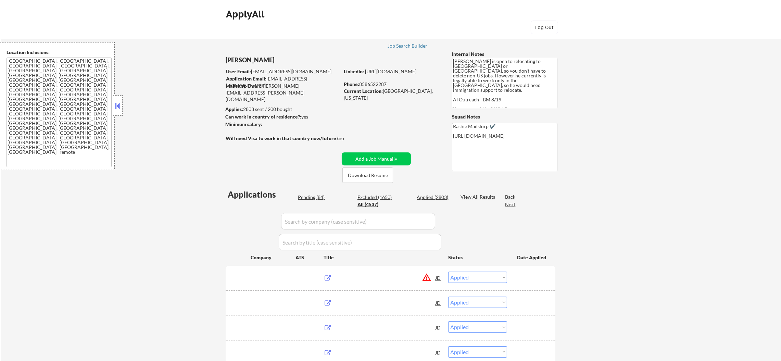
select select ""applied""
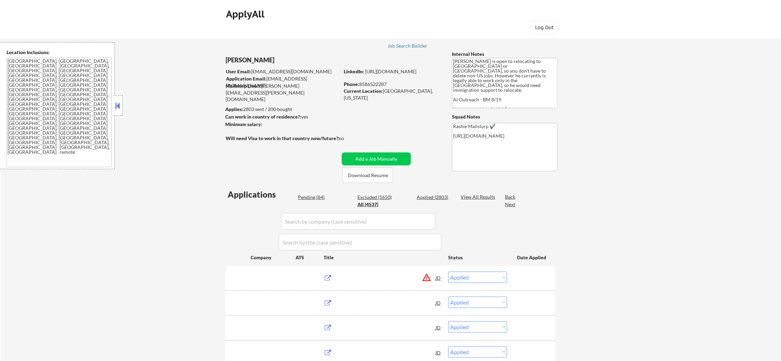
select select ""applied""
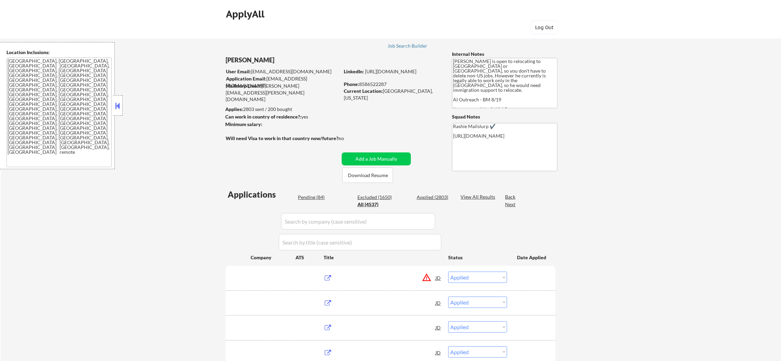
select select ""applied""
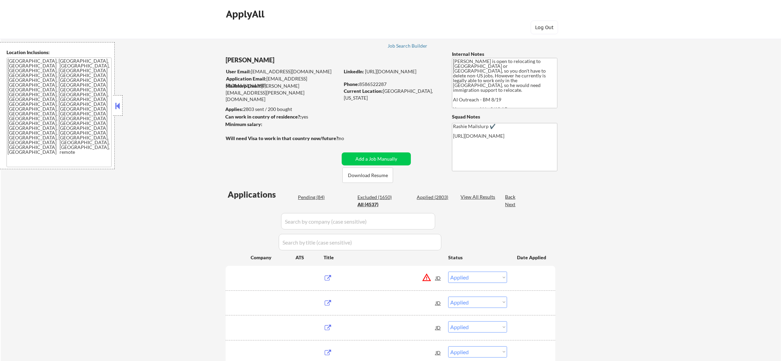
select select ""applied""
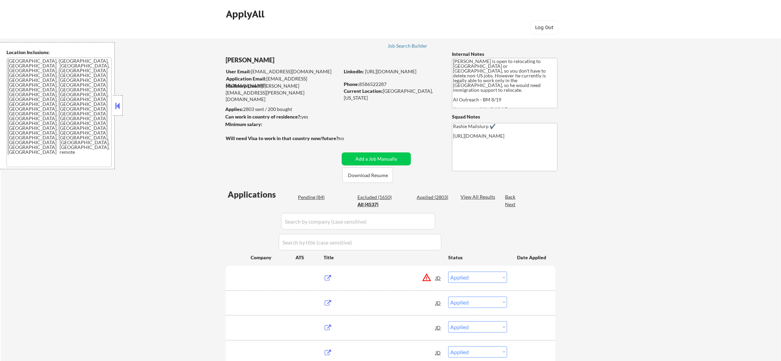
select select ""applied""
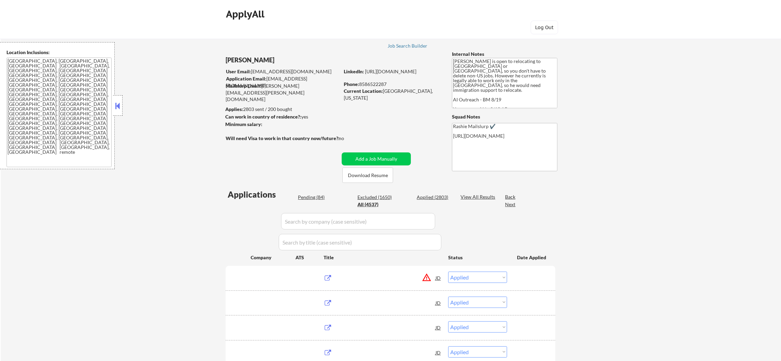
select select ""applied""
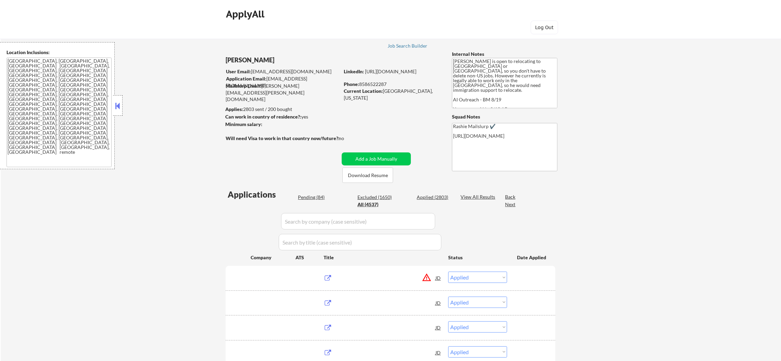
select select ""applied""
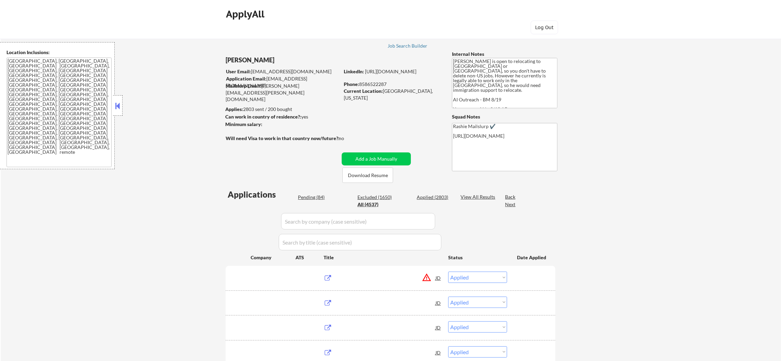
select select ""applied""
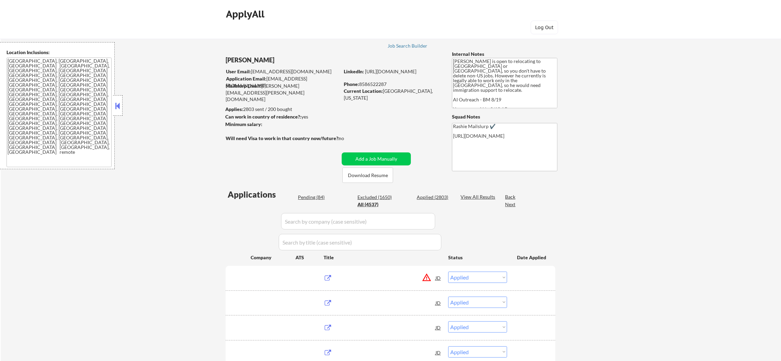
select select ""applied""
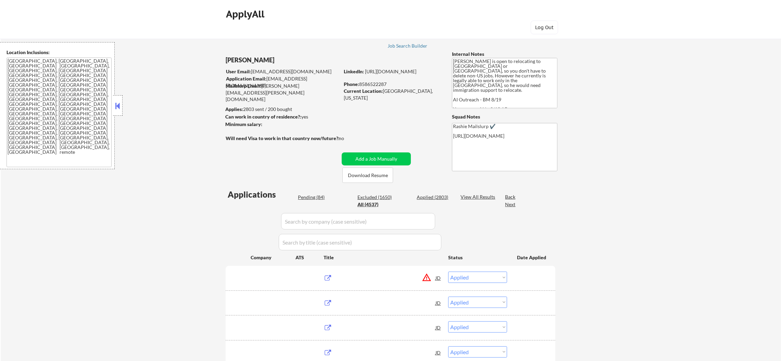
select select ""applied""
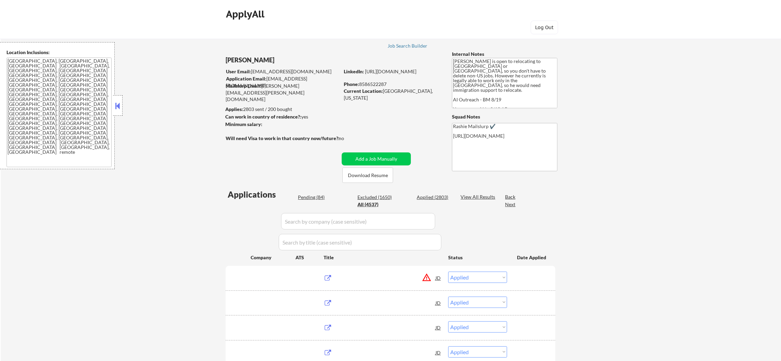
select select ""applied""
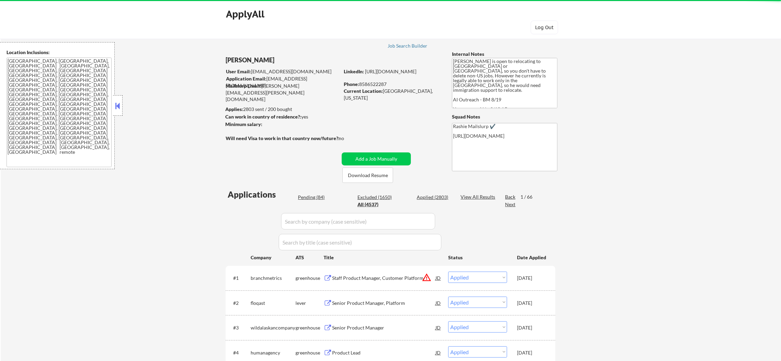
scroll to position [17, 0]
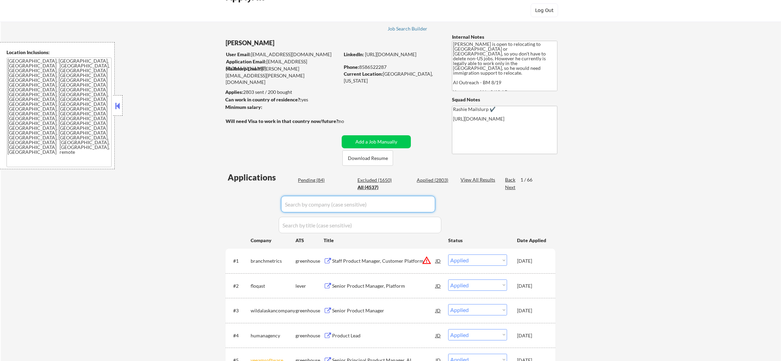
click at [296, 204] on input "input" at bounding box center [358, 204] width 154 height 16
paste input "kafene"
type input "kafene"
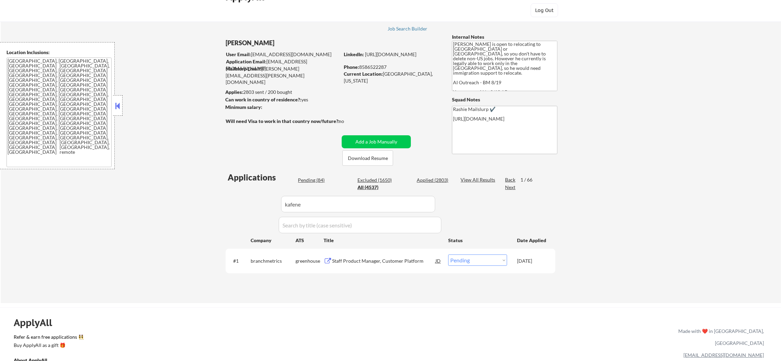
scroll to position [137, 0]
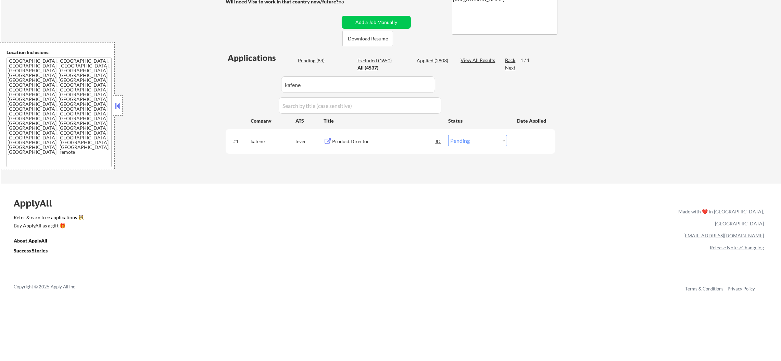
click at [370, 141] on div "Product Director" at bounding box center [383, 141] width 103 height 7
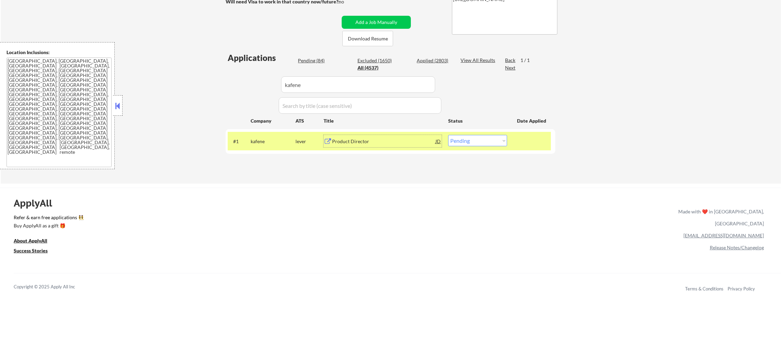
click at [469, 147] on div "#1 kafene lever Product Director JD warning_amber Choose an option... Pending A…" at bounding box center [389, 141] width 323 height 18
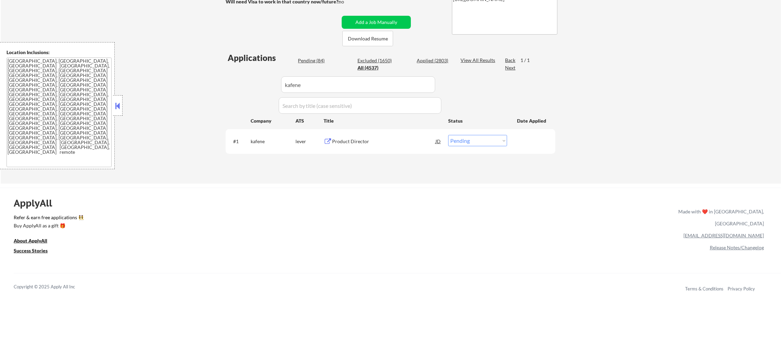
click at [476, 142] on select "Choose an option... Pending Applied Excluded (Questions) Excluded (Expired) Exc…" at bounding box center [477, 140] width 59 height 11
select select ""excluded__expired_""
click at [448, 135] on select "Choose an option... Pending Applied Excluded (Questions) Excluded (Expired) Exc…" at bounding box center [477, 140] width 59 height 11
drag, startPoint x: 317, startPoint y: 84, endPoint x: 239, endPoint y: 71, distance: 78.8
click at [239, 71] on div "Applications Pending (83) Excluded (1651) Applied (2803) All (4537) View All Re…" at bounding box center [391, 111] width 330 height 118
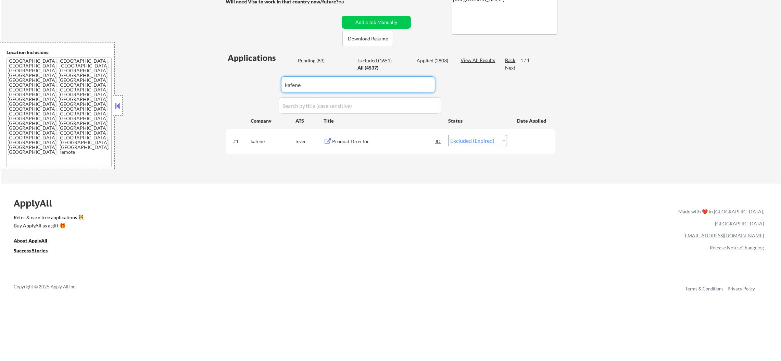
paste input "rockbot"
type input "rockbot"
click at [237, 70] on div "Applications Pending (83) Excluded (1651) Applied (2803) All (4537) View All Re…" at bounding box center [391, 111] width 330 height 118
click at [390, 136] on div "Senior Product Manager" at bounding box center [383, 141] width 103 height 12
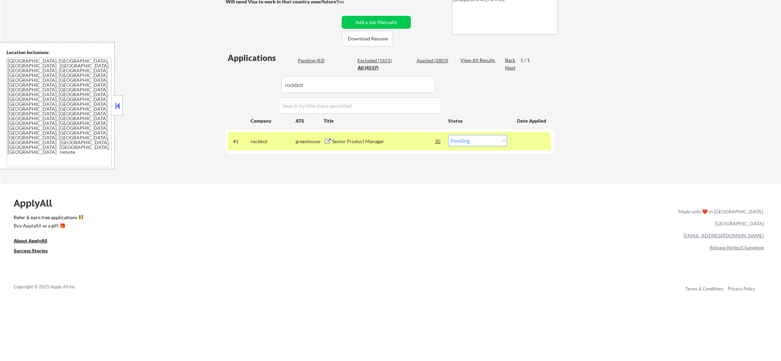
select select ""applied""
drag, startPoint x: 313, startPoint y: 91, endPoint x: 218, endPoint y: 84, distance: 95.1
click at [218, 84] on div "← Return to /applysquad Mailslurp Inbox Job Search Builder Gabriel Wilensky Use…" at bounding box center [391, 37] width 780 height 293
paste input "instacart"
type input "instacart"
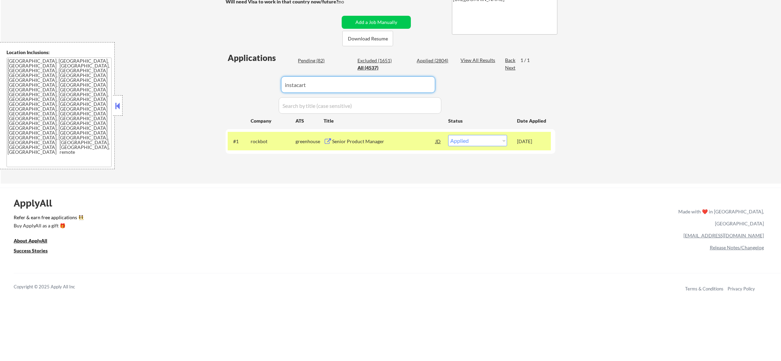
click at [206, 84] on div "← Return to /applysquad Mailslurp Inbox Job Search Builder Gabriel Wilensky Use…" at bounding box center [391, 37] width 780 height 293
select select ""pending""
select select ""excluded__other_""
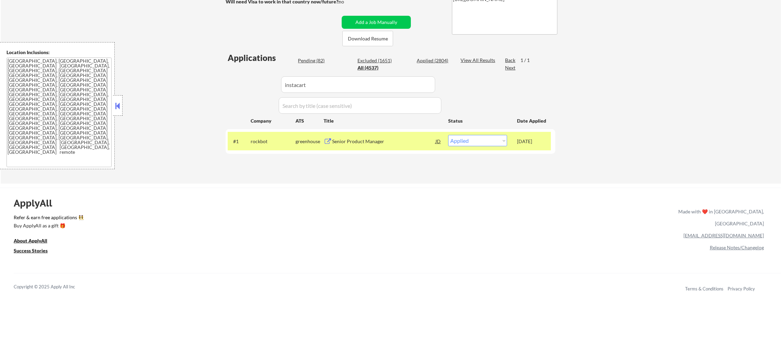
select select ""excluded__other_""
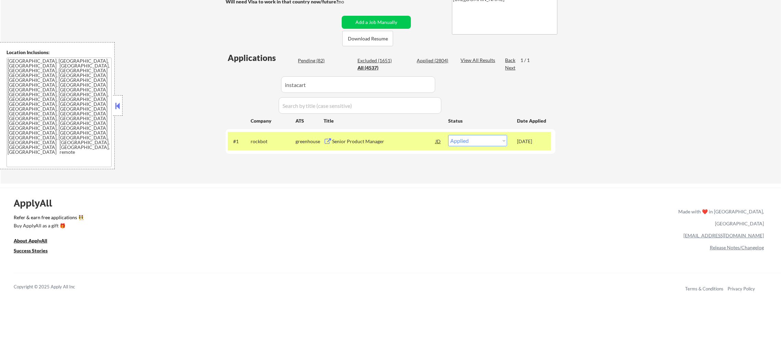
select select ""excluded__other_""
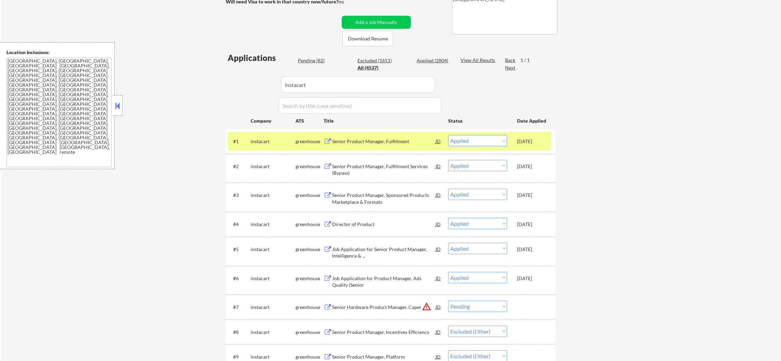
click at [266, 138] on div "instacart" at bounding box center [273, 141] width 45 height 7
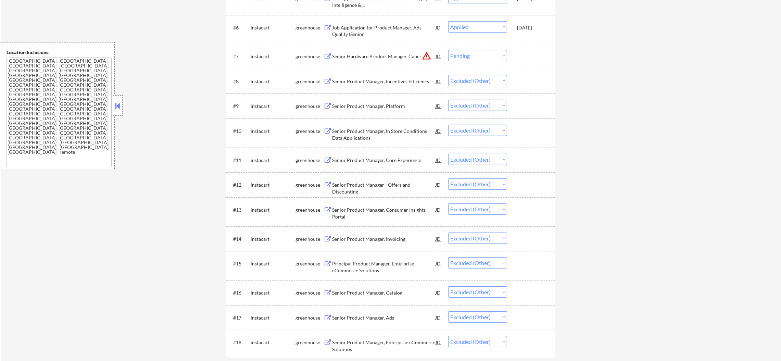
scroll to position [387, 0]
click at [475, 60] on select "Choose an option... Pending Applied Excluded (Questions) Excluded (Expired) Exc…" at bounding box center [477, 55] width 59 height 11
click at [448, 50] on select "Choose an option... Pending Applied Excluded (Questions) Excluded (Expired) Exc…" at bounding box center [477, 55] width 59 height 11
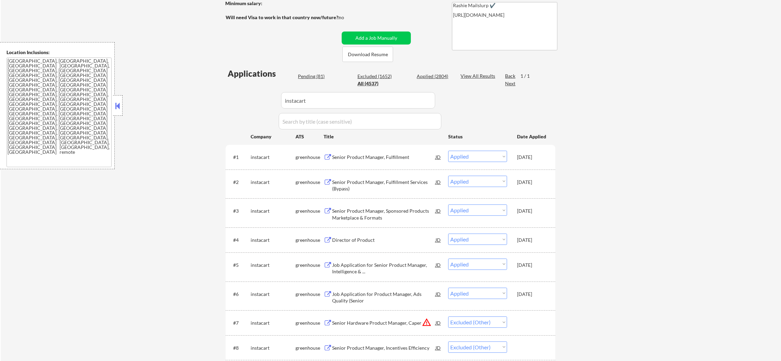
scroll to position [78, 0]
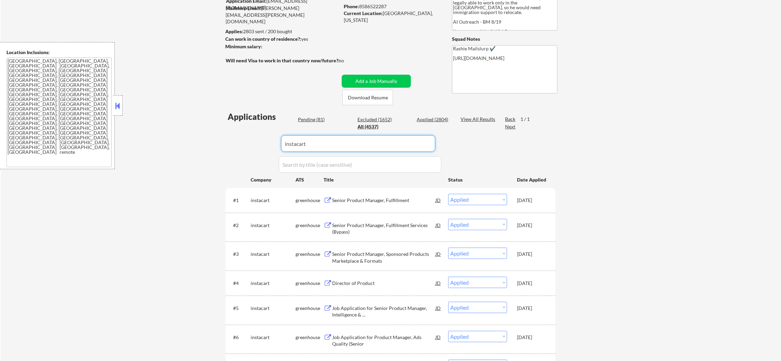
drag, startPoint x: 313, startPoint y: 143, endPoint x: 209, endPoint y: 124, distance: 106.1
click at [219, 126] on div "← Return to /applysquad Mailslurp Inbox Job Search Builder Gabriel Wilensky Use…" at bounding box center [391, 323] width 780 height 747
paste input "muonspace"
click at [208, 124] on div "← Return to /applysquad Mailslurp Inbox Job Search Builder Gabriel Wilensky Use…" at bounding box center [391, 323] width 780 height 747
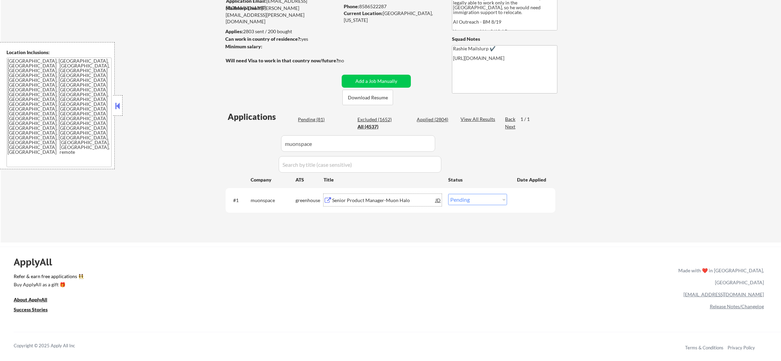
click at [356, 197] on div "Senior Product Manager-Muon Halo" at bounding box center [383, 200] width 103 height 7
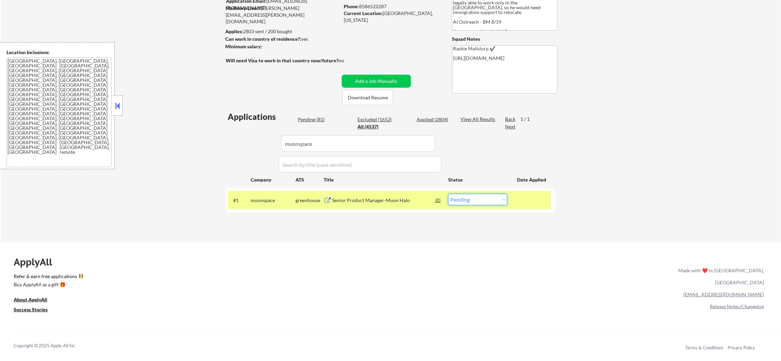
click at [473, 201] on select "Choose an option... Pending Applied Excluded (Questions) Excluded (Expired) Exc…" at bounding box center [477, 199] width 59 height 11
click at [448, 194] on select "Choose an option... Pending Applied Excluded (Questions) Excluded (Expired) Exc…" at bounding box center [477, 199] width 59 height 11
click at [260, 192] on div "#1 muonspace greenhouse Senior Product Manager-Muon Halo JD warning_amber Choos…" at bounding box center [389, 200] width 323 height 18
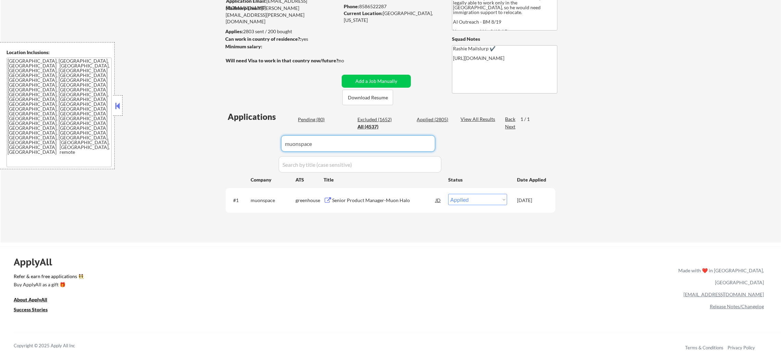
drag, startPoint x: 312, startPoint y: 145, endPoint x: 212, endPoint y: 141, distance: 99.4
click at [215, 141] on div "← Return to /applysquad Mailslurp Inbox Job Search Builder Gabriel Wilensky Use…" at bounding box center [391, 96] width 780 height 293
paste input "magicschool"
click at [212, 141] on div "← Return to /applysquad Mailslurp Inbox Job Search Builder Gabriel Wilensky Use…" at bounding box center [391, 96] width 780 height 293
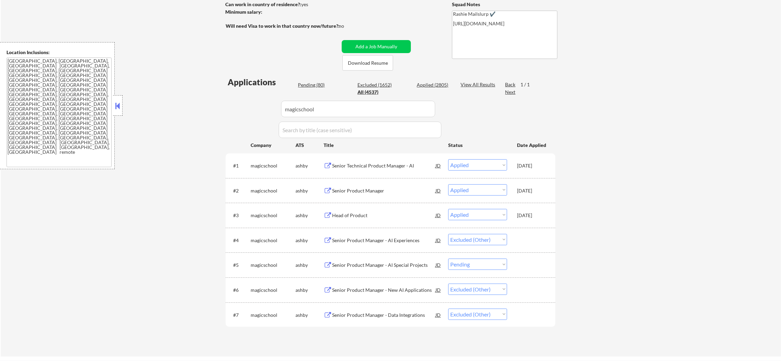
scroll to position [164, 0]
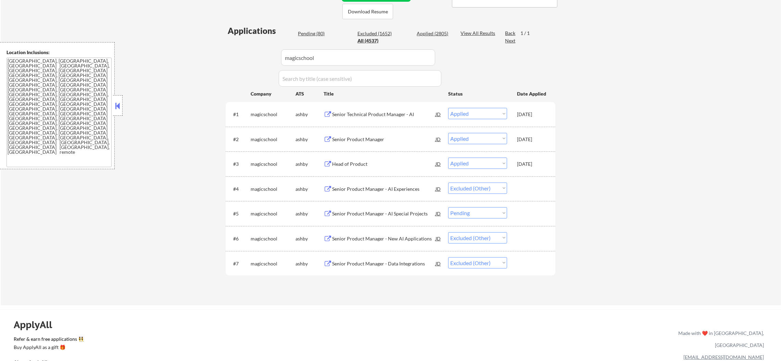
click at [480, 215] on select "Choose an option... Pending Applied Excluded (Questions) Excluded (Expired) Exc…" at bounding box center [477, 212] width 59 height 11
click at [448, 207] on select "Choose an option... Pending Applied Excluded (Questions) Excluded (Expired) Exc…" at bounding box center [477, 212] width 59 height 11
drag, startPoint x: 304, startPoint y: 47, endPoint x: 202, endPoint y: 38, distance: 102.4
click at [209, 38] on div "← Return to /applysquad Mailslurp Inbox Job Search Builder Gabriel Wilensky Use…" at bounding box center [391, 84] width 780 height 441
paste input "attentive"
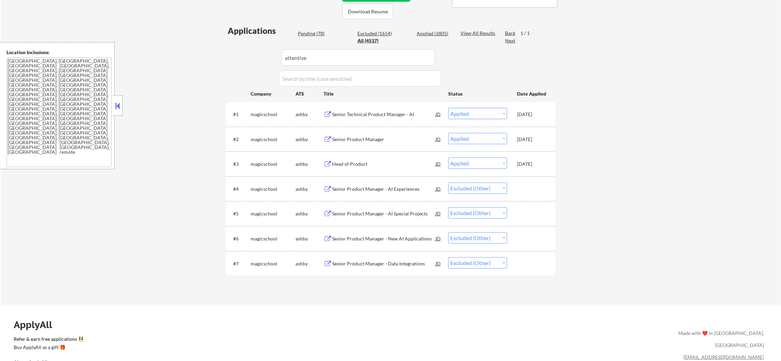
click at [202, 38] on div "← Return to /applysquad Mailslurp Inbox Job Search Builder Gabriel Wilensky Use…" at bounding box center [391, 84] width 780 height 441
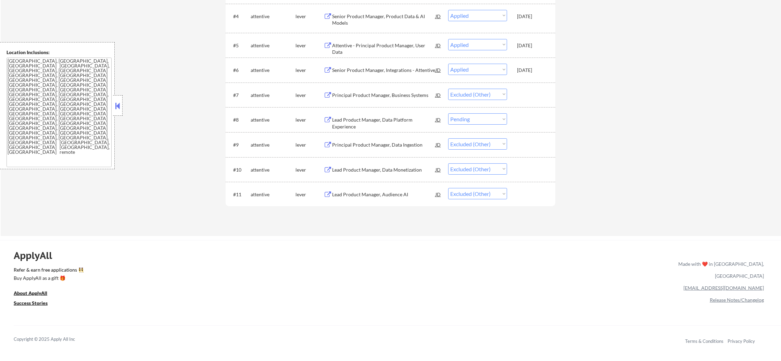
scroll to position [352, 0]
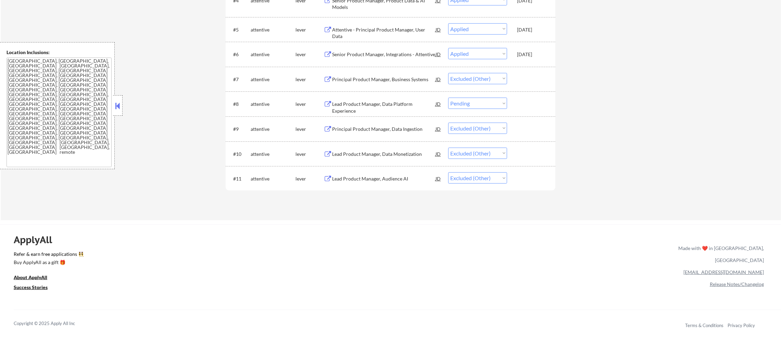
drag, startPoint x: 477, startPoint y: 110, endPoint x: 478, endPoint y: 101, distance: 8.6
click at [477, 104] on div "#8 attentive lever Lead Product Manager, Data Platform Experience JD Choose an …" at bounding box center [389, 103] width 323 height 18
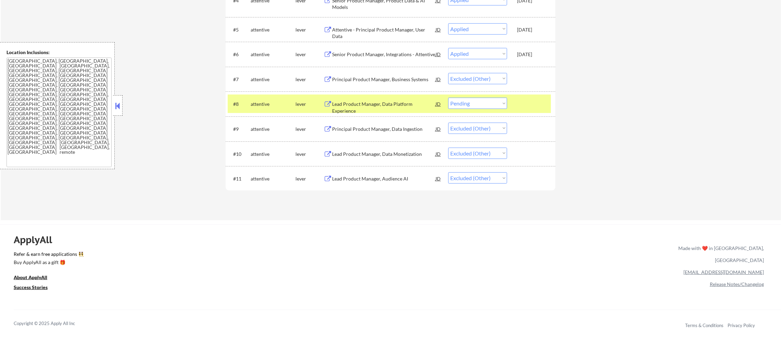
click at [478, 101] on select "Choose an option... Pending Applied Excluded (Questions) Excluded (Expired) Exc…" at bounding box center [477, 103] width 59 height 11
click at [448, 98] on select "Choose an option... Pending Applied Excluded (Questions) Excluded (Expired) Exc…" at bounding box center [477, 103] width 59 height 11
click at [244, 101] on div "#8" at bounding box center [239, 104] width 12 height 7
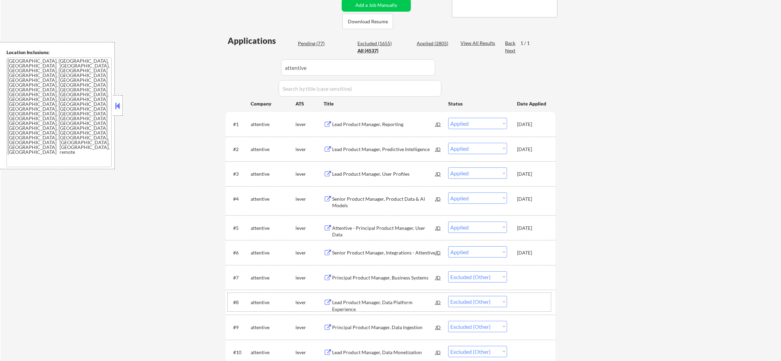
scroll to position [0, 0]
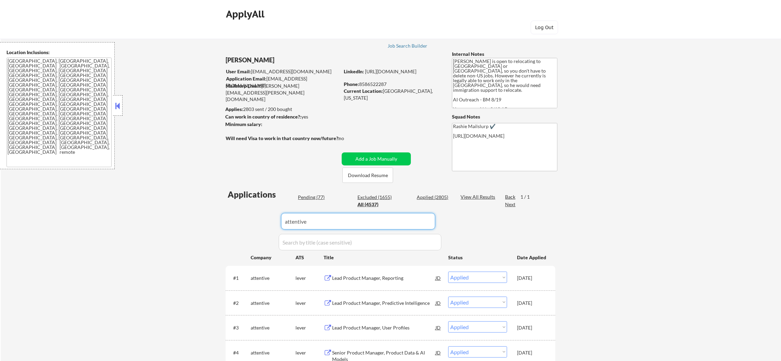
drag, startPoint x: 307, startPoint y: 213, endPoint x: 200, endPoint y: 194, distance: 109.1
click at [221, 199] on div "← Return to /applysquad Mailslurp Inbox Job Search Builder Gabriel Wilensky Use…" at bounding box center [391, 296] width 342 height 539
paste input "maven"
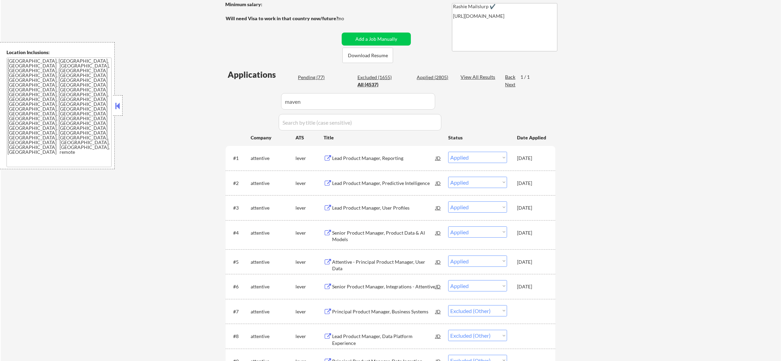
click at [187, 139] on div "← Return to /applysquad Mailslurp Inbox Job Search Builder Gabriel Wilensky Use…" at bounding box center [391, 180] width 780 height 545
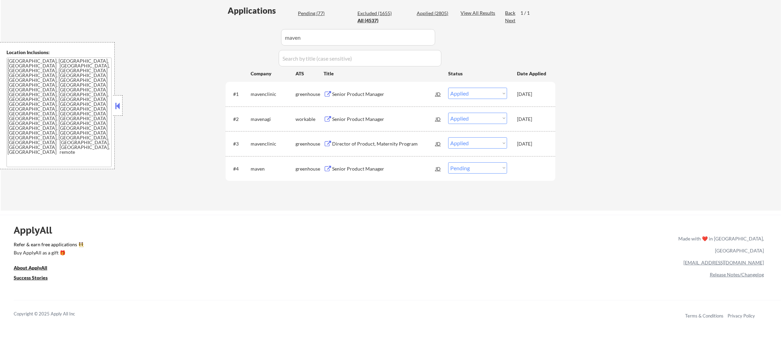
scroll to position [188, 0]
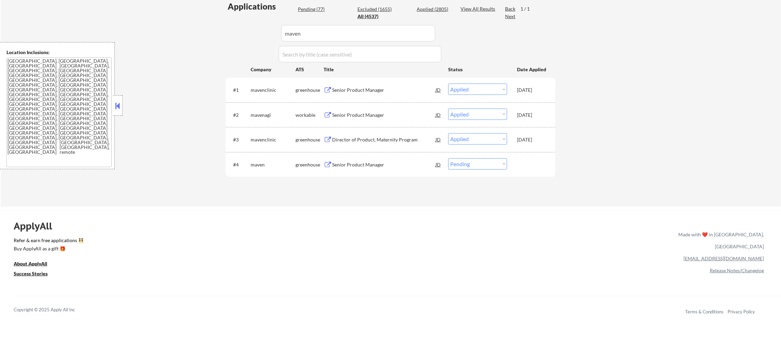
click at [476, 164] on select "Choose an option... Pending Applied Excluded (Questions) Excluded (Expired) Exc…" at bounding box center [477, 163] width 59 height 11
click at [448, 158] on select "Choose an option... Pending Applied Excluded (Questions) Excluded (Expired) Exc…" at bounding box center [477, 163] width 59 height 11
drag, startPoint x: 262, startPoint y: 36, endPoint x: 220, endPoint y: 30, distance: 41.8
click at [223, 30] on div "← Return to /applysquad Mailslurp Inbox Job Search Builder Gabriel Wilensky Use…" at bounding box center [391, 20] width 342 height 362
paste input "magpieliteracy"
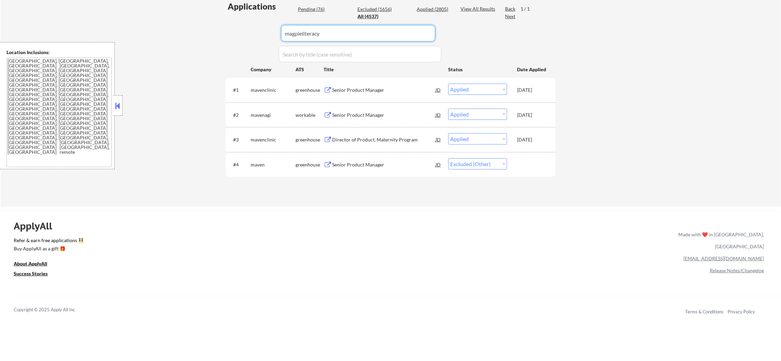
click at [216, 29] on div "← Return to /applysquad Mailslurp Inbox Job Search Builder Gabriel Wilensky Use…" at bounding box center [391, 22] width 780 height 367
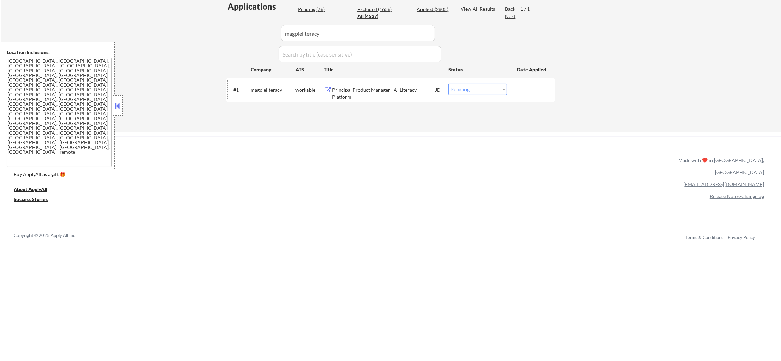
click at [389, 82] on div "#1 magpieliteracy workable Principal Product Manager - AI Literacy Platform JD …" at bounding box center [389, 89] width 323 height 18
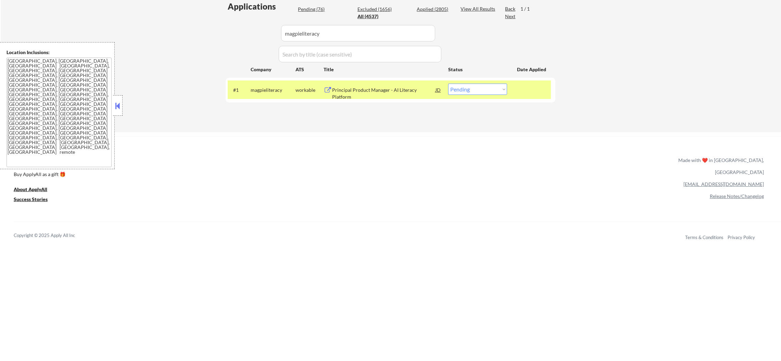
click at [387, 96] on div "Principal Product Manager - AI Literacy Platform" at bounding box center [383, 90] width 103 height 12
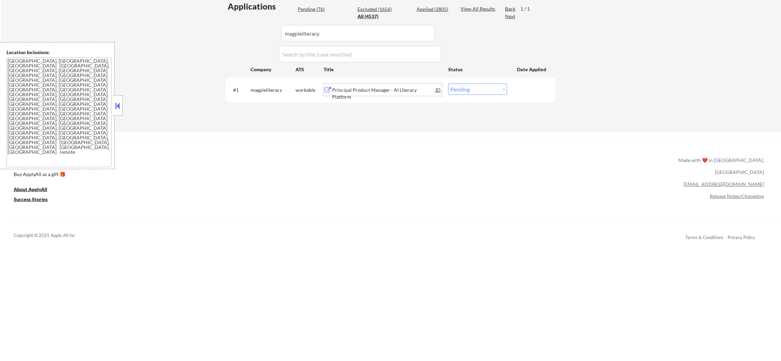
click at [447, 87] on div "#1 magpieliteracy workable Principal Product Manager - AI Literacy Platform JD …" at bounding box center [389, 89] width 323 height 18
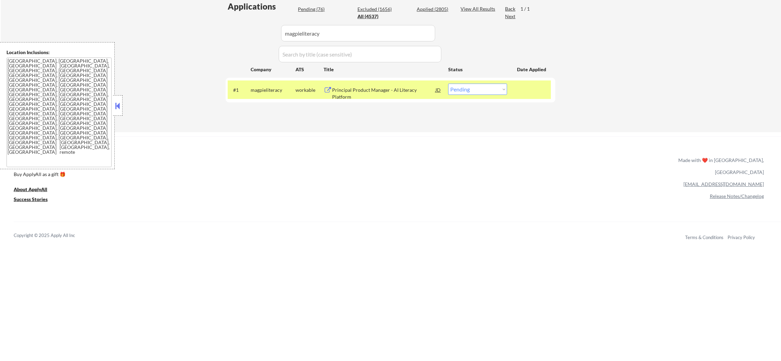
click at [459, 86] on select "Choose an option... Pending Applied Excluded (Questions) Excluded (Expired) Exc…" at bounding box center [477, 89] width 59 height 11
click at [448, 84] on select "Choose an option... Pending Applied Excluded (Questions) Excluded (Expired) Exc…" at bounding box center [477, 89] width 59 height 11
click at [273, 90] on div "magpieliteracy" at bounding box center [273, 90] width 45 height 7
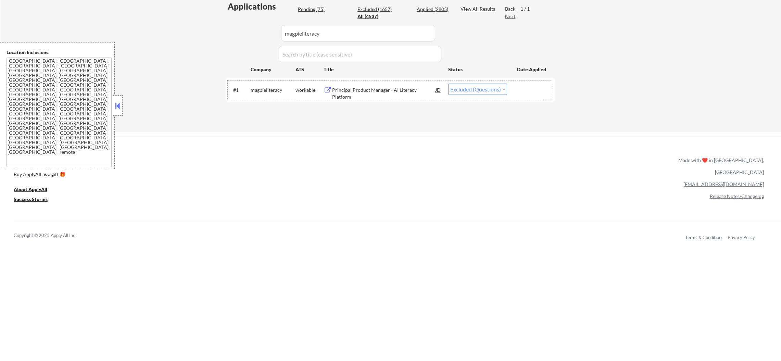
paste input "murmuration"
drag, startPoint x: 324, startPoint y: 30, endPoint x: 167, endPoint y: 8, distance: 158.3
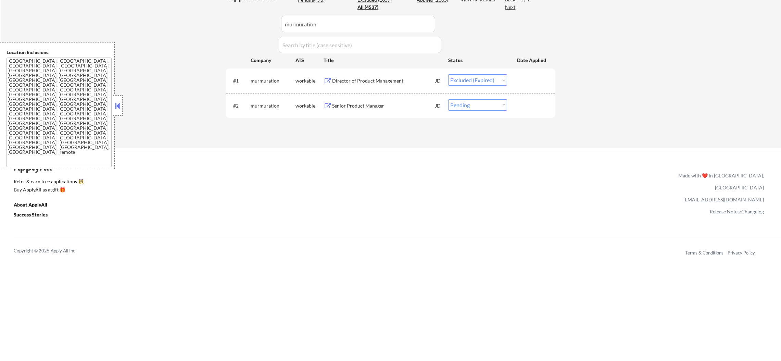
scroll to position [223, 0]
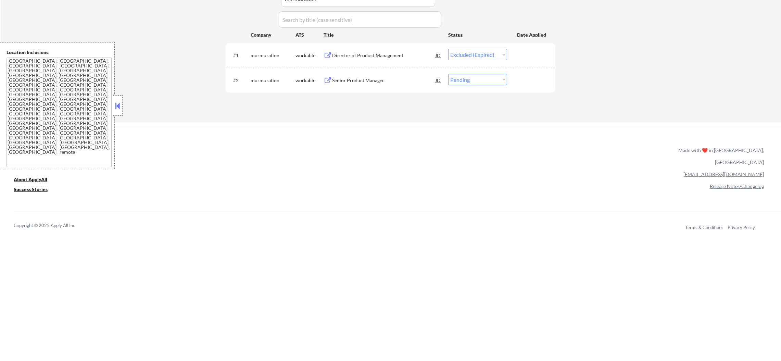
click at [382, 80] on div "Senior Product Manager" at bounding box center [383, 80] width 103 height 7
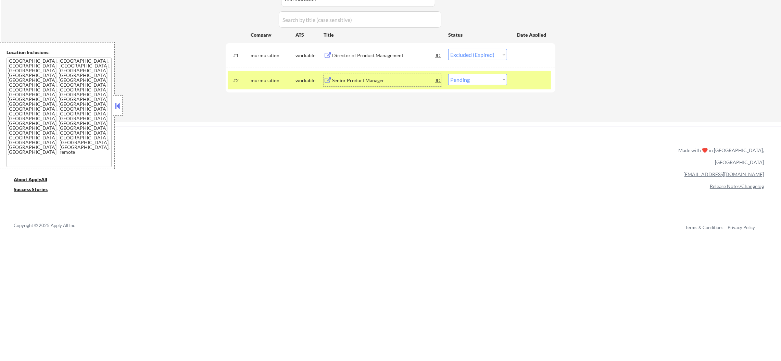
click at [500, 81] on select "Choose an option... Pending Applied Excluded (Questions) Excluded (Expired) Exc…" at bounding box center [477, 79] width 59 height 11
click at [448, 74] on select "Choose an option... Pending Applied Excluded (Questions) Excluded (Expired) Exc…" at bounding box center [477, 79] width 59 height 11
click at [324, 12] on input "input" at bounding box center [360, 19] width 163 height 16
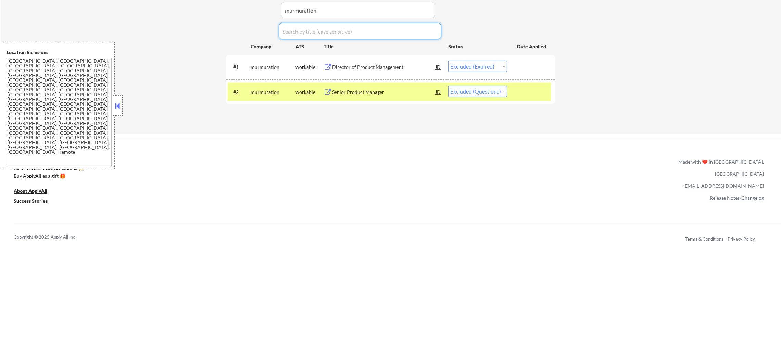
scroll to position [205, 0]
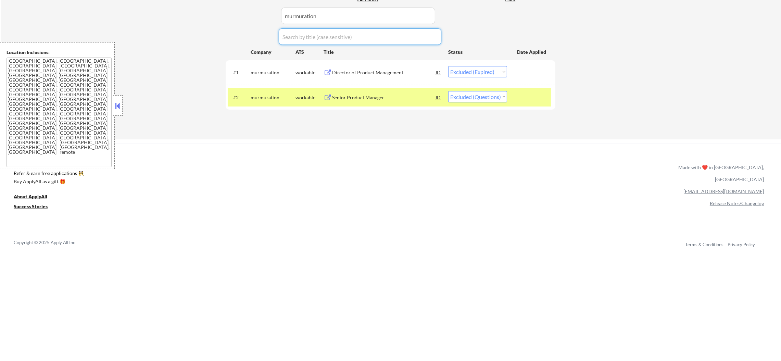
paste input "heard"
drag, startPoint x: 330, startPoint y: 13, endPoint x: 211, endPoint y: 15, distance: 119.8
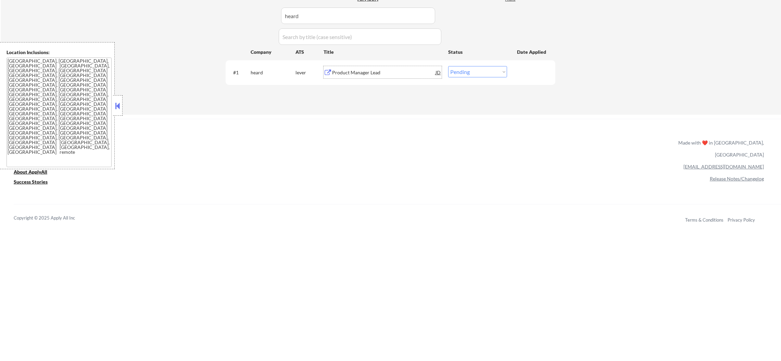
click at [352, 75] on div "Product Manager Lead" at bounding box center [383, 72] width 103 height 7
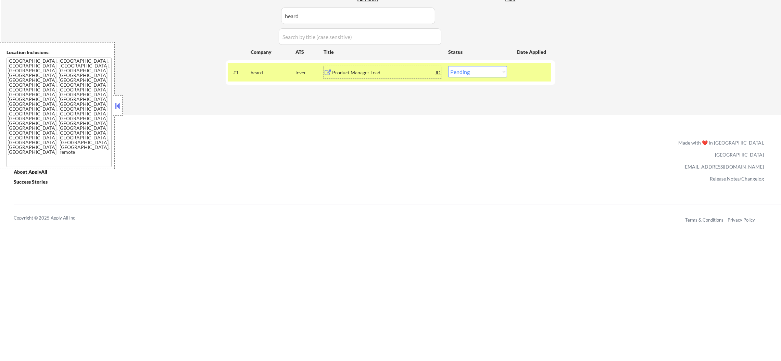
click at [470, 75] on select "Choose an option... Pending Applied Excluded (Questions) Excluded (Expired) Exc…" at bounding box center [477, 71] width 59 height 11
click at [448, 66] on select "Choose an option... Pending Applied Excluded (Questions) Excluded (Expired) Exc…" at bounding box center [477, 71] width 59 height 11
click at [290, 66] on div "heard" at bounding box center [273, 72] width 45 height 12
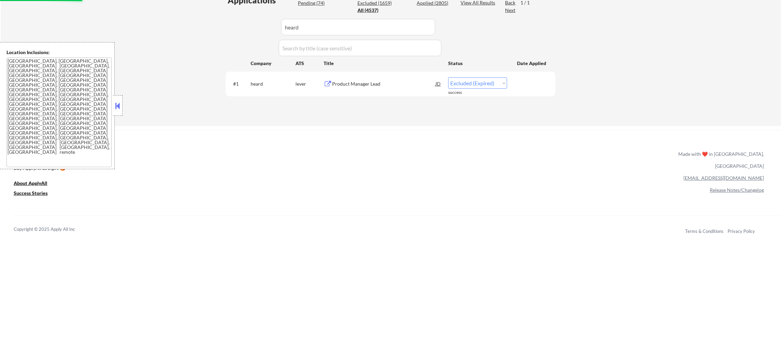
scroll to position [188, 0]
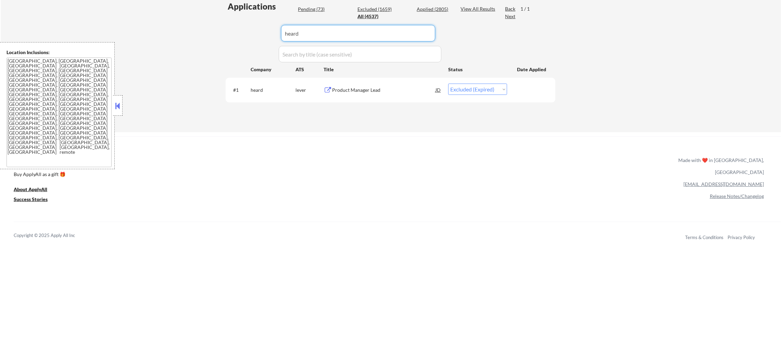
paste input "mercury"
drag, startPoint x: 313, startPoint y: 30, endPoint x: 199, endPoint y: 28, distance: 114.0
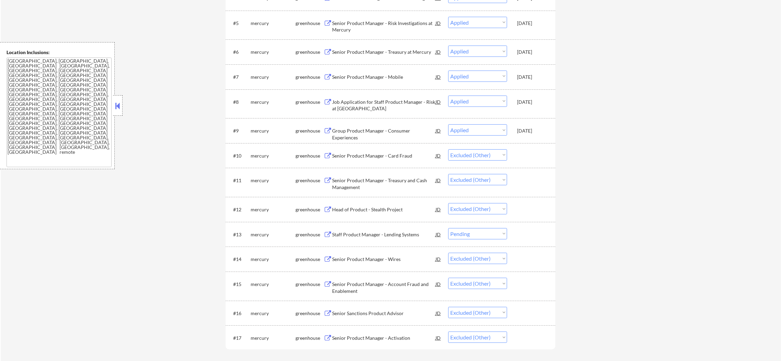
scroll to position [360, 0]
drag, startPoint x: 481, startPoint y: 228, endPoint x: 481, endPoint y: 237, distance: 9.2
click at [481, 228] on select "Choose an option... Pending Applied Excluded (Questions) Excluded (Expired) Exc…" at bounding box center [477, 232] width 59 height 11
click at [448, 227] on select "Choose an option... Pending Applied Excluded (Questions) Excluded (Expired) Exc…" at bounding box center [477, 232] width 59 height 11
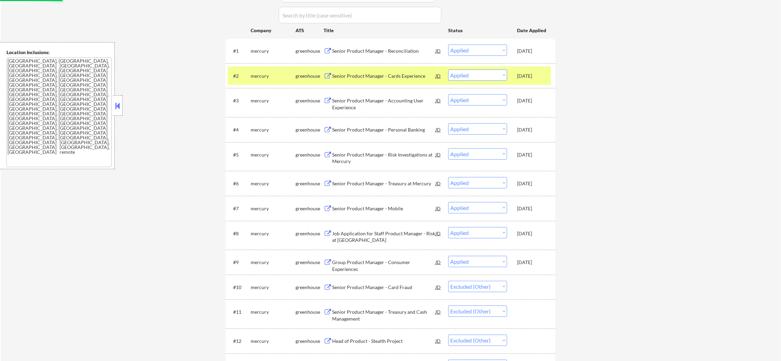
scroll to position [171, 0]
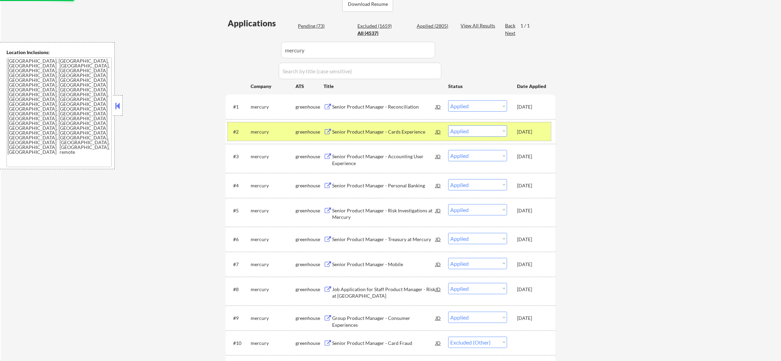
click at [251, 128] on div "mercury" at bounding box center [273, 131] width 45 height 7
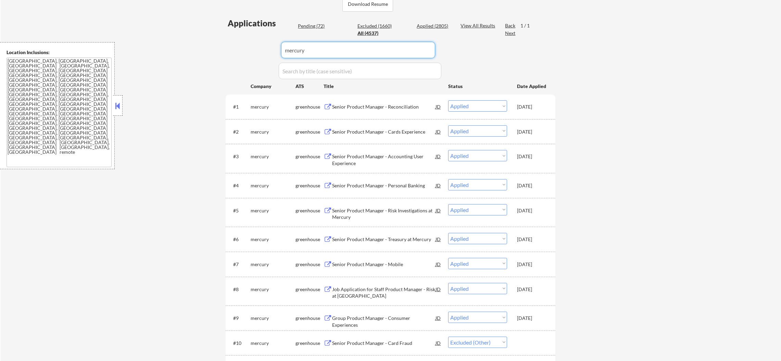
drag, startPoint x: 308, startPoint y: 48, endPoint x: 234, endPoint y: 36, distance: 75.9
click at [234, 36] on div "Applications Pending (72) Excluded (1660) Applied (2805) All (4537) View All Re…" at bounding box center [391, 285] width 330 height 536
paste input "hackerone"
click at [234, 36] on div "Applications Pending (72) Excluded (1660) Applied (2805) All (4537) View All Re…" at bounding box center [391, 285] width 330 height 536
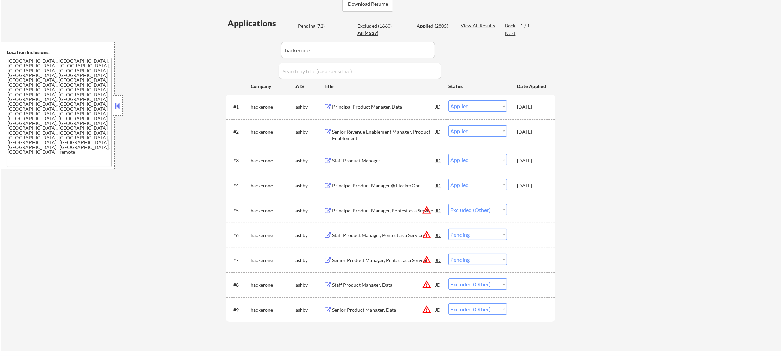
click at [489, 234] on select "Choose an option... Pending Applied Excluded (Questions) Excluded (Expired) Exc…" at bounding box center [477, 234] width 59 height 11
click at [448, 229] on select "Choose an option... Pending Applied Excluded (Questions) Excluded (Expired) Exc…" at bounding box center [477, 234] width 59 height 11
drag, startPoint x: 497, startPoint y: 256, endPoint x: 491, endPoint y: 279, distance: 23.6
click at [497, 256] on select "Choose an option... Pending Applied Excluded (Questions) Excluded (Expired) Exc…" at bounding box center [477, 259] width 59 height 11
click at [448, 254] on select "Choose an option... Pending Applied Excluded (Questions) Excluded (Expired) Exc…" at bounding box center [477, 259] width 59 height 11
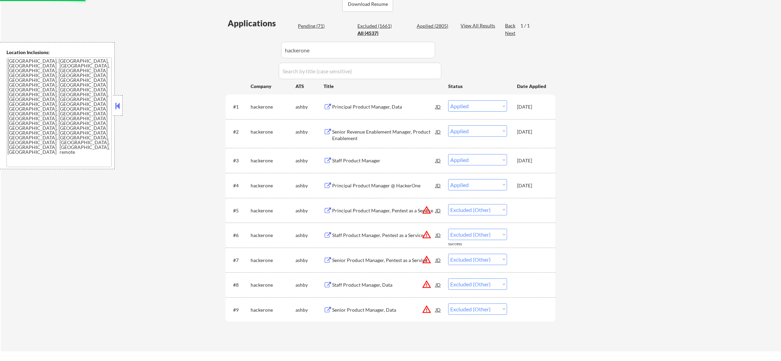
click at [587, 236] on div "← Return to /applysquad Mailslurp Inbox Job Search Builder Gabriel Wilensky Use…" at bounding box center [391, 103] width 780 height 495
paste input "litify"
drag, startPoint x: 319, startPoint y: 51, endPoint x: 204, endPoint y: 44, distance: 114.6
click at [206, 44] on div "← Return to /applysquad Mailslurp Inbox Job Search Builder Gabriel Wilensky Use…" at bounding box center [391, 103] width 780 height 495
click at [204, 44] on div "← Return to /applysquad Mailslurp Inbox Job Search Builder Gabriel Wilensky Use…" at bounding box center [391, 103] width 780 height 495
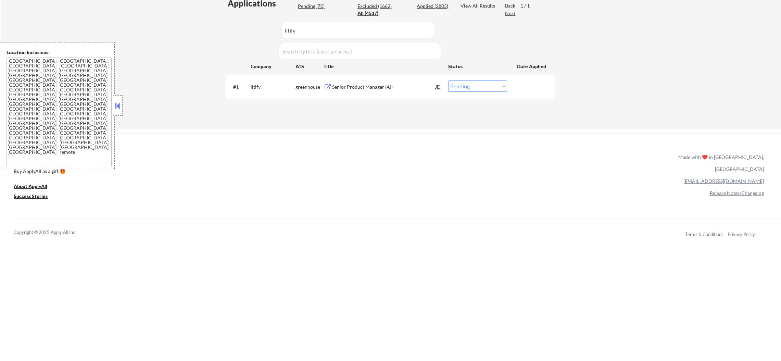
scroll to position [205, 0]
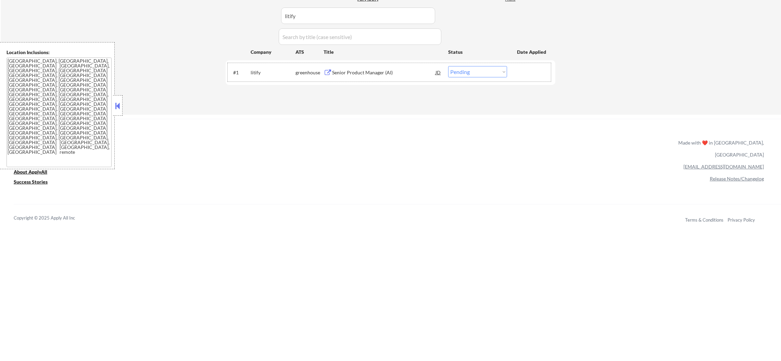
click at [383, 65] on div "#1 litify greenhouse Senior Product Manager (AI) JD warning_amber Choose an opt…" at bounding box center [389, 72] width 323 height 18
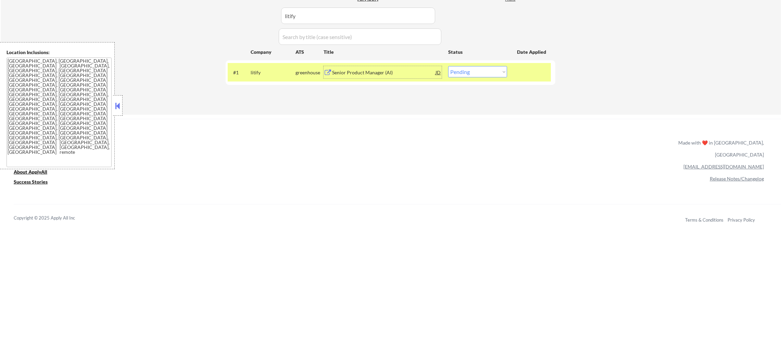
click at [385, 73] on div "Senior Product Manager (AI)" at bounding box center [383, 72] width 103 height 7
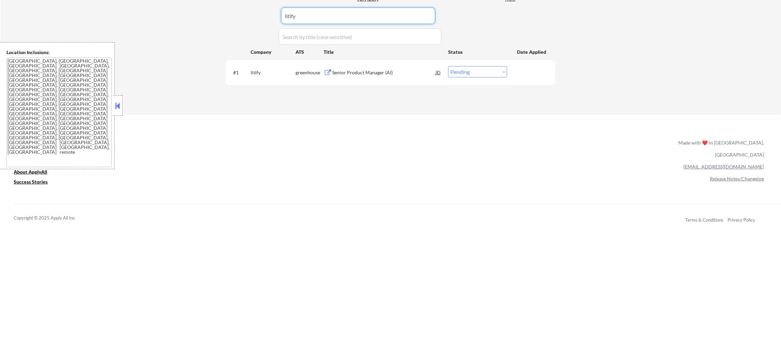
drag, startPoint x: 324, startPoint y: 10, endPoint x: 243, endPoint y: 12, distance: 80.8
click at [243, 12] on div "Applications Pending (70) Excluded (1662) Applied (2805) All (4537) View All Re…" at bounding box center [391, 42] width 330 height 118
paste input "blacksky"
click at [243, 12] on div "Applications Pending (70) Excluded (1662) Applied (2805) All (4537) View All Re…" at bounding box center [391, 42] width 330 height 118
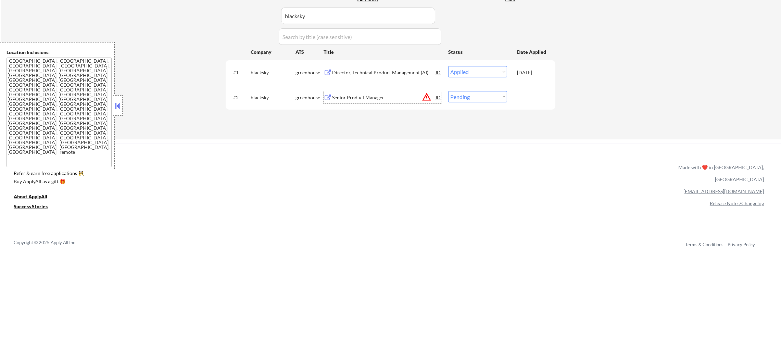
click at [371, 95] on div "Senior Product Manager" at bounding box center [383, 97] width 103 height 7
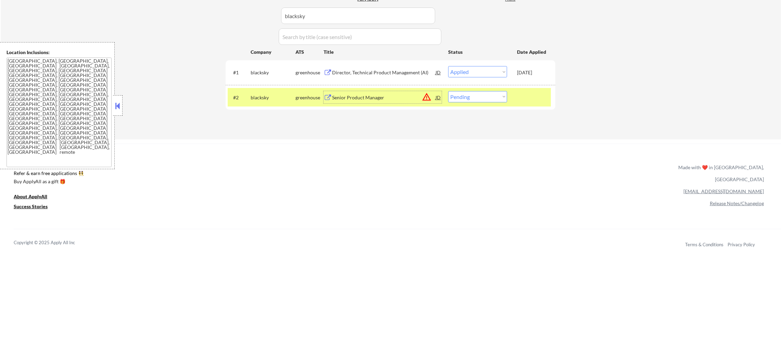
click at [267, 96] on div "blacksky" at bounding box center [273, 97] width 45 height 7
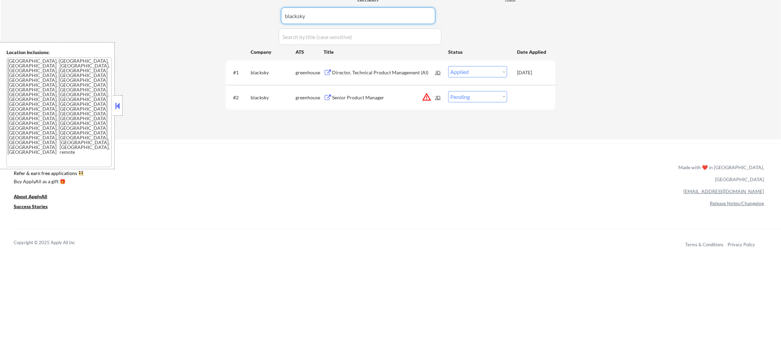
paste input "everbridge"
drag, startPoint x: 318, startPoint y: 20, endPoint x: 206, endPoint y: 18, distance: 111.6
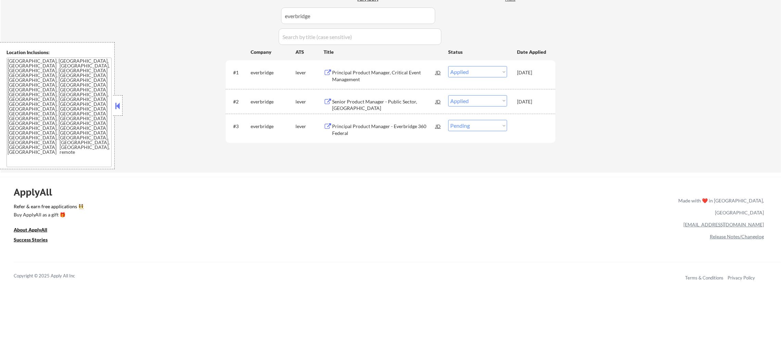
scroll to position [223, 0]
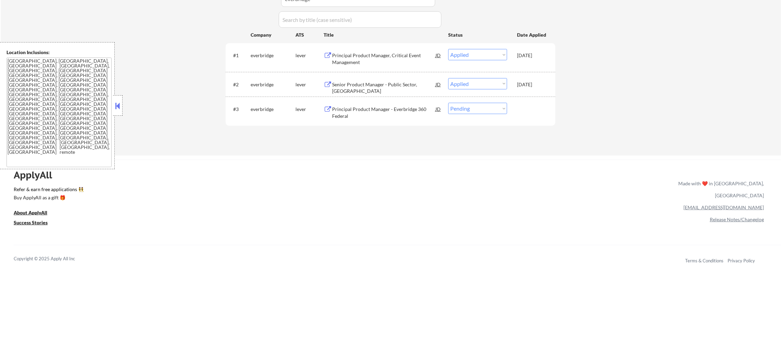
click at [492, 106] on select "Choose an option... Pending Applied Excluded (Questions) Excluded (Expired) Exc…" at bounding box center [477, 108] width 59 height 11
click at [397, 114] on div "Principal Product Manager - Everbridge 360 Federal" at bounding box center [383, 112] width 103 height 13
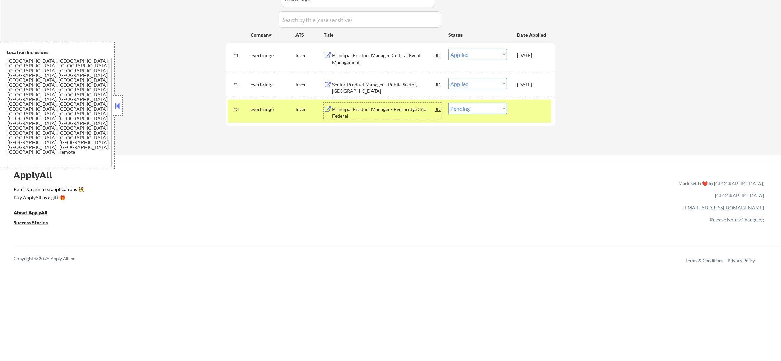
click at [485, 109] on select "Choose an option... Pending Applied Excluded (Questions) Excluded (Expired) Exc…" at bounding box center [477, 108] width 59 height 11
click at [448, 103] on select "Choose an option... Pending Applied Excluded (Questions) Excluded (Expired) Exc…" at bounding box center [477, 108] width 59 height 11
click at [276, 107] on div "everbridge" at bounding box center [273, 109] width 45 height 7
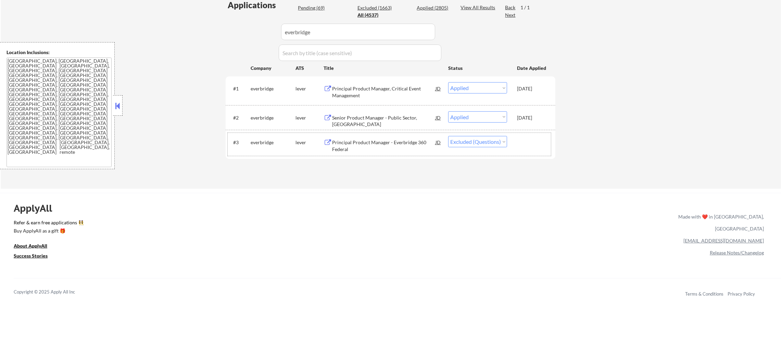
scroll to position [188, 0]
drag, startPoint x: 333, startPoint y: 27, endPoint x: 231, endPoint y: 26, distance: 102.4
click at [237, 26] on div "Applications Pending (69) Excluded (1663) Applied (2805) All (4537) View All Re…" at bounding box center [391, 89] width 330 height 176
paste input "renewhome"
click at [229, 27] on div "Applications Pending (69) Excluded (1663) Applied (2805) All (4537) View All Re…" at bounding box center [391, 89] width 330 height 176
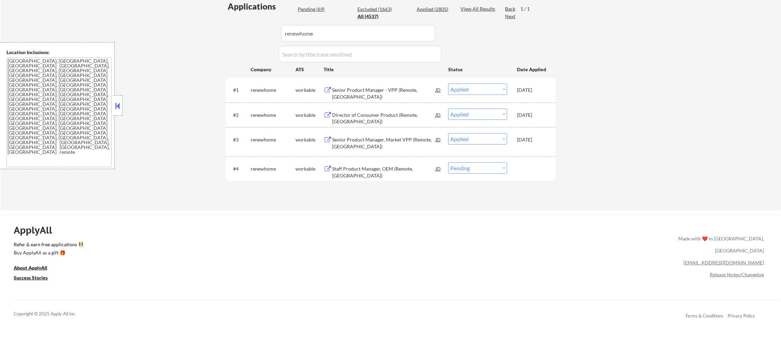
click at [482, 163] on select "Choose an option... Pending Applied Excluded (Questions) Excluded (Expired) Exc…" at bounding box center [477, 167] width 59 height 11
click at [448, 162] on select "Choose an option... Pending Applied Excluded (Questions) Excluded (Expired) Exc…" at bounding box center [477, 167] width 59 height 11
drag, startPoint x: 305, startPoint y: 33, endPoint x: 210, endPoint y: 30, distance: 94.5
click at [214, 30] on div "← Return to /applysquad Mailslurp Inbox Job Search Builder Gabriel Wilensky Use…" at bounding box center [391, 24] width 780 height 371
paste input "toast"
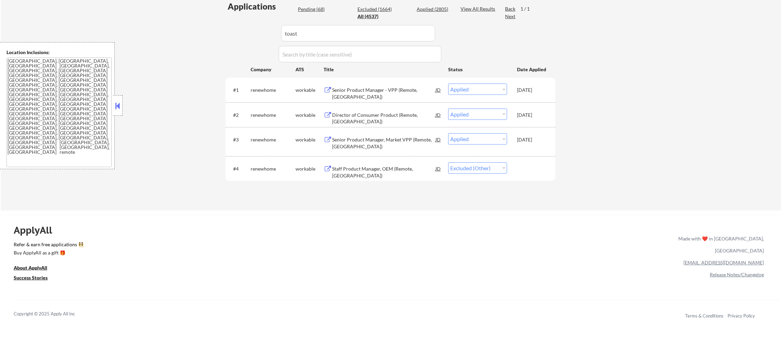
click at [210, 30] on div "← Return to /applysquad Mailslurp Inbox Job Search Builder Gabriel Wilensky Use…" at bounding box center [391, 24] width 780 height 371
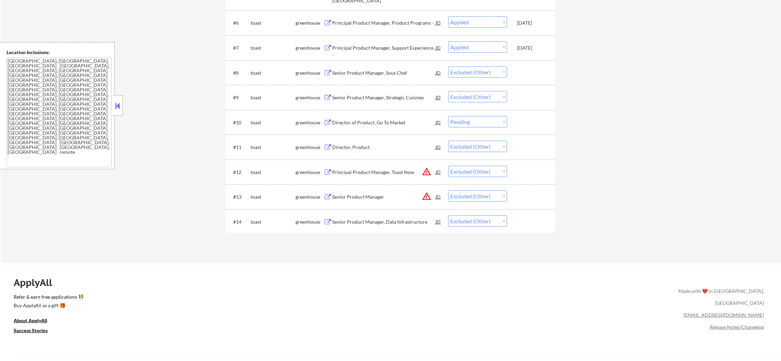
scroll to position [393, 0]
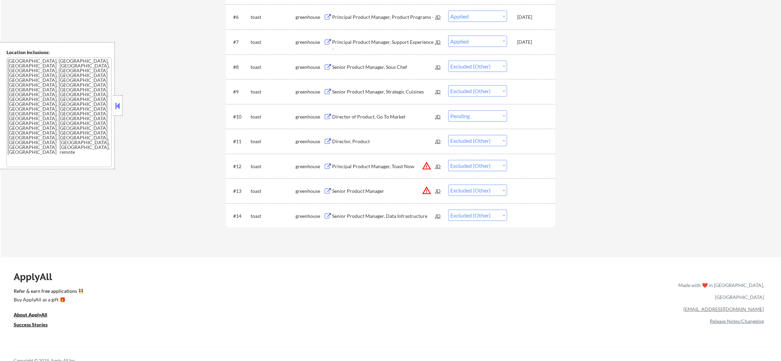
click at [476, 116] on select "Choose an option... Pending Applied Excluded (Questions) Excluded (Expired) Exc…" at bounding box center [477, 115] width 59 height 11
click at [448, 110] on select "Choose an option... Pending Applied Excluded (Questions) Excluded (Expired) Exc…" at bounding box center [477, 115] width 59 height 11
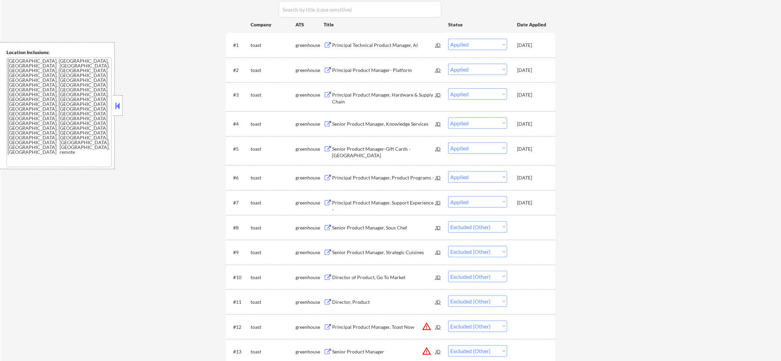
scroll to position [42, 0]
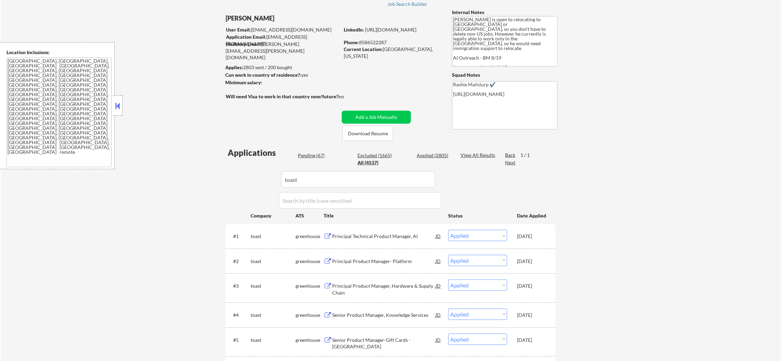
drag, startPoint x: 233, startPoint y: 175, endPoint x: 190, endPoint y: 175, distance: 42.8
click at [206, 175] on div "← Return to /applysquad Mailslurp Inbox Job Search Builder Gabriel Wilensky Use…" at bounding box center [391, 297] width 780 height 623
paste input "pointdigitalfinance"
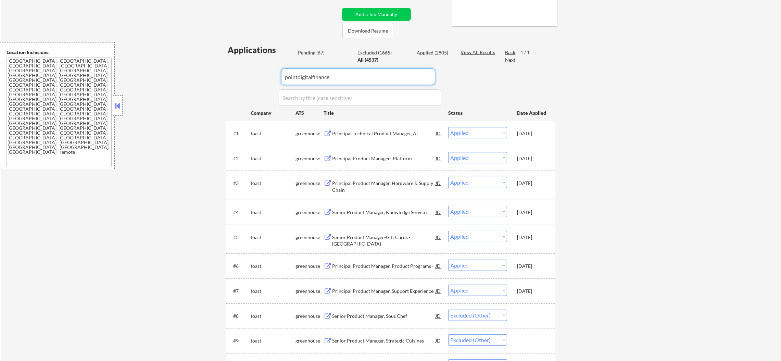
click at [184, 156] on div "← Return to /applysquad Mailslurp Inbox Job Search Builder Gabriel Wilensky Use…" at bounding box center [391, 194] width 780 height 623
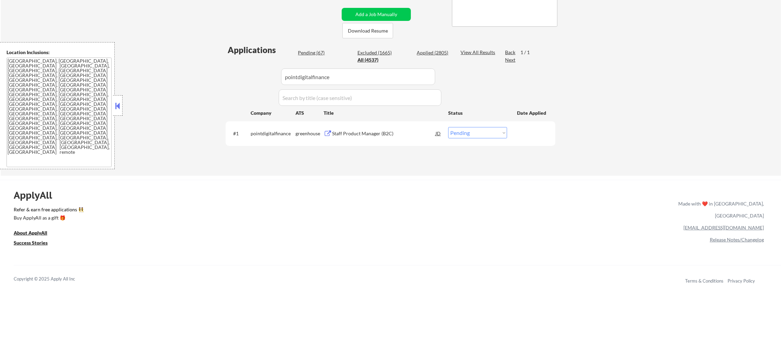
scroll to position [230, 0]
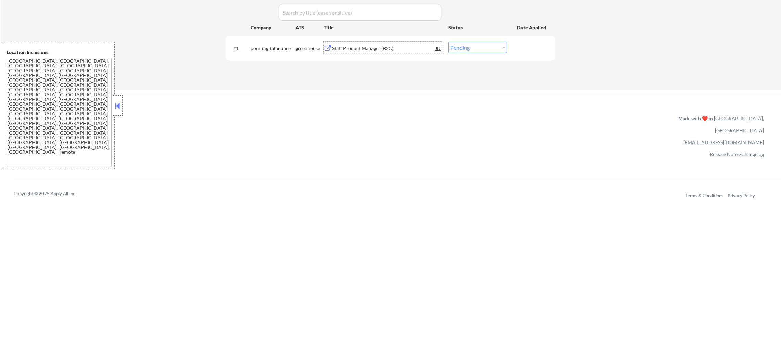
click at [358, 49] on div "Staff Product Manager (B2C)" at bounding box center [383, 48] width 103 height 7
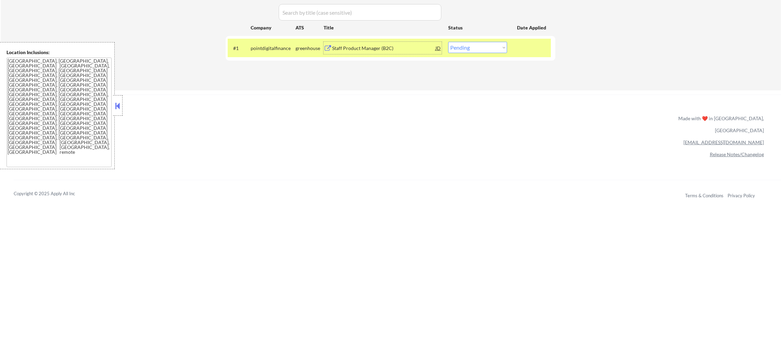
drag, startPoint x: 470, startPoint y: 47, endPoint x: 471, endPoint y: 51, distance: 4.6
click at [470, 47] on select "Choose an option... Pending Applied Excluded (Questions) Excluded (Expired) Exc…" at bounding box center [477, 47] width 59 height 11
click at [448, 42] on select "Choose an option... Pending Applied Excluded (Questions) Excluded (Expired) Exc…" at bounding box center [477, 47] width 59 height 11
click at [269, 49] on div "pointdigitalfinance" at bounding box center [273, 48] width 45 height 7
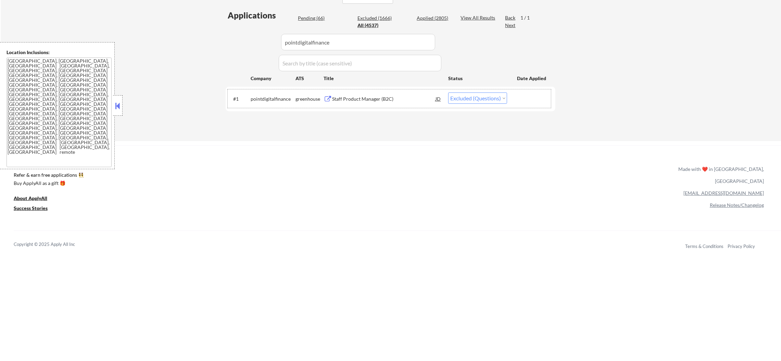
scroll to position [179, 0]
drag, startPoint x: 334, startPoint y: 38, endPoint x: 185, endPoint y: 38, distance: 149.6
paste input "planetlabs"
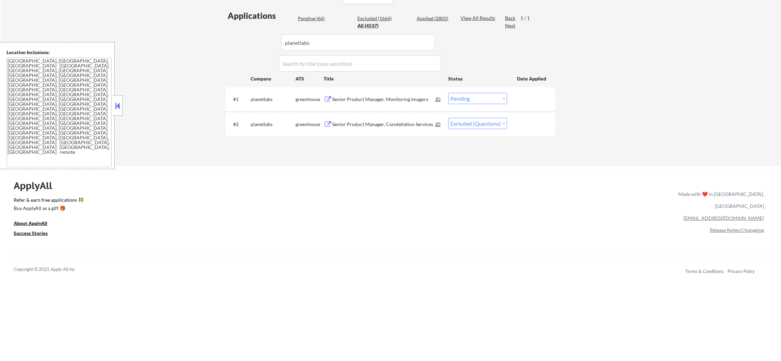
click at [377, 102] on div "Senior Product Manager, Monitoring Imagery" at bounding box center [383, 99] width 103 height 7
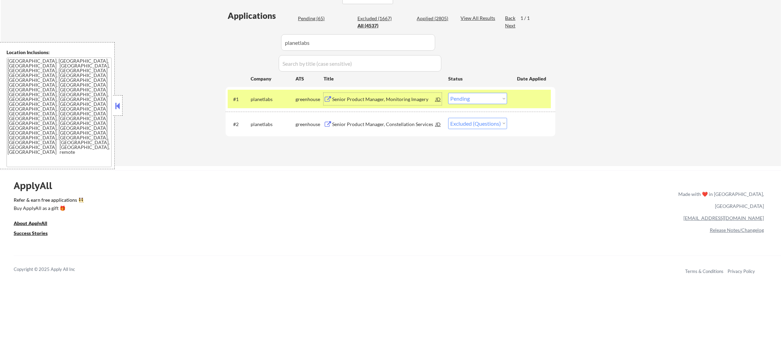
drag, startPoint x: 320, startPoint y: 49, endPoint x: 225, endPoint y: 46, distance: 95.6
click at [231, 46] on div "Applications Pending (65) Excluded (1667) Applied (2805) All (4537) View All Re…" at bounding box center [391, 81] width 330 height 143
paste input "thoughtworks"
click at [224, 46] on div "← Return to /applysquad Mailslurp Inbox Job Search Builder Gabriel Wilensky Use…" at bounding box center [391, 5] width 342 height 312
click at [381, 93] on div "Lead Product Manager" at bounding box center [383, 99] width 103 height 12
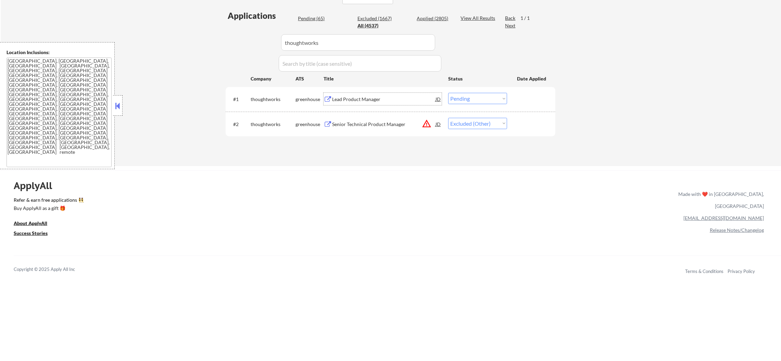
drag, startPoint x: 466, startPoint y: 97, endPoint x: 468, endPoint y: 102, distance: 5.9
click at [466, 97] on select "Choose an option... Pending Applied Excluded (Questions) Excluded (Expired) Exc…" at bounding box center [477, 98] width 59 height 11
click at [448, 93] on select "Choose an option... Pending Applied Excluded (Questions) Excluded (Expired) Exc…" at bounding box center [477, 98] width 59 height 11
drag, startPoint x: 285, startPoint y: 38, endPoint x: 166, endPoint y: 34, distance: 119.2
click at [173, 34] on div "← Return to /applysquad Mailslurp Inbox Job Search Builder Gabriel Wilensky Use…" at bounding box center [391, 7] width 780 height 317
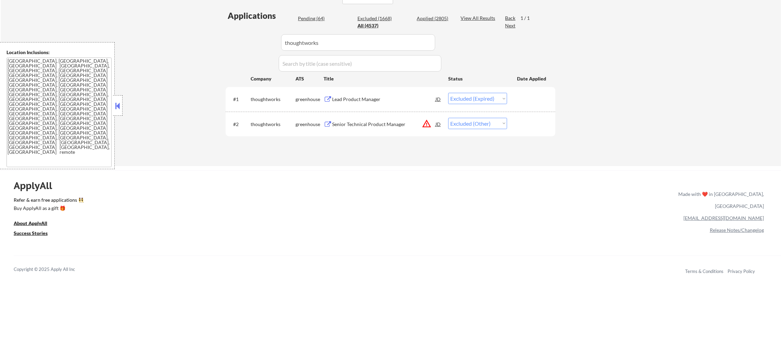
paste input "codeorg"
click at [157, 34] on div "← Return to /applysquad Mailslurp Inbox Job Search Builder Gabriel Wilensky Use…" at bounding box center [391, 7] width 780 height 317
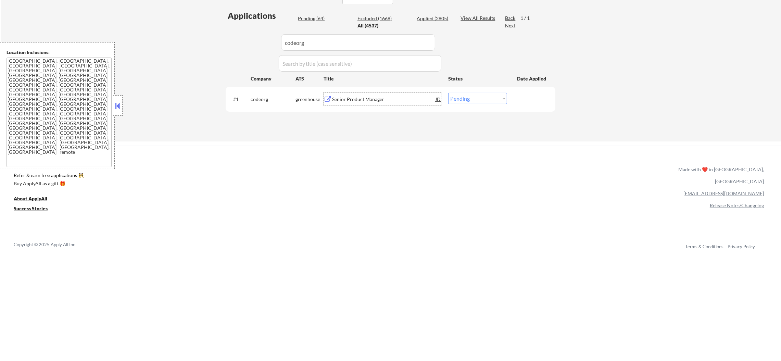
click at [368, 99] on div "Senior Product Manager" at bounding box center [383, 99] width 103 height 7
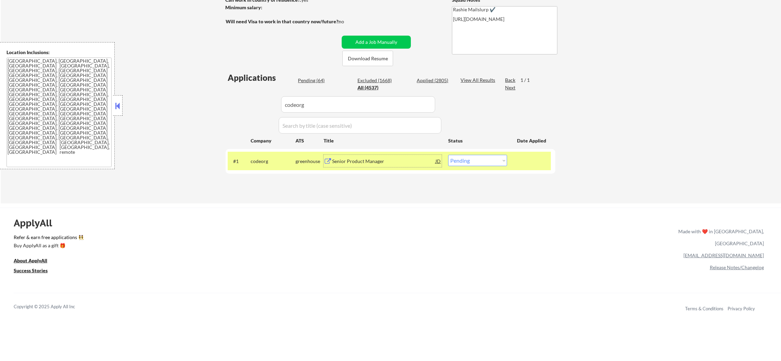
scroll to position [110, 0]
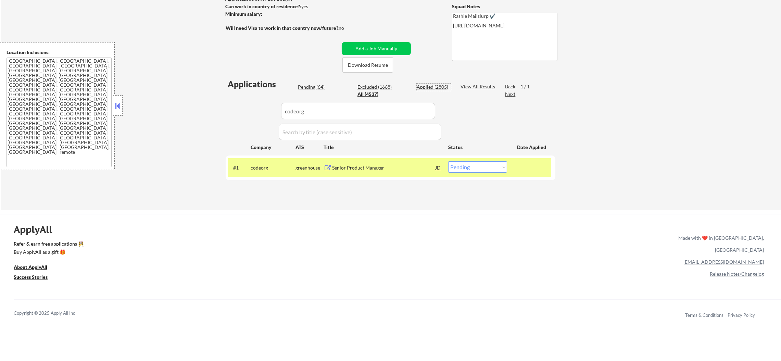
click at [438, 88] on div "Applied (2805)" at bounding box center [434, 87] width 34 height 7
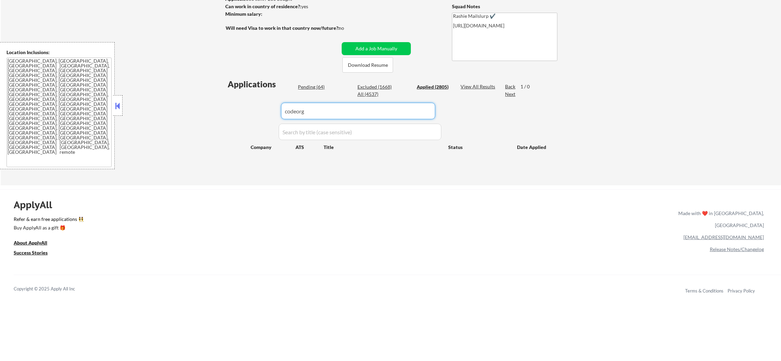
drag, startPoint x: 337, startPoint y: 108, endPoint x: 218, endPoint y: 104, distance: 118.5
click at [225, 108] on div "← Return to /applysquad Mailslurp Inbox Job Search Builder Gabriel Wilensky Use…" at bounding box center [391, 48] width 342 height 263
click at [210, 98] on div "← Return to /applysquad Mailslurp Inbox Job Search Builder Gabriel Wilensky Use…" at bounding box center [391, 51] width 780 height 268
